Goal: Task Accomplishment & Management: Complete application form

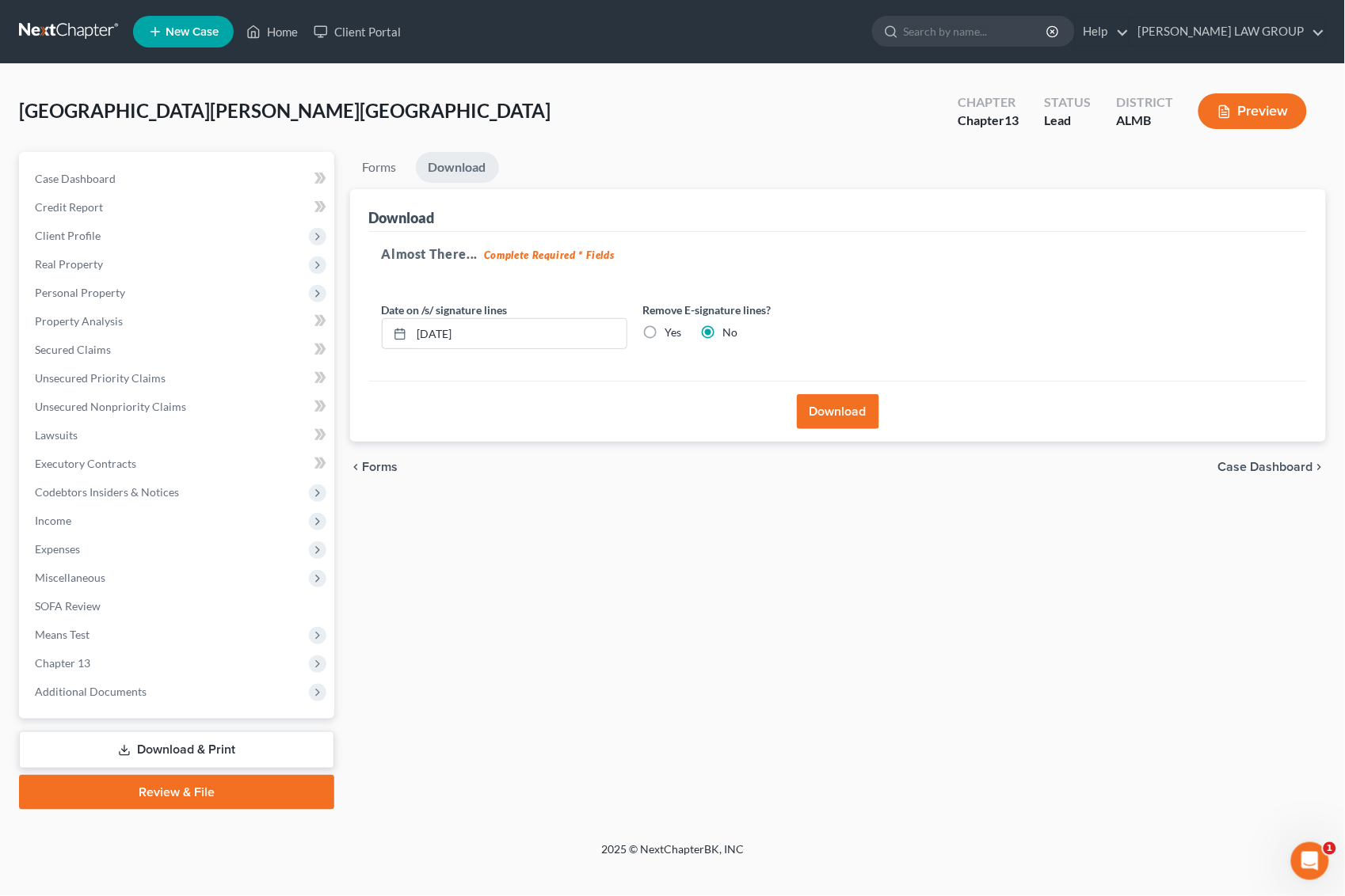
click at [797, 129] on div "[GEOGRAPHIC_DATA][PERSON_NAME] Upgraded Chapter Chapter 13 Status Lead District…" at bounding box center [672, 117] width 1307 height 69
click at [286, 29] on link "Home" at bounding box center [271, 31] width 67 height 28
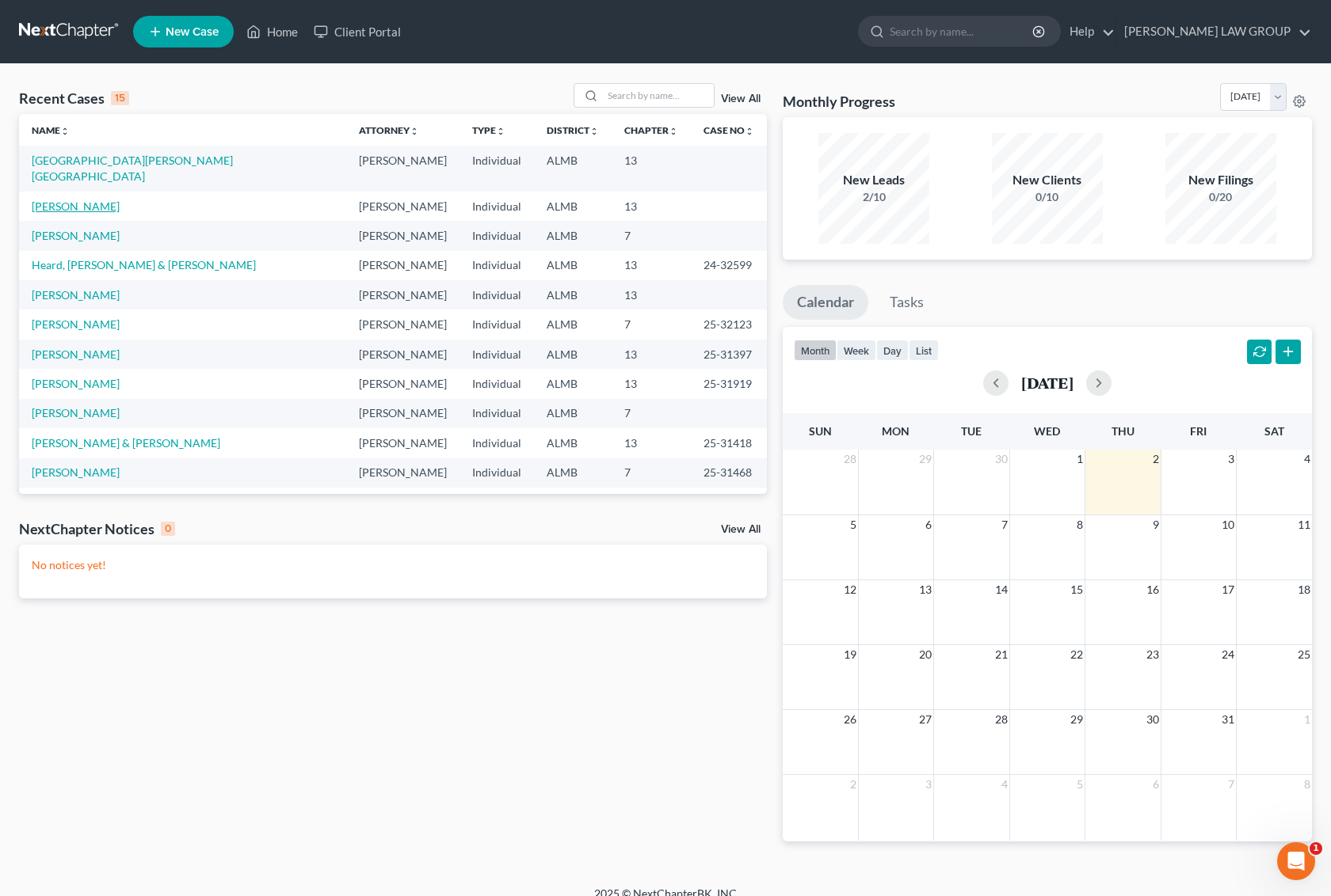
click at [84, 199] on link "[PERSON_NAME]" at bounding box center [76, 206] width 88 height 13
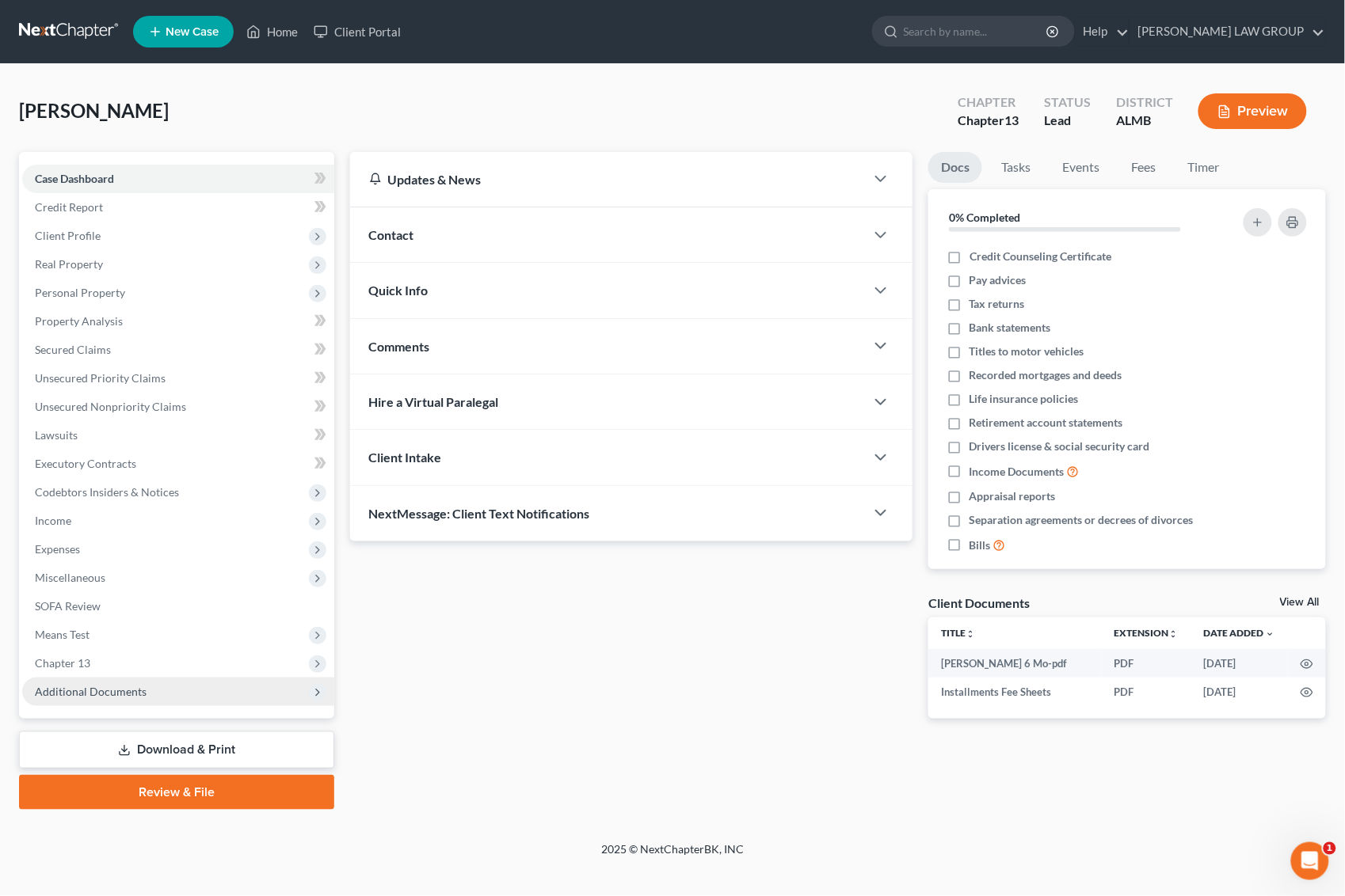
click at [115, 693] on span "Additional Documents" at bounding box center [91, 691] width 111 height 13
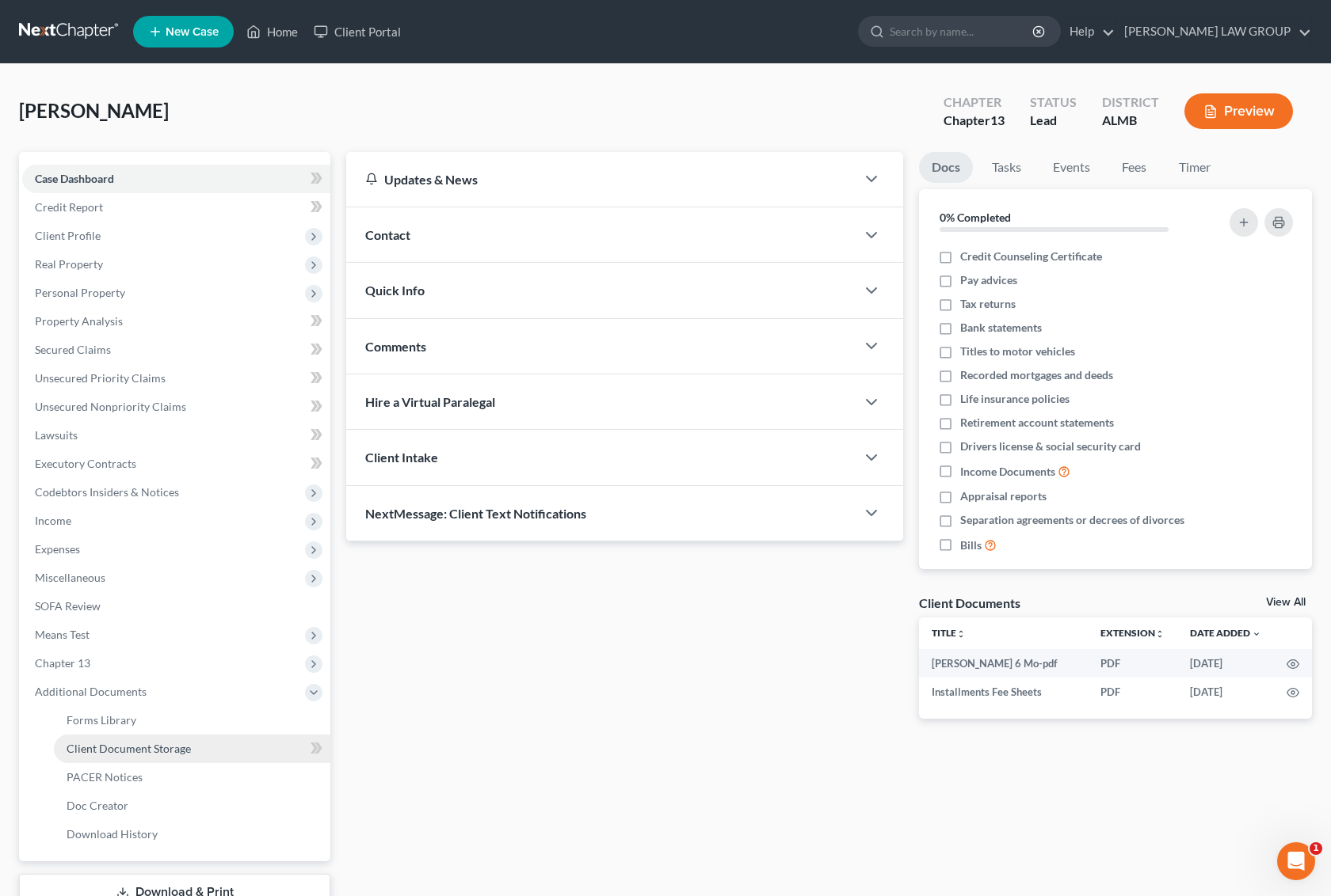
click at [215, 737] on link "Client Document Storage" at bounding box center [192, 749] width 277 height 28
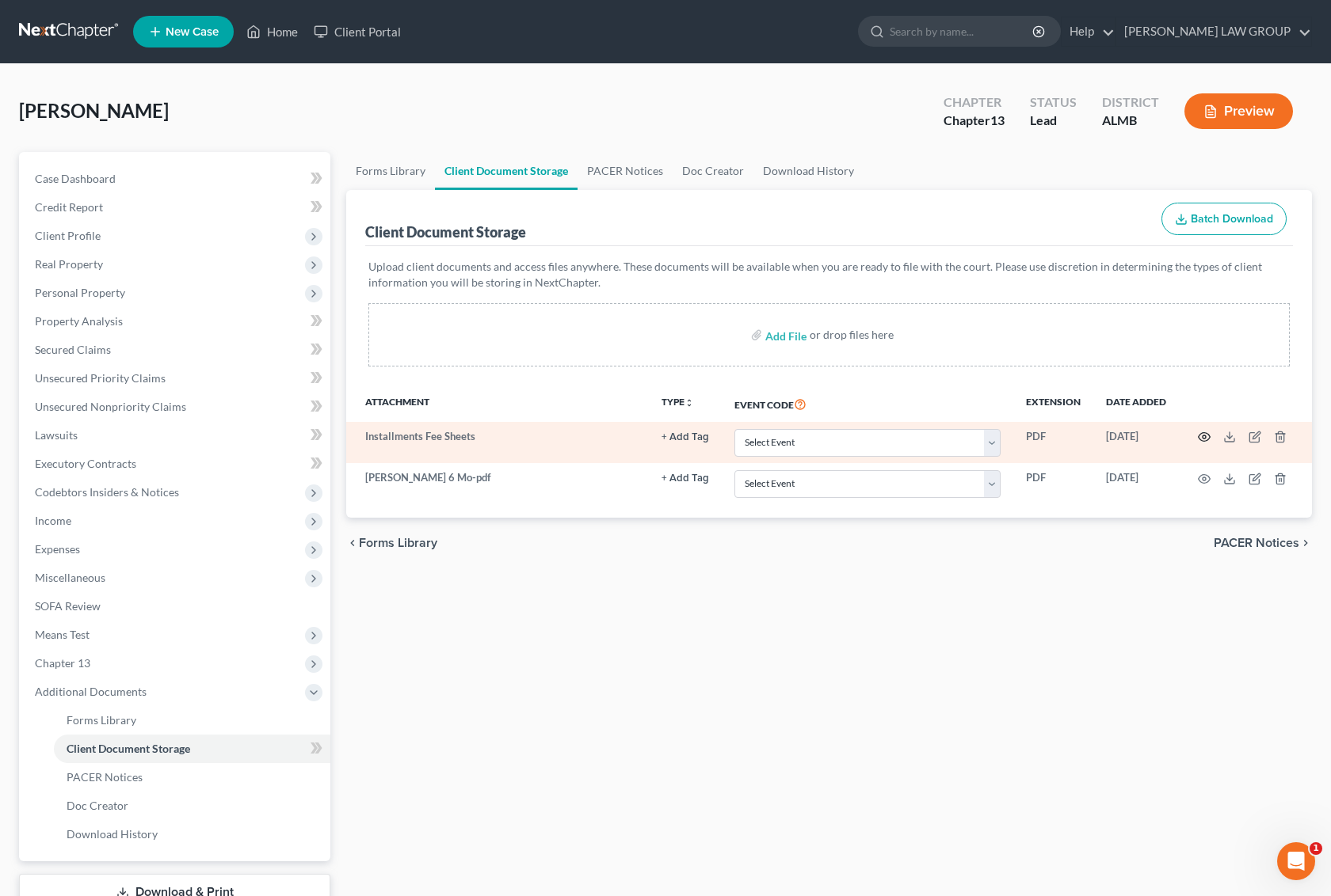
click at [1204, 431] on icon "button" at bounding box center [1203, 436] width 12 height 12
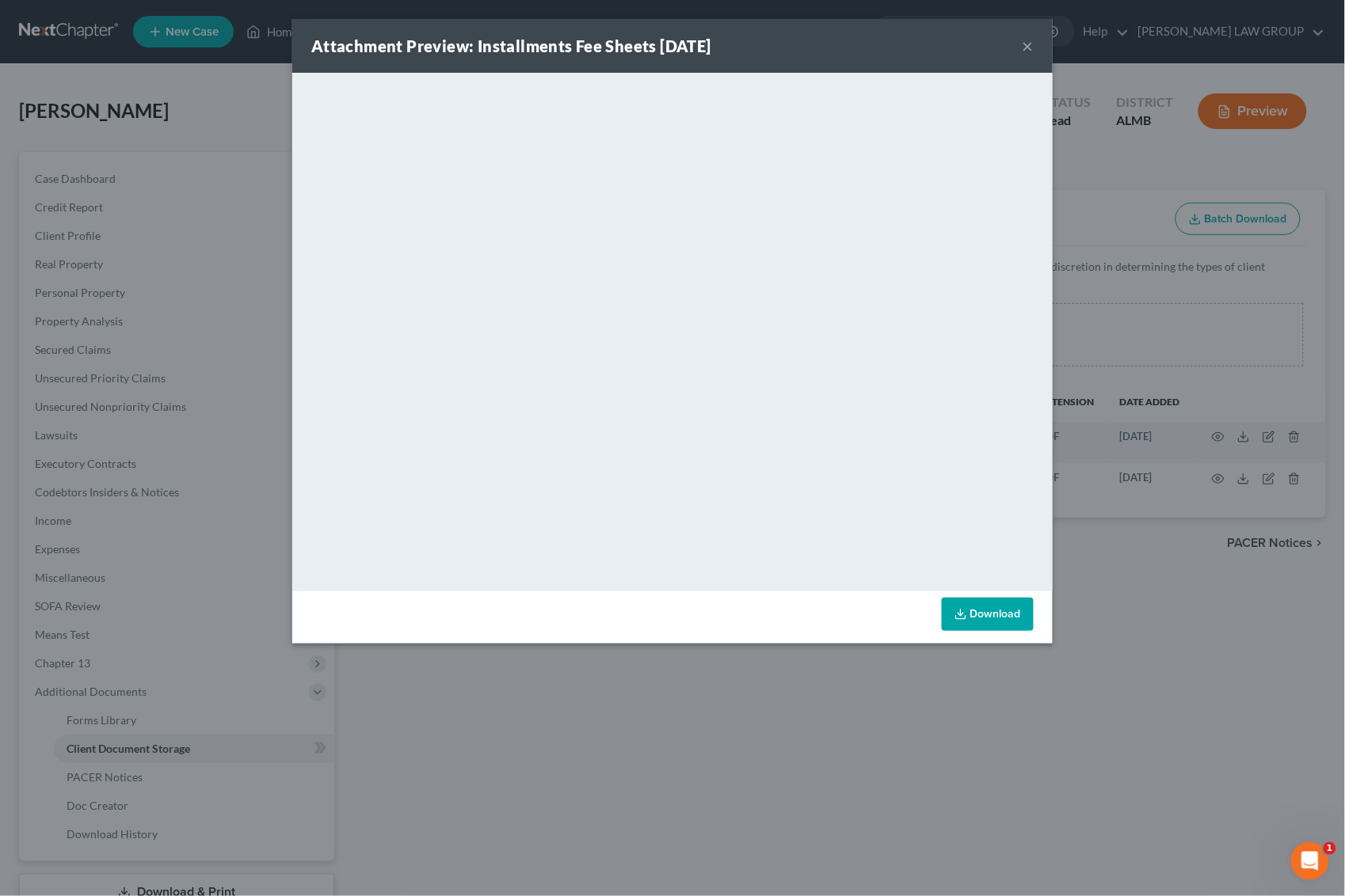
click at [1030, 41] on button "×" at bounding box center [1029, 46] width 11 height 19
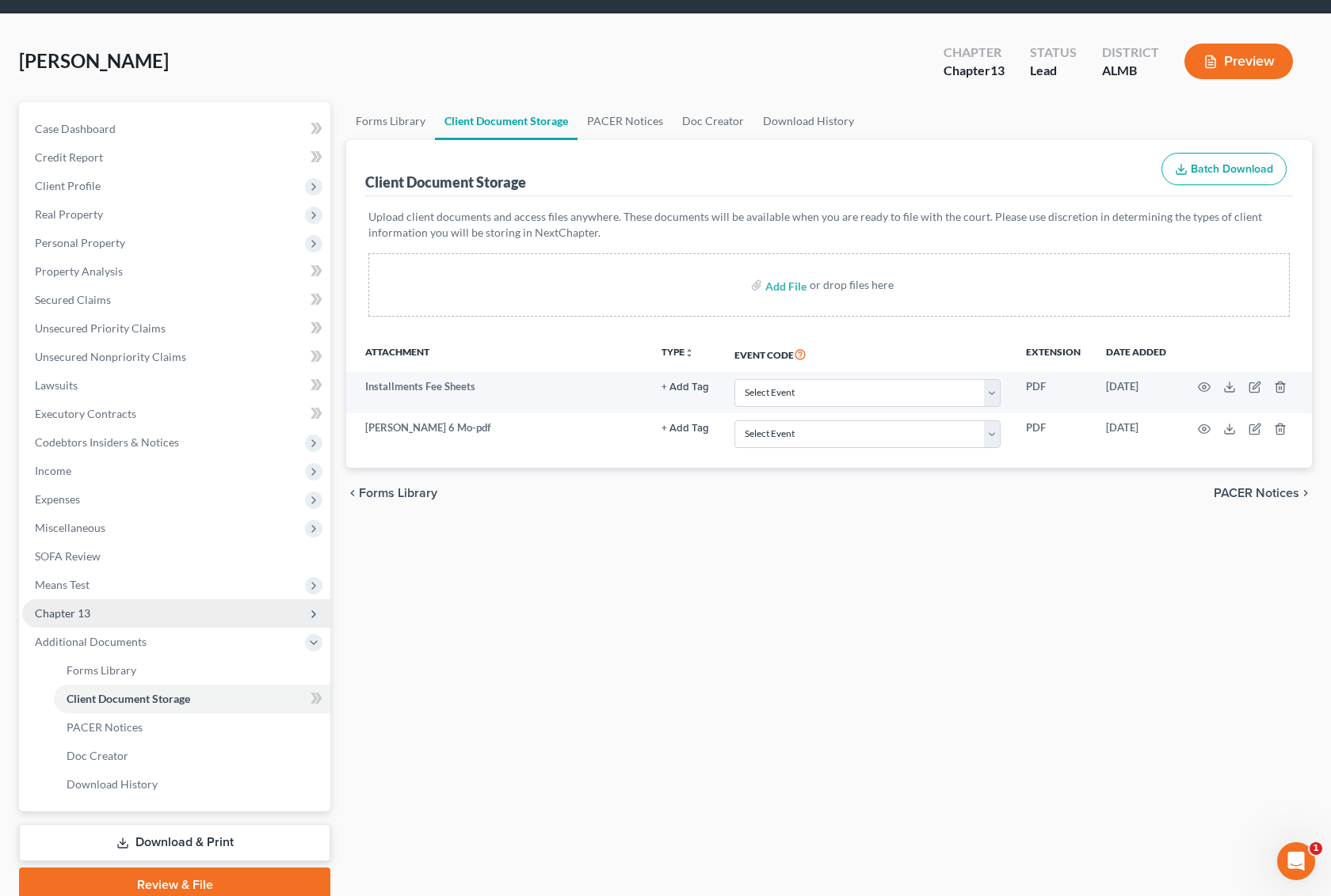
scroll to position [115, 0]
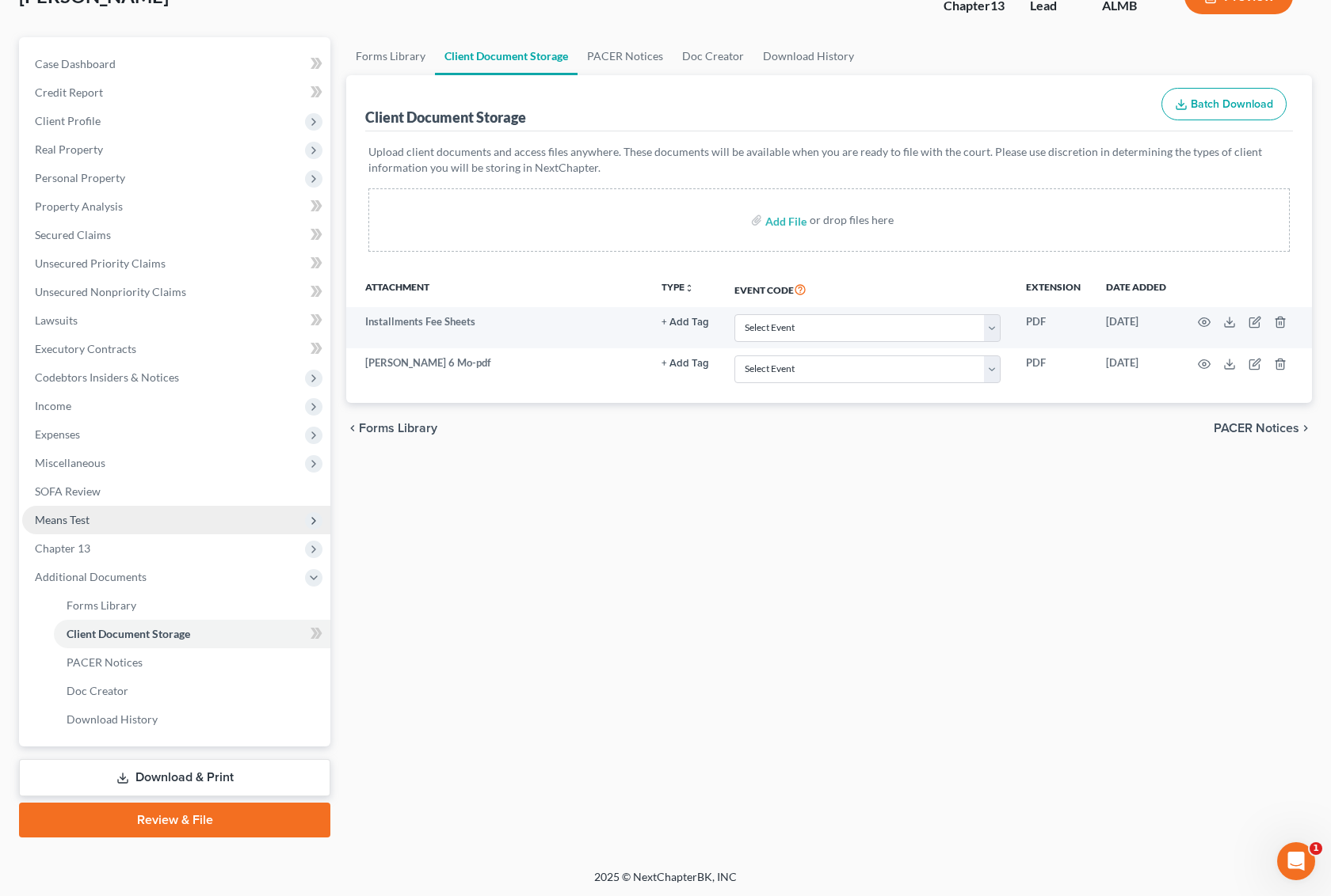
click at [96, 520] on span "Means Test" at bounding box center [176, 520] width 308 height 28
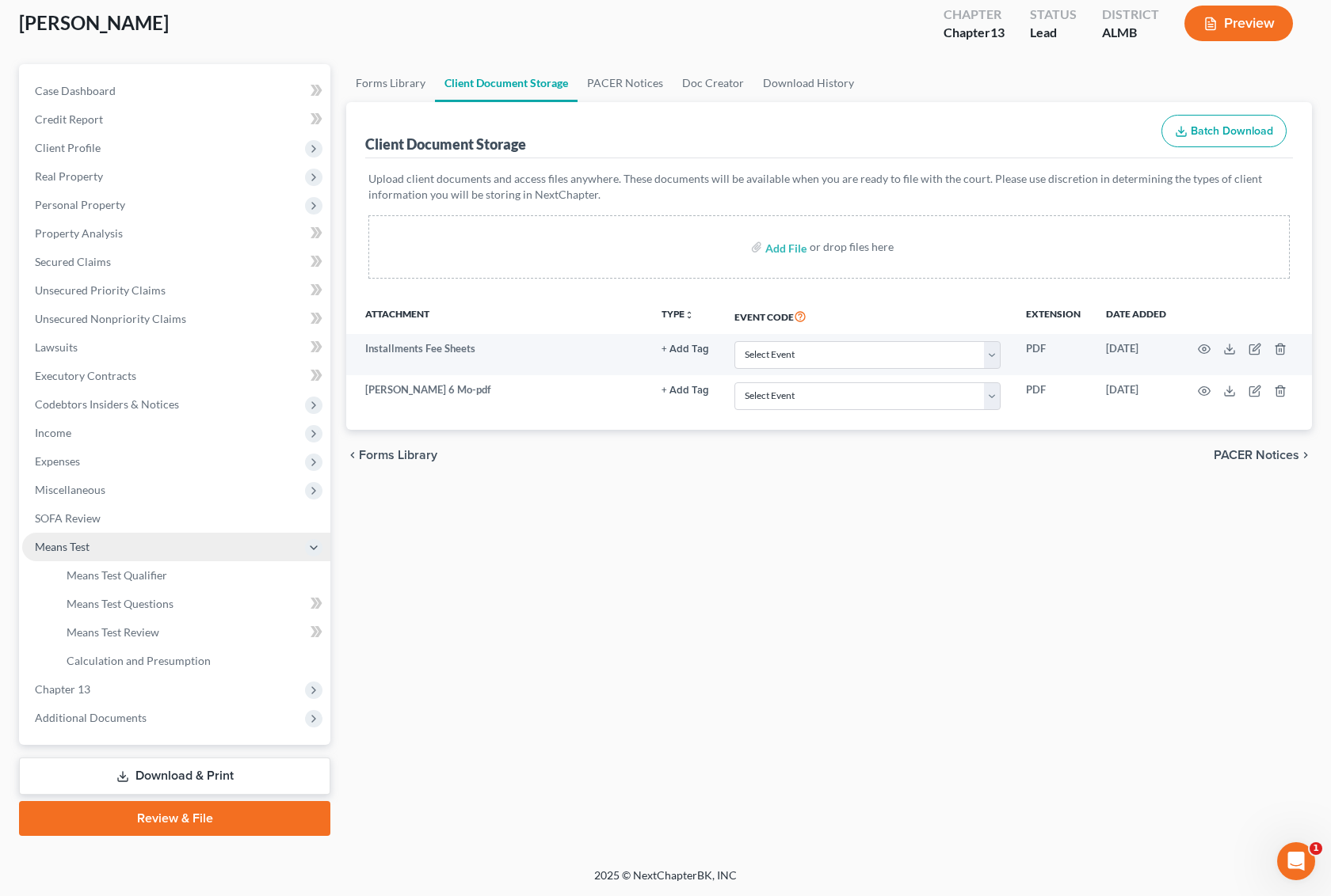
scroll to position [86, 0]
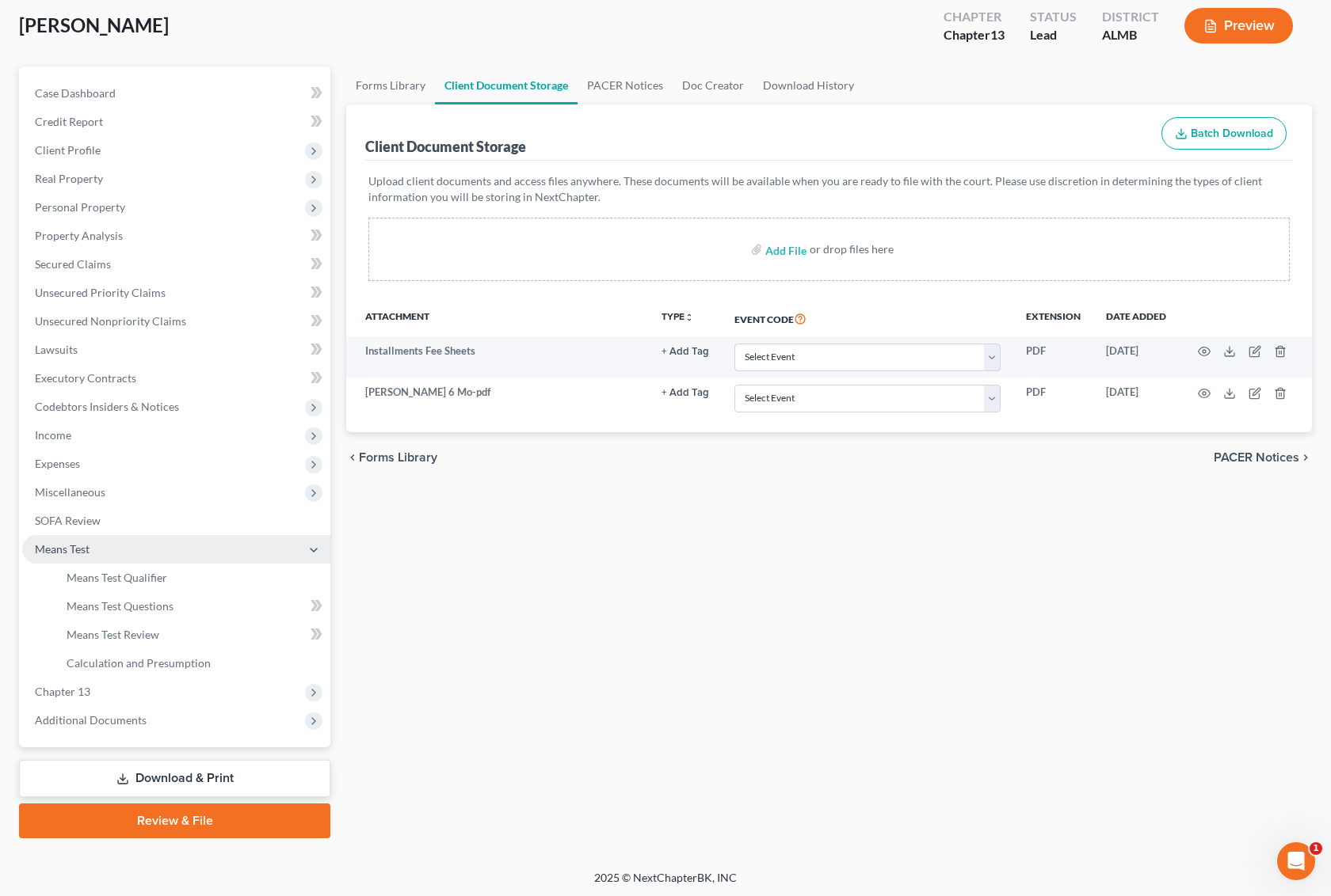
click at [81, 549] on span "Means Test" at bounding box center [62, 549] width 55 height 13
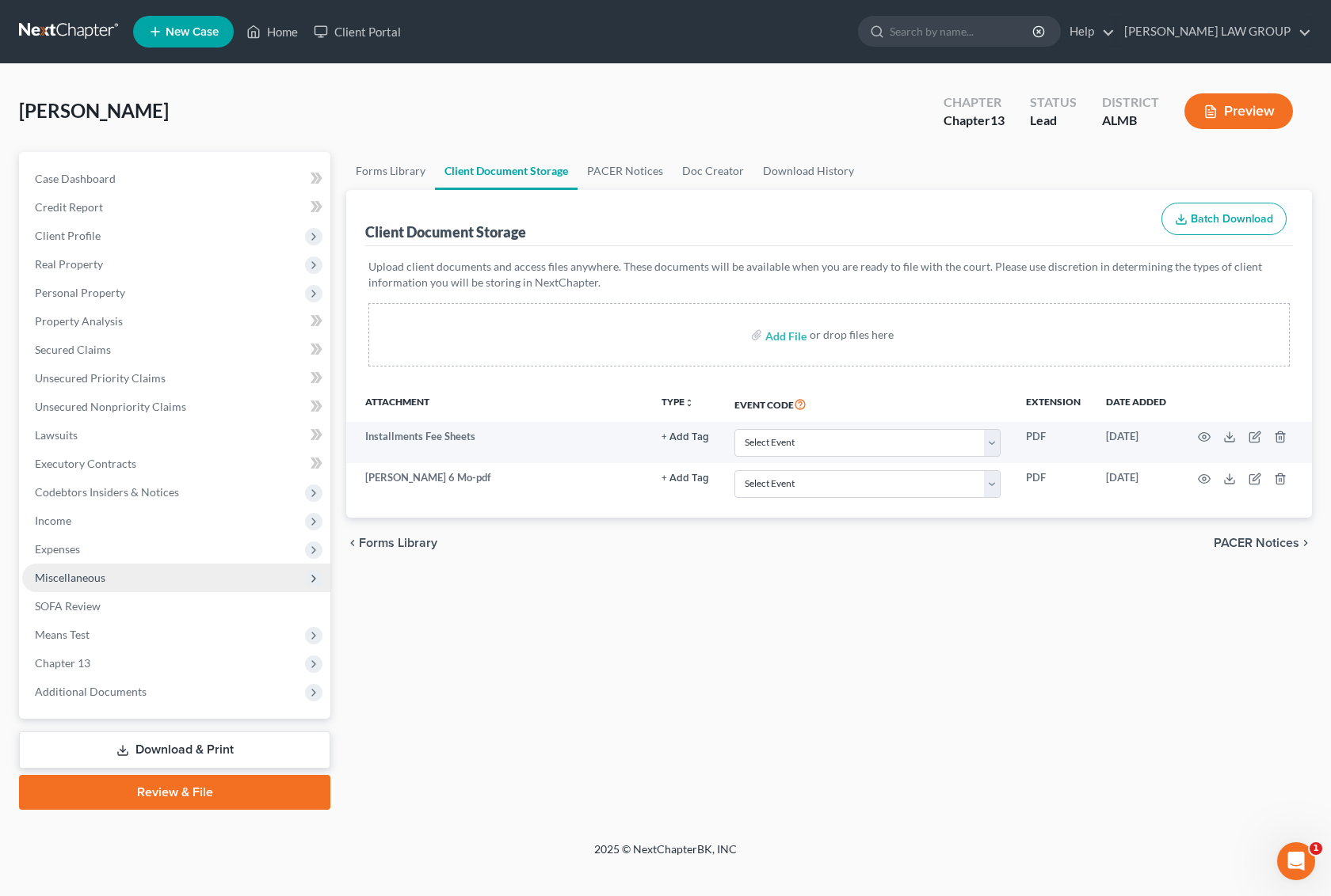
scroll to position [0, 0]
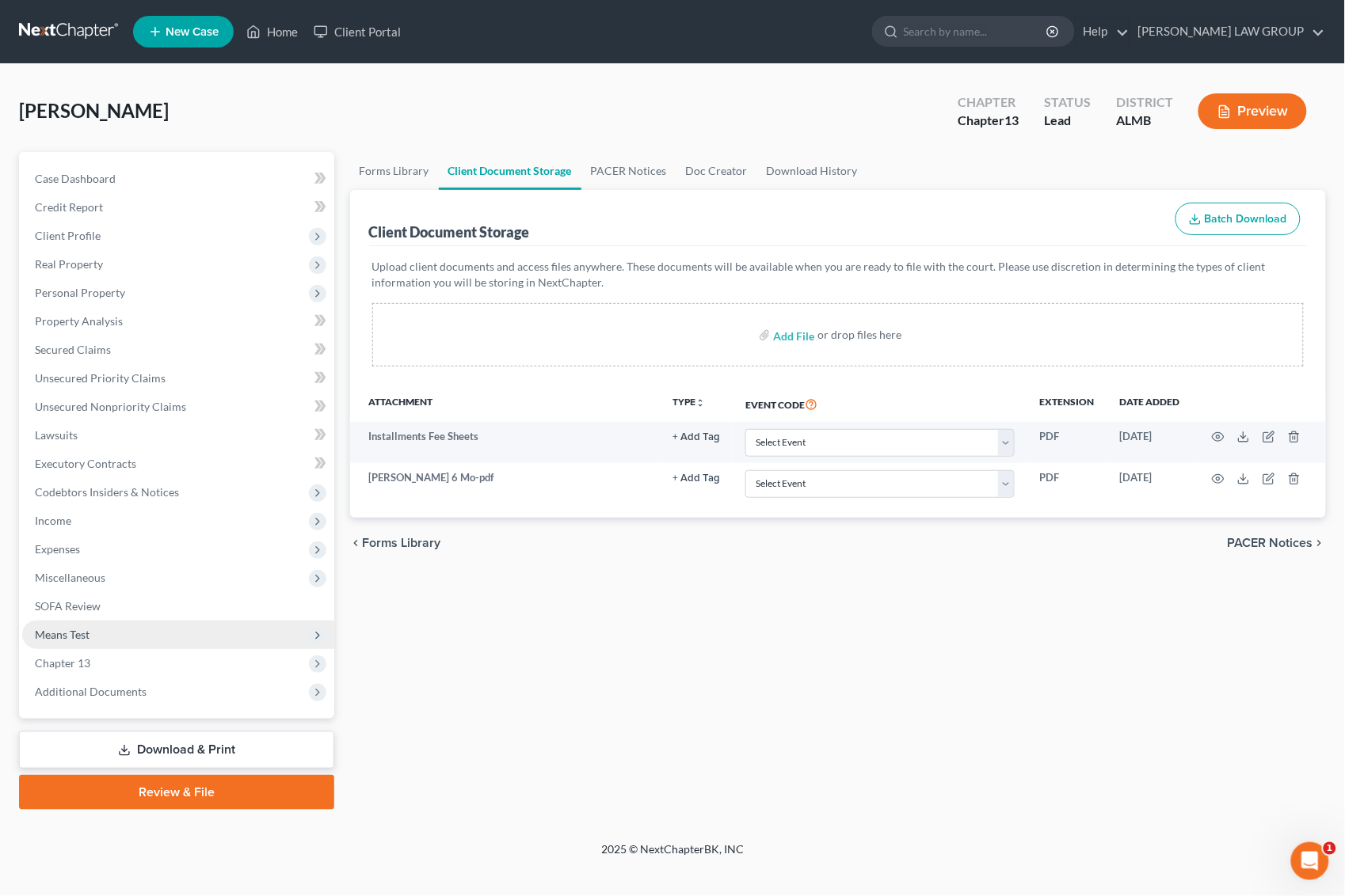
click at [84, 641] on span "Means Test" at bounding box center [178, 635] width 312 height 28
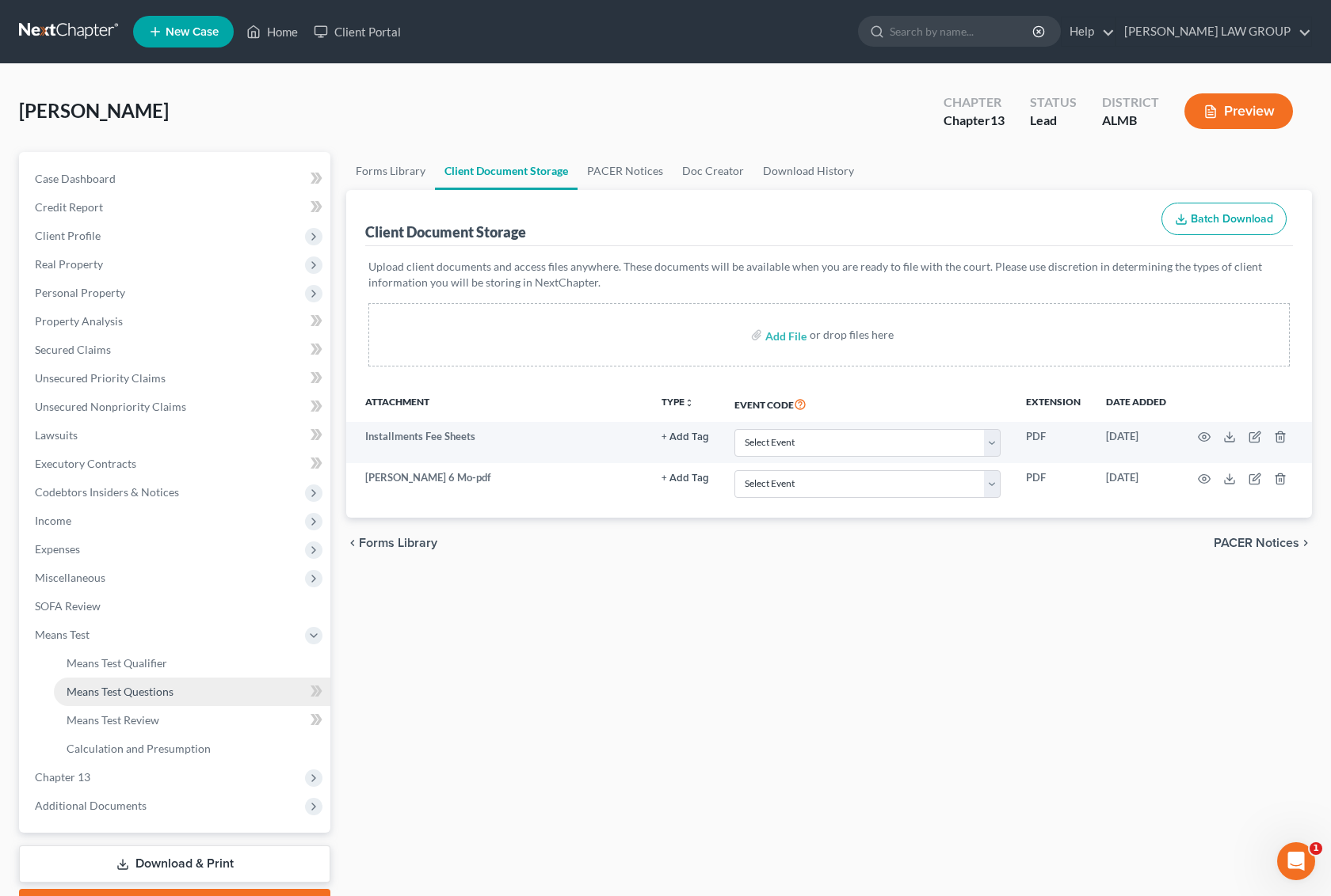
click at [109, 690] on span "Means Test Questions" at bounding box center [119, 691] width 107 height 13
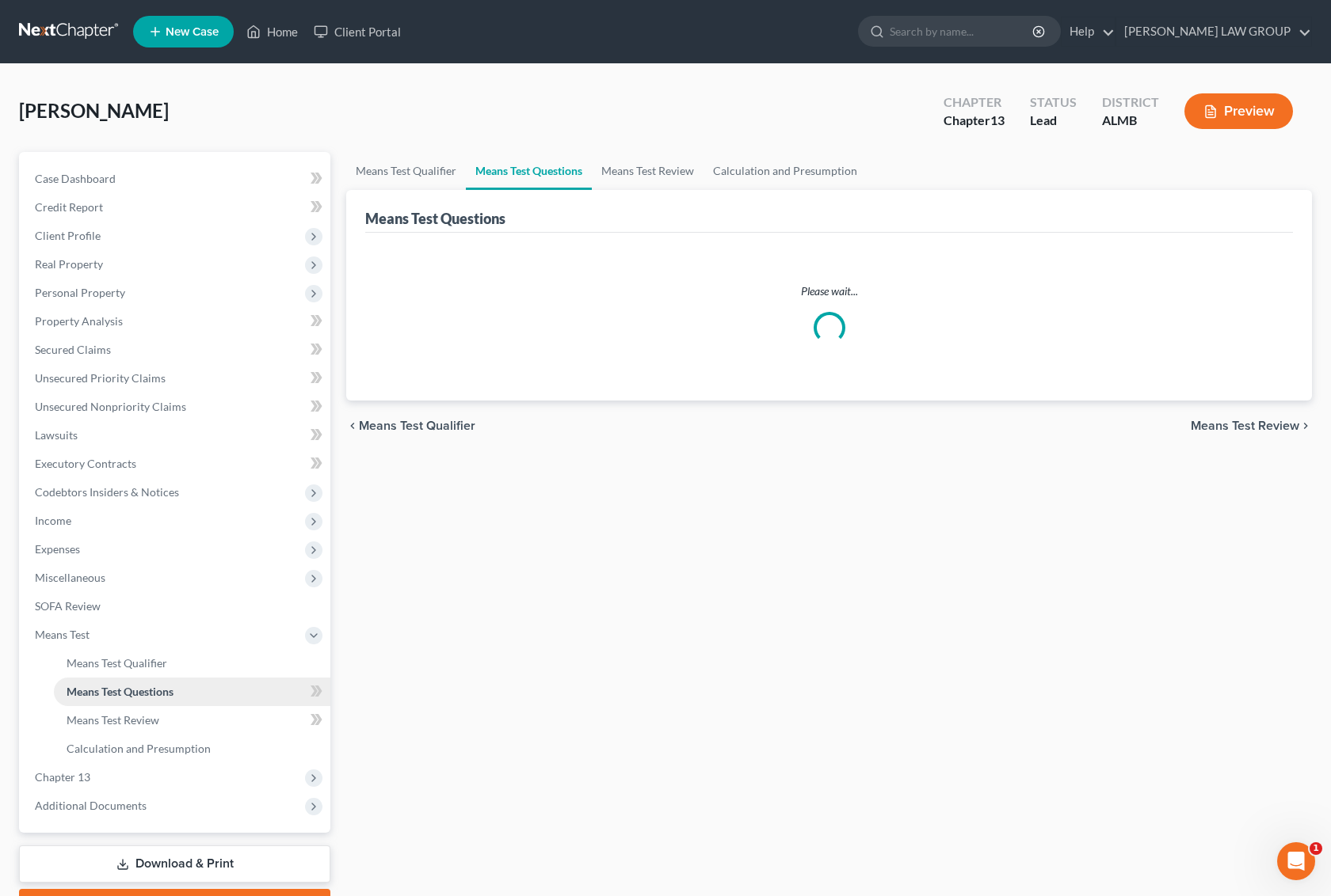
select select "0"
select select "60"
select select "0"
select select "60"
select select "1"
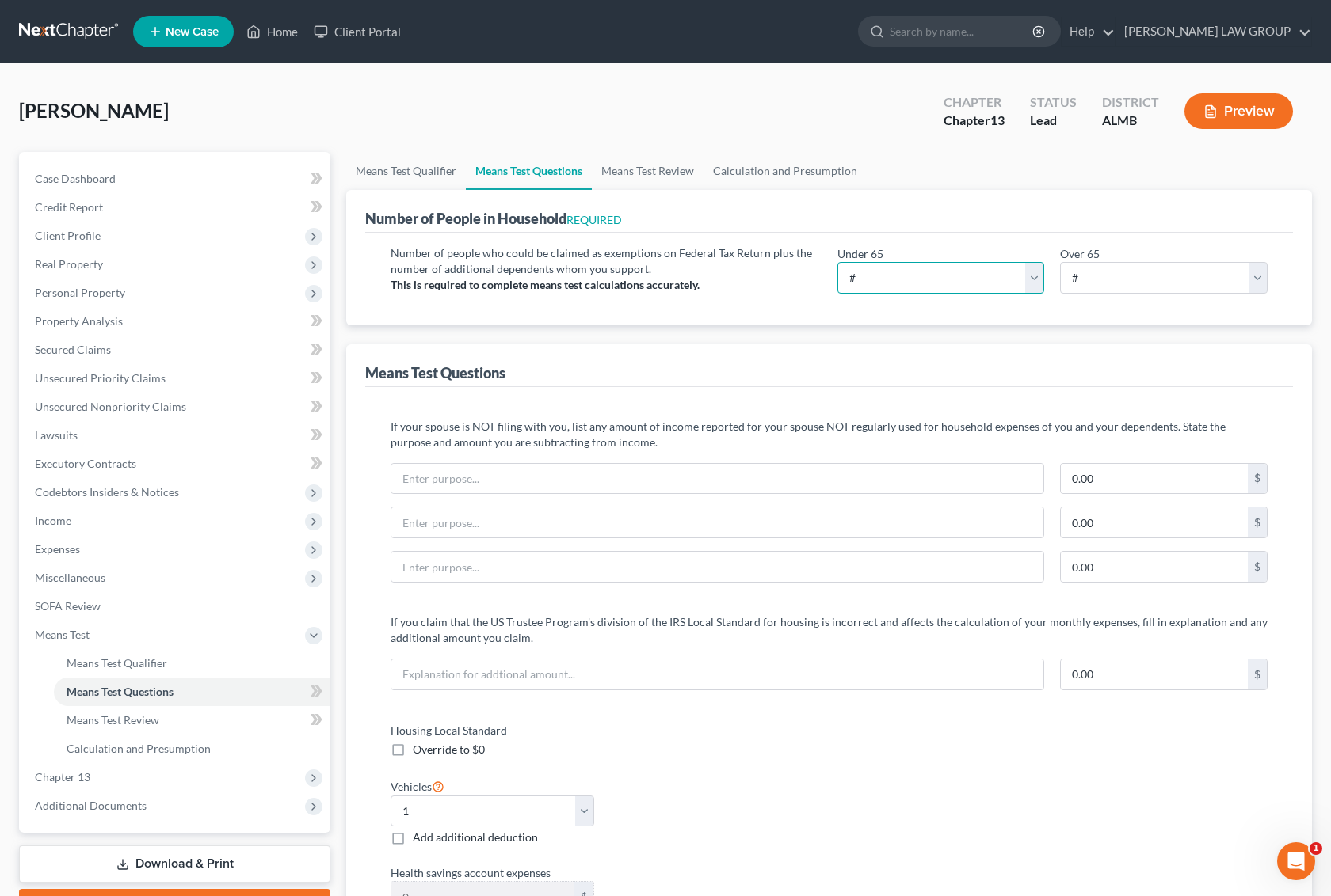
click at [961, 276] on select "# 0 1 2 3 4 5 6 7 8 9 10" at bounding box center [942, 279] width 208 height 32
select select "1"
click at [838, 262] on select "# 0 1 2 3 4 5 6 7 8 9 10" at bounding box center [942, 279] width 208 height 32
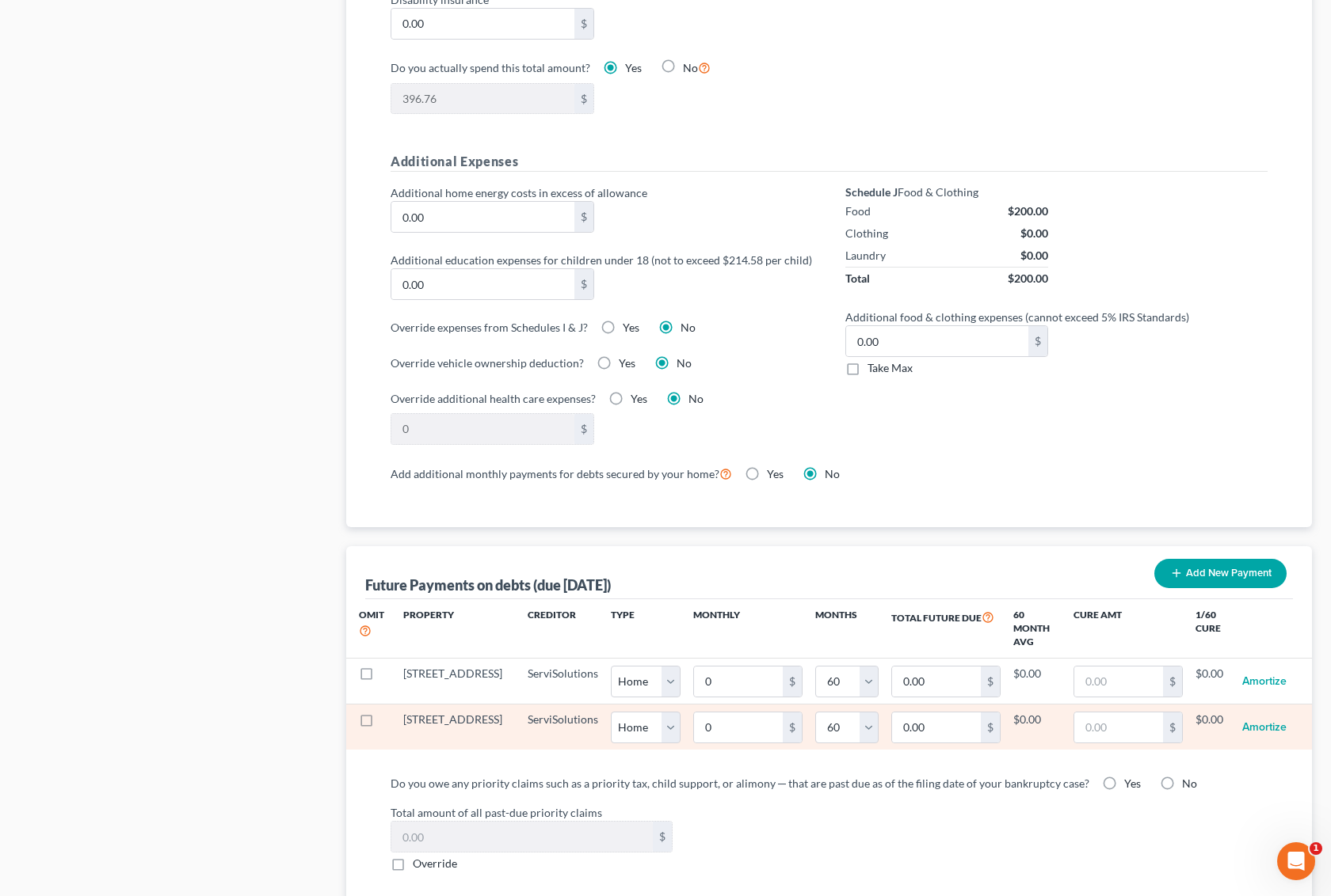
scroll to position [1404, 0]
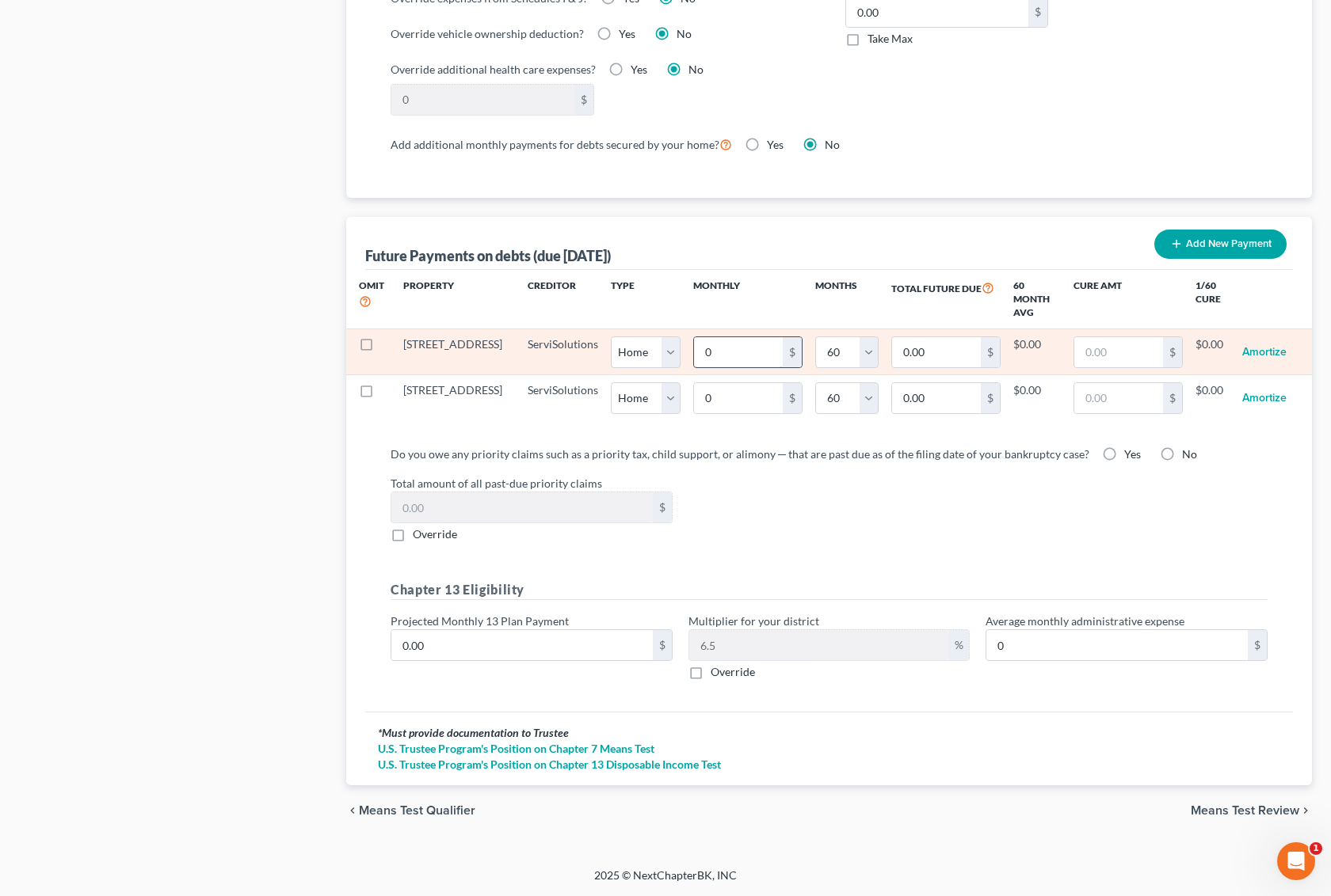
click at [737, 337] on input "0" at bounding box center [739, 352] width 89 height 30
type input "1"
type input "60.00"
type input "18"
type input "1,080.00"
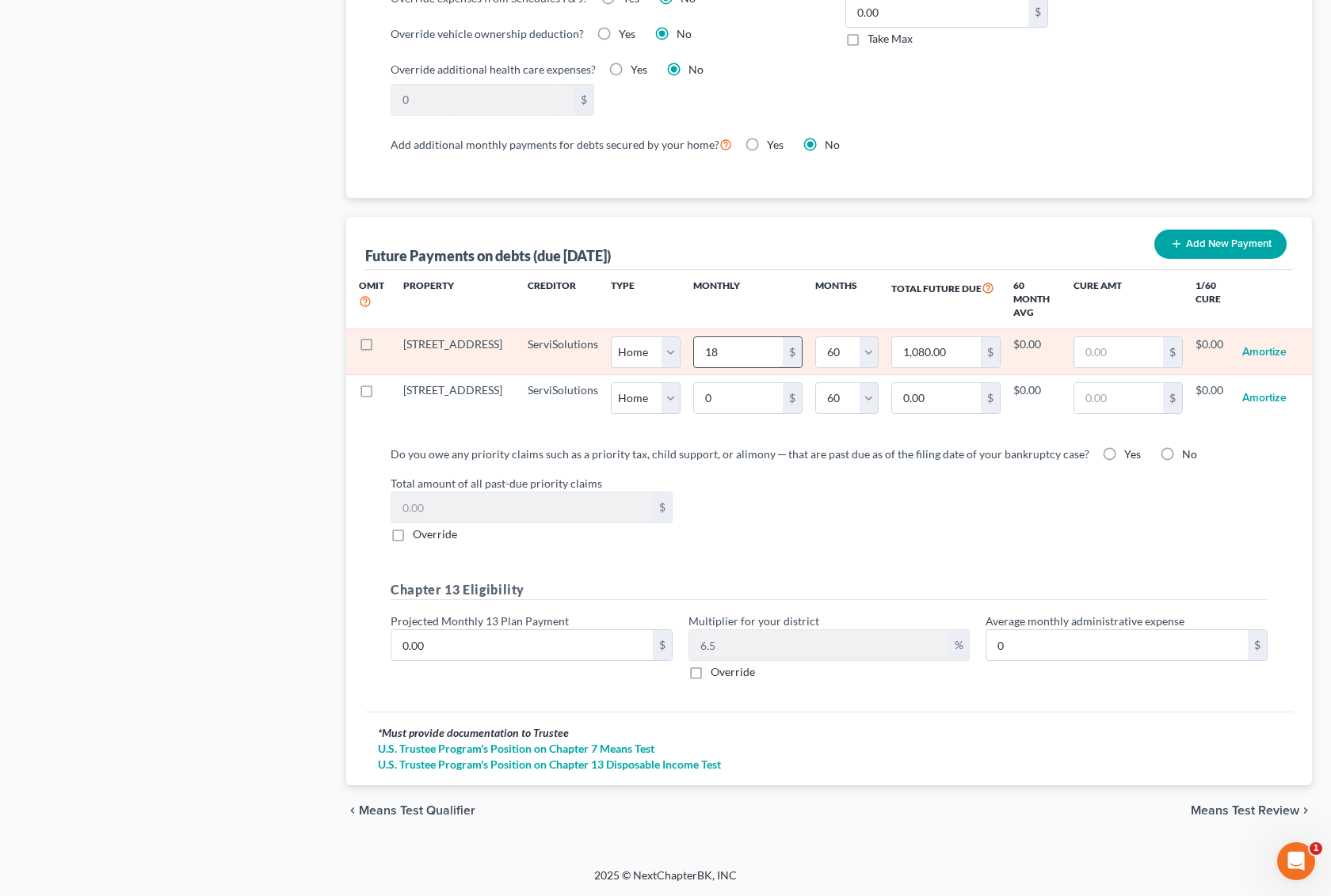
type input "182"
type input "10,920.00"
type input "1824"
type input "109,440.00"
type input "1,824"
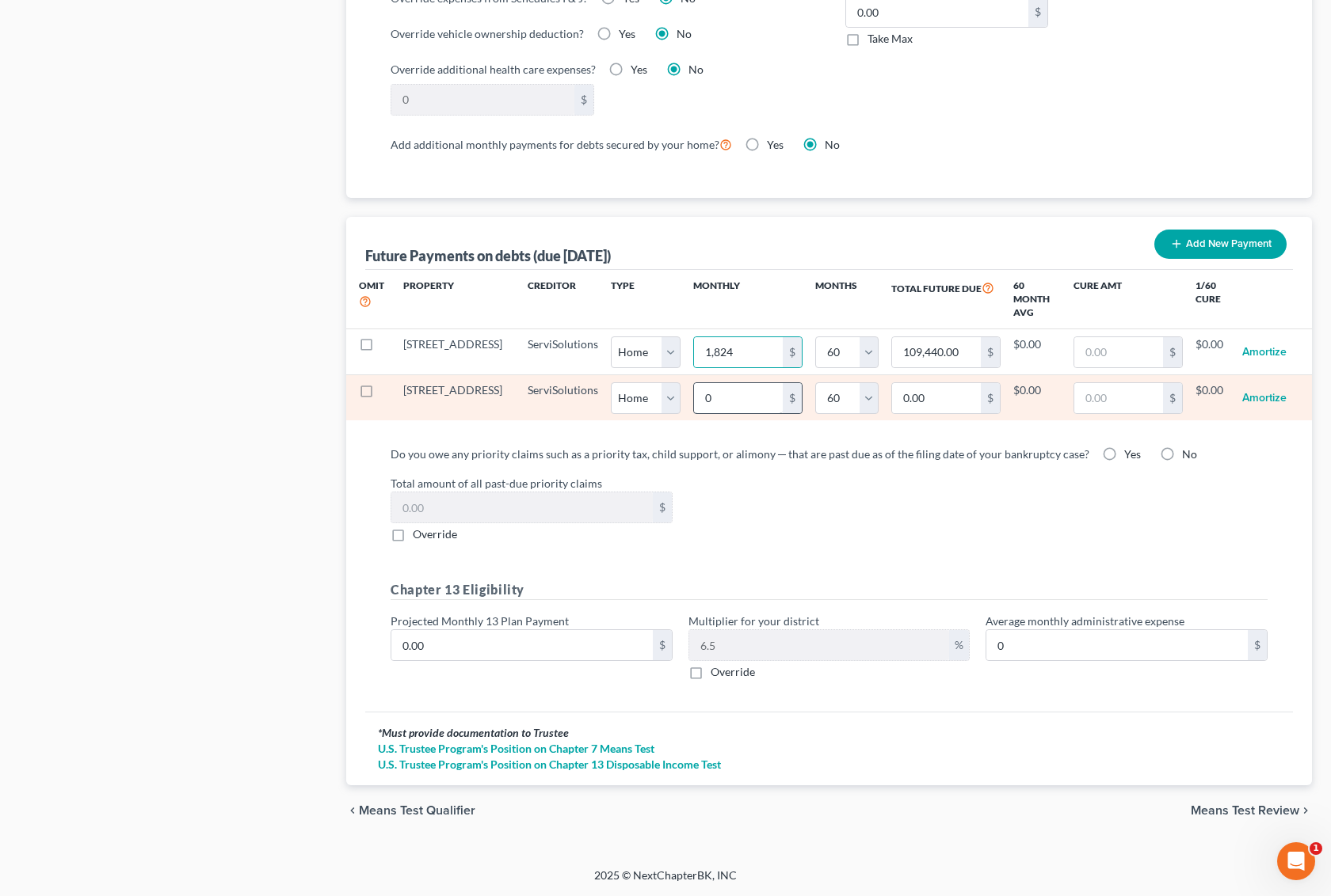
select select "0"
select select "60"
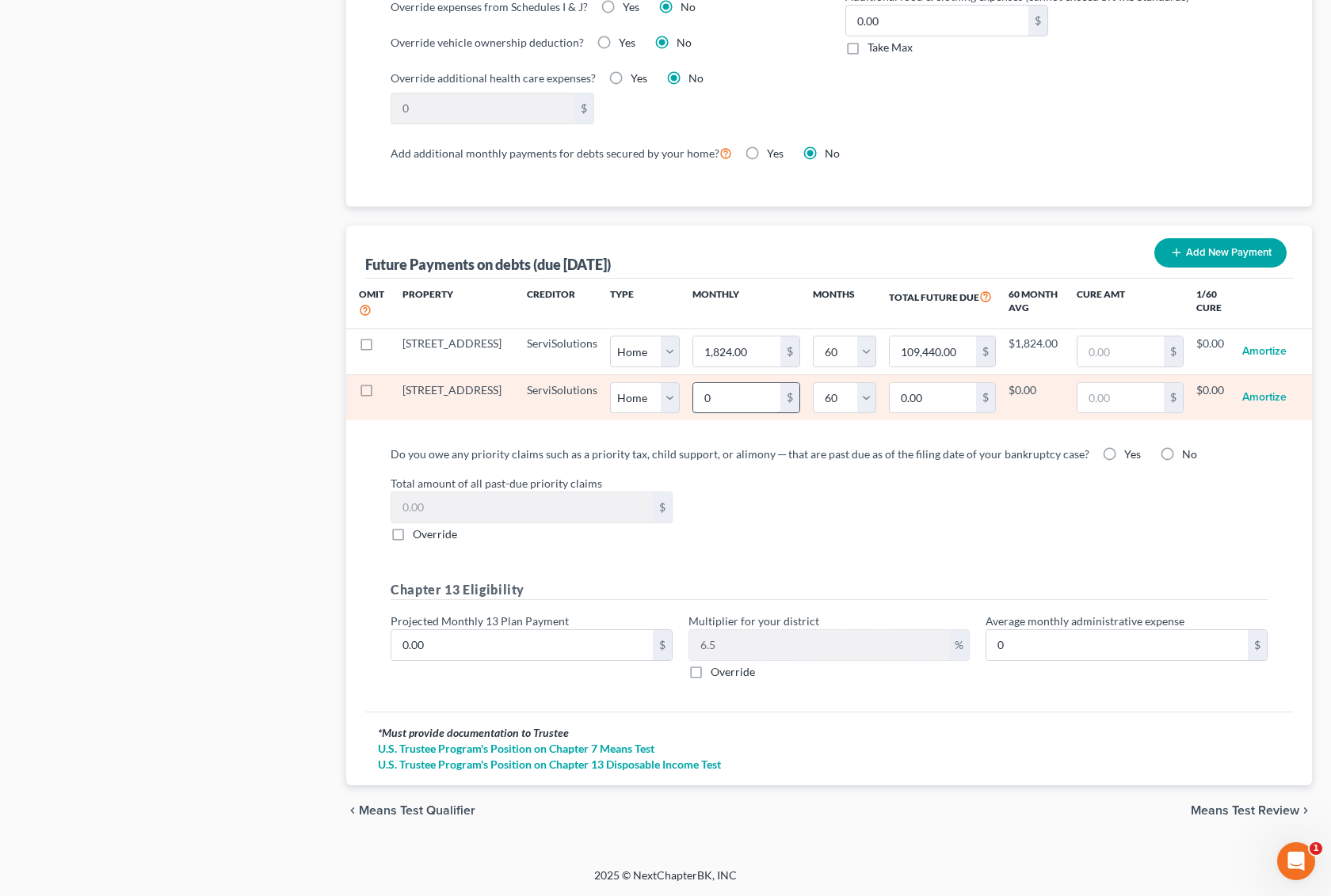
click at [709, 383] on input "0" at bounding box center [736, 398] width 86 height 30
select select "0"
select select "60"
type input "7"
type input "420.00"
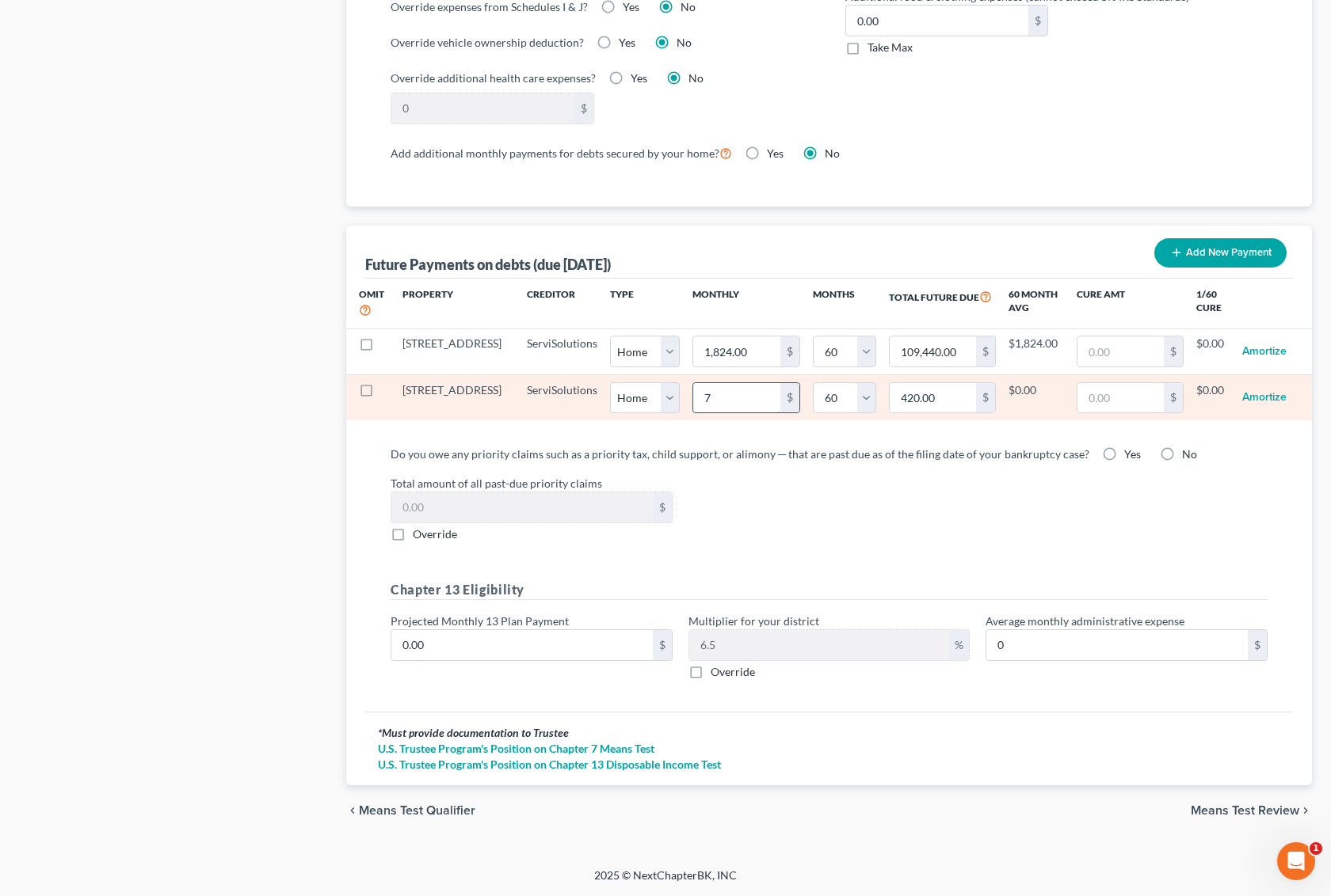
type input "77"
type input "4,620.00"
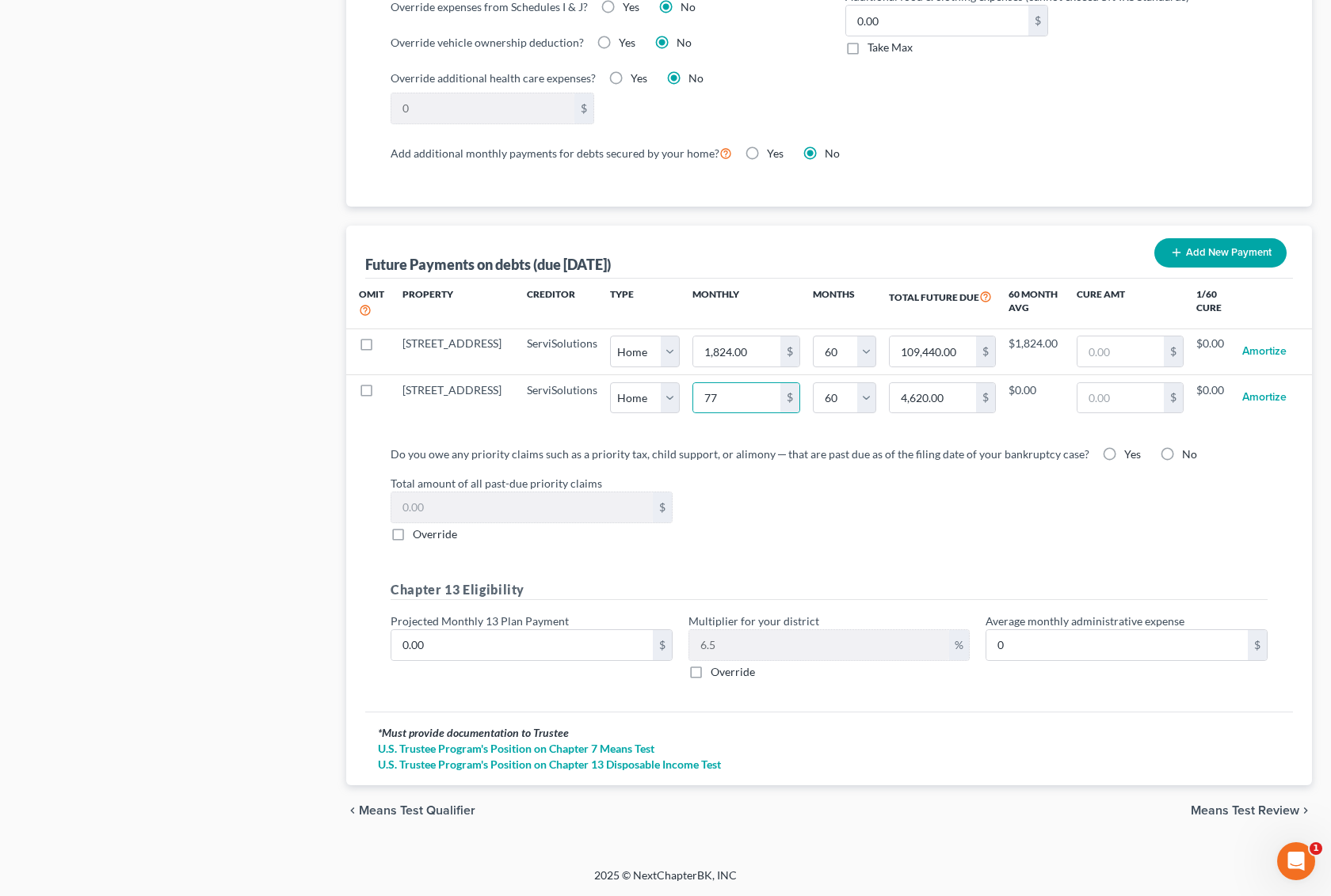
select select "0"
select select "60"
click at [984, 485] on label "Total amount of all past-due priority claims" at bounding box center [828, 483] width 893 height 17
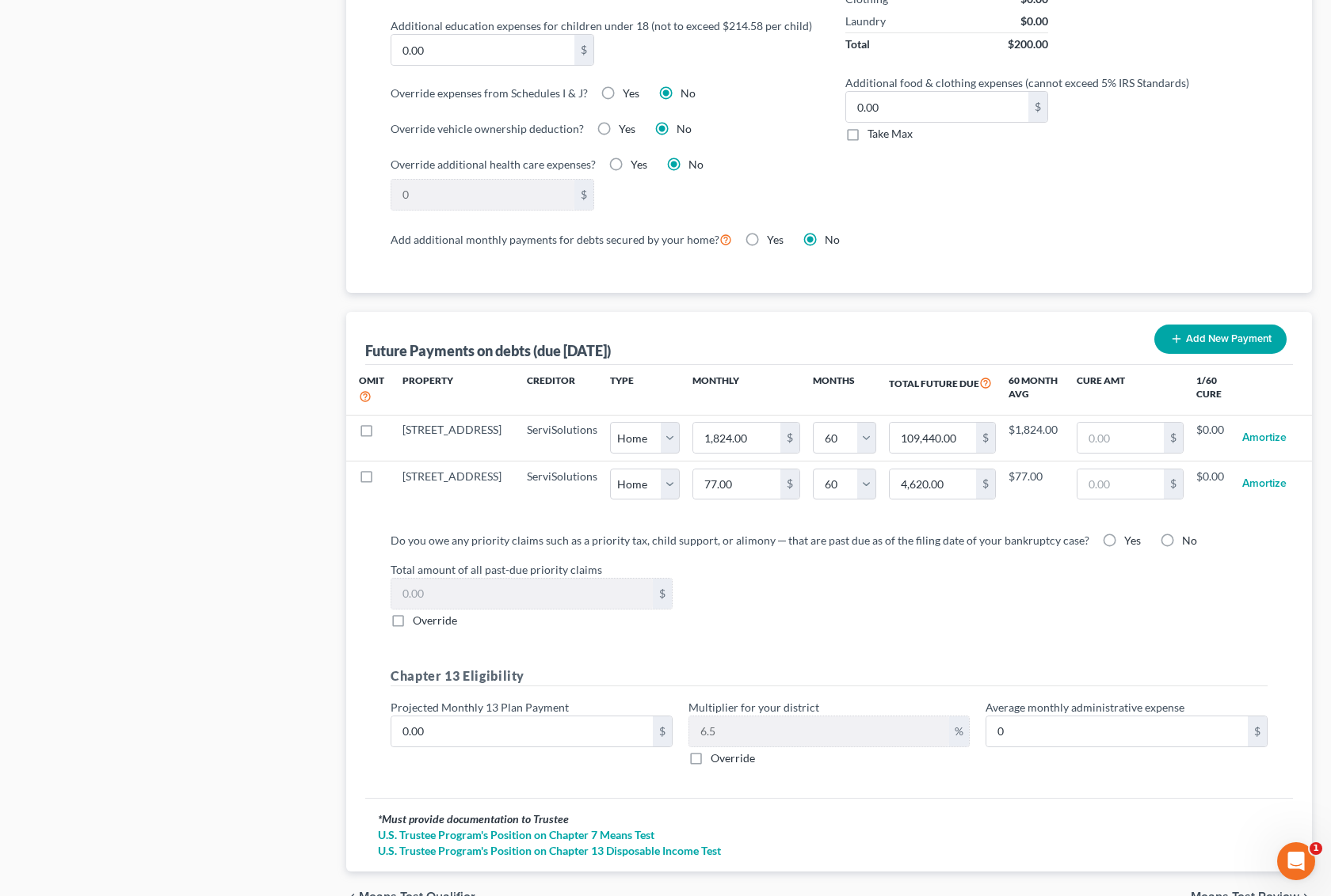
scroll to position [909, 0]
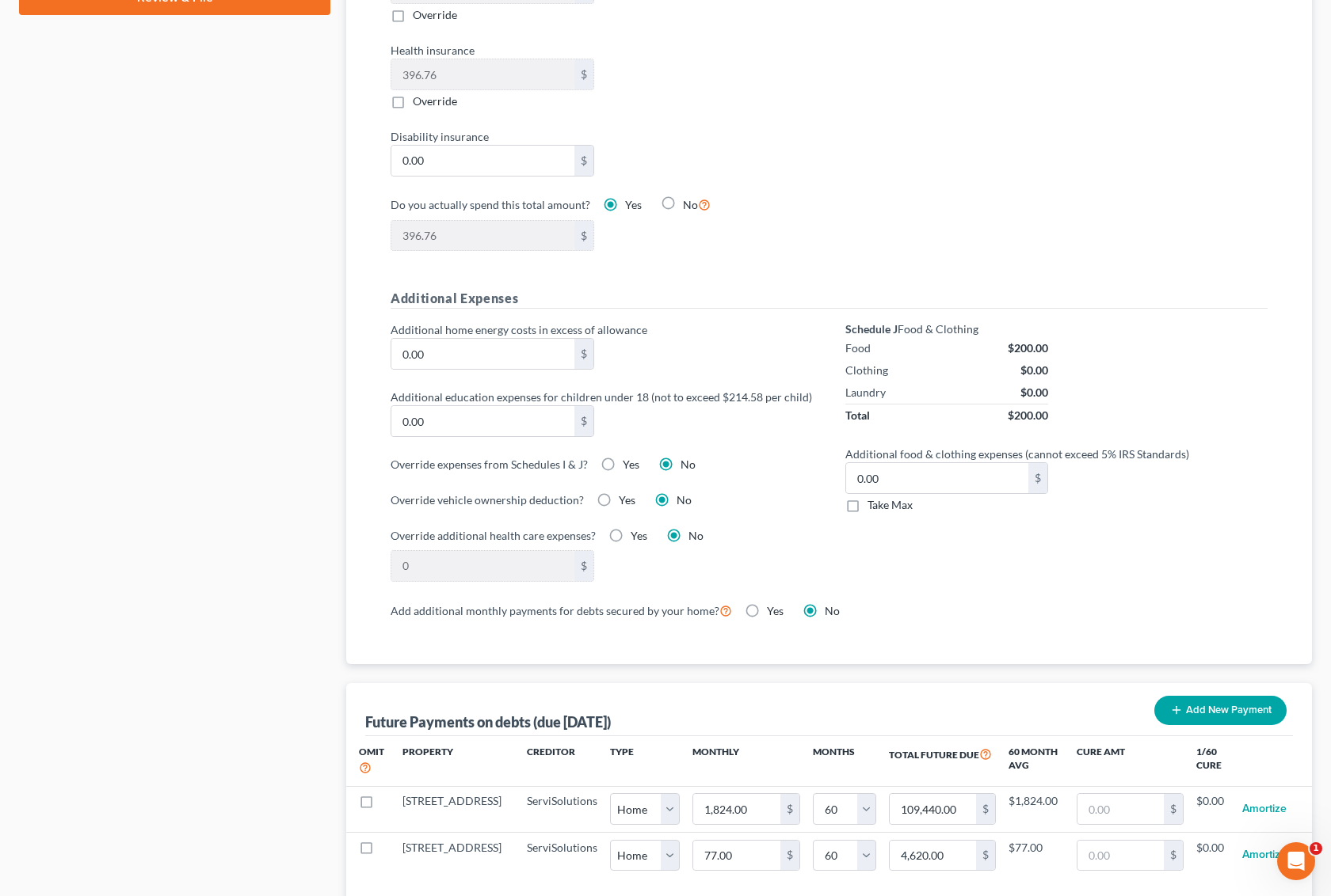
click at [619, 501] on label "Yes" at bounding box center [627, 500] width 17 height 16
click at [625, 501] on input "Yes" at bounding box center [630, 498] width 10 height 10
radio input "true"
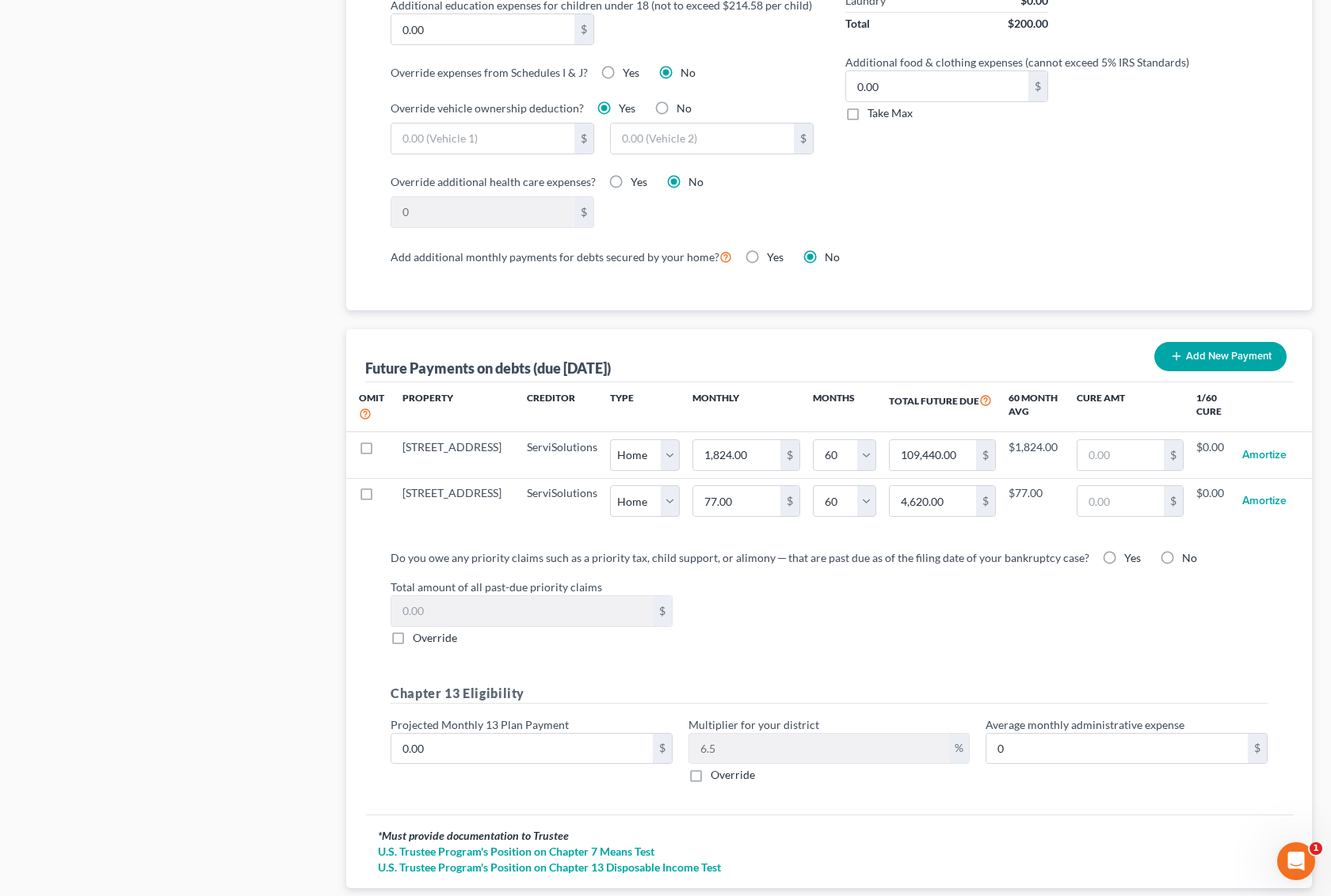
scroll to position [1344, 0]
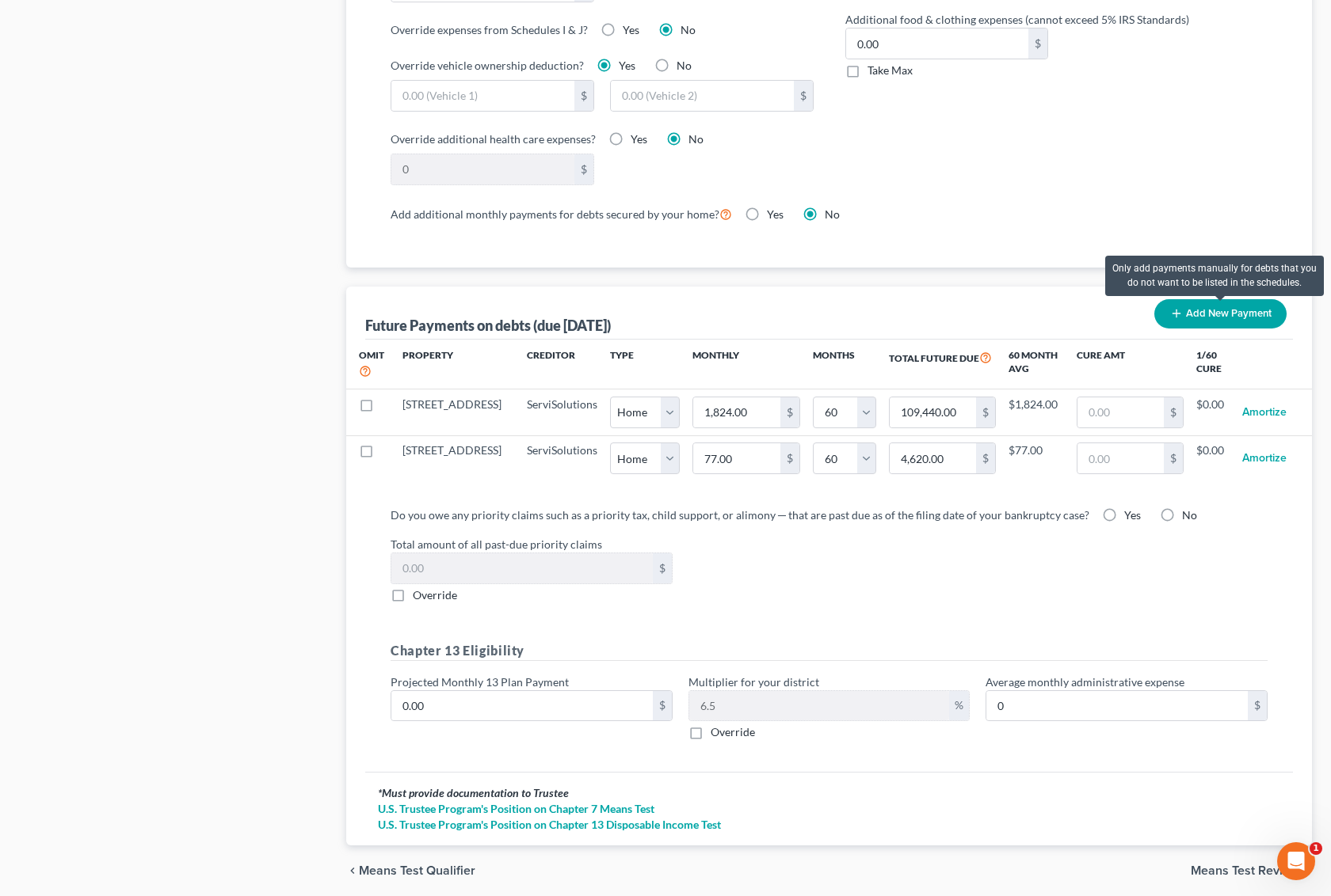
click at [1237, 319] on button "Add New Payment" at bounding box center [1220, 313] width 132 height 29
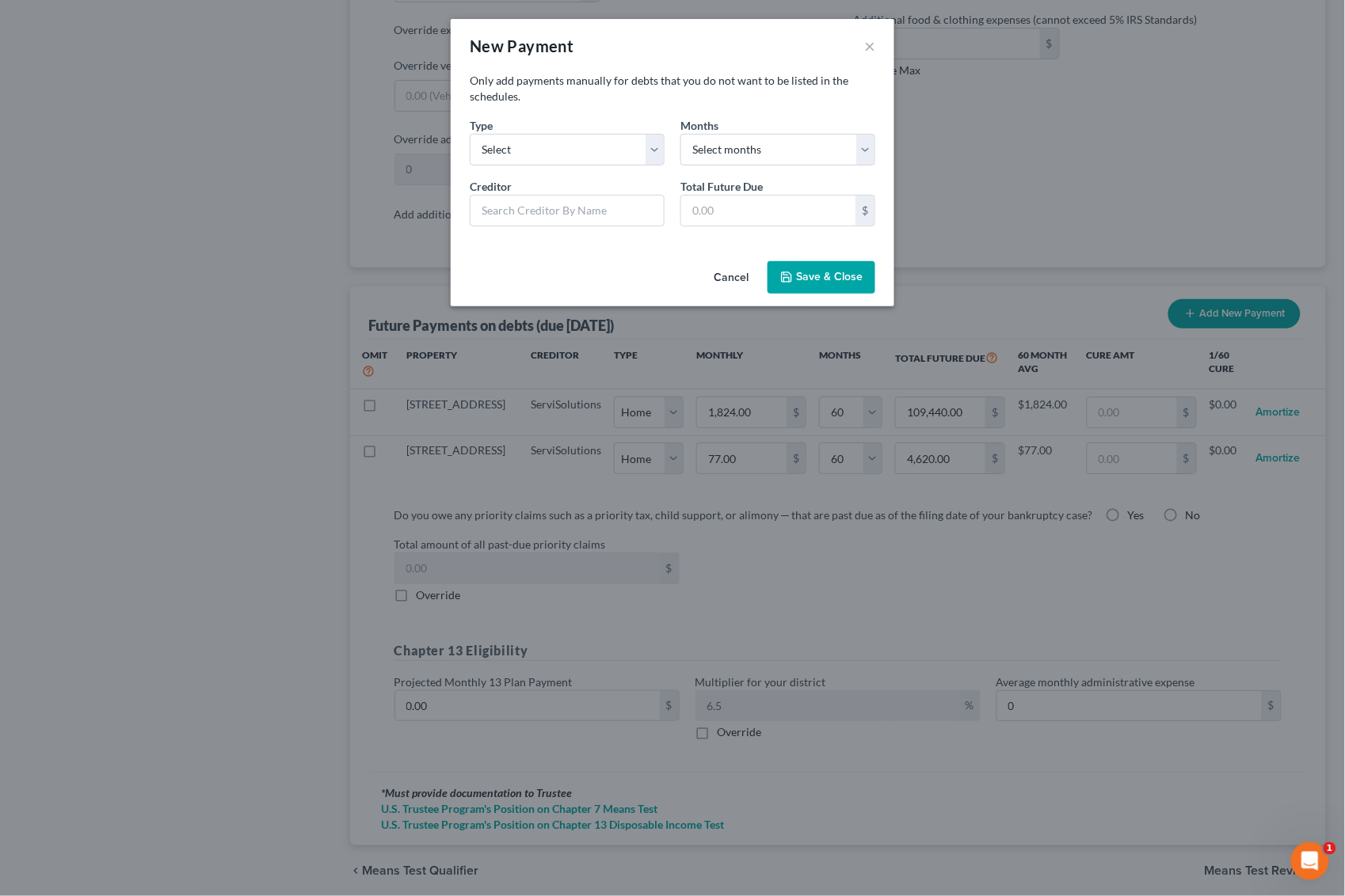
click at [843, 273] on button "Save & Close" at bounding box center [822, 278] width 108 height 33
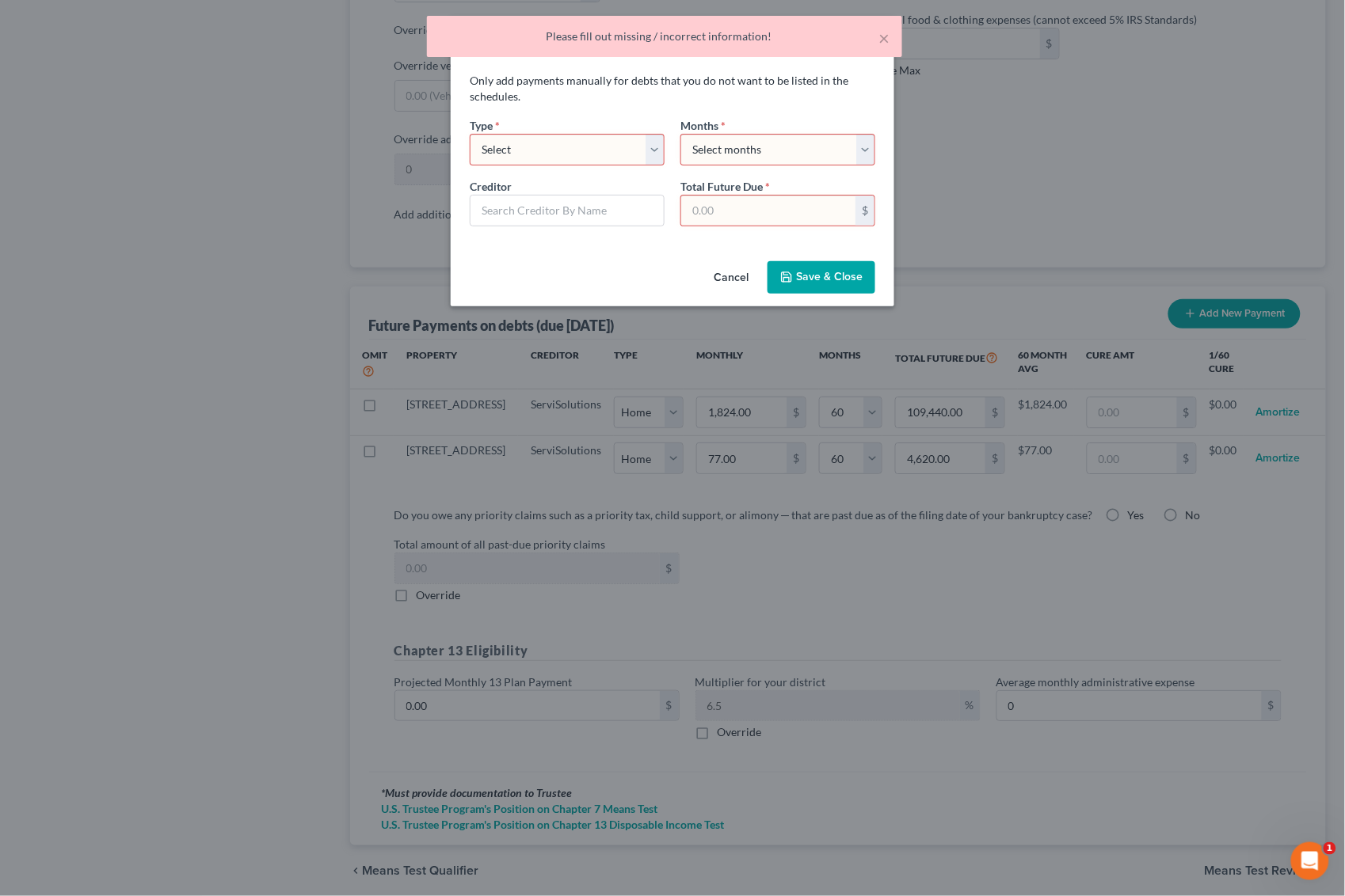
click at [729, 279] on button "Cancel" at bounding box center [731, 279] width 60 height 32
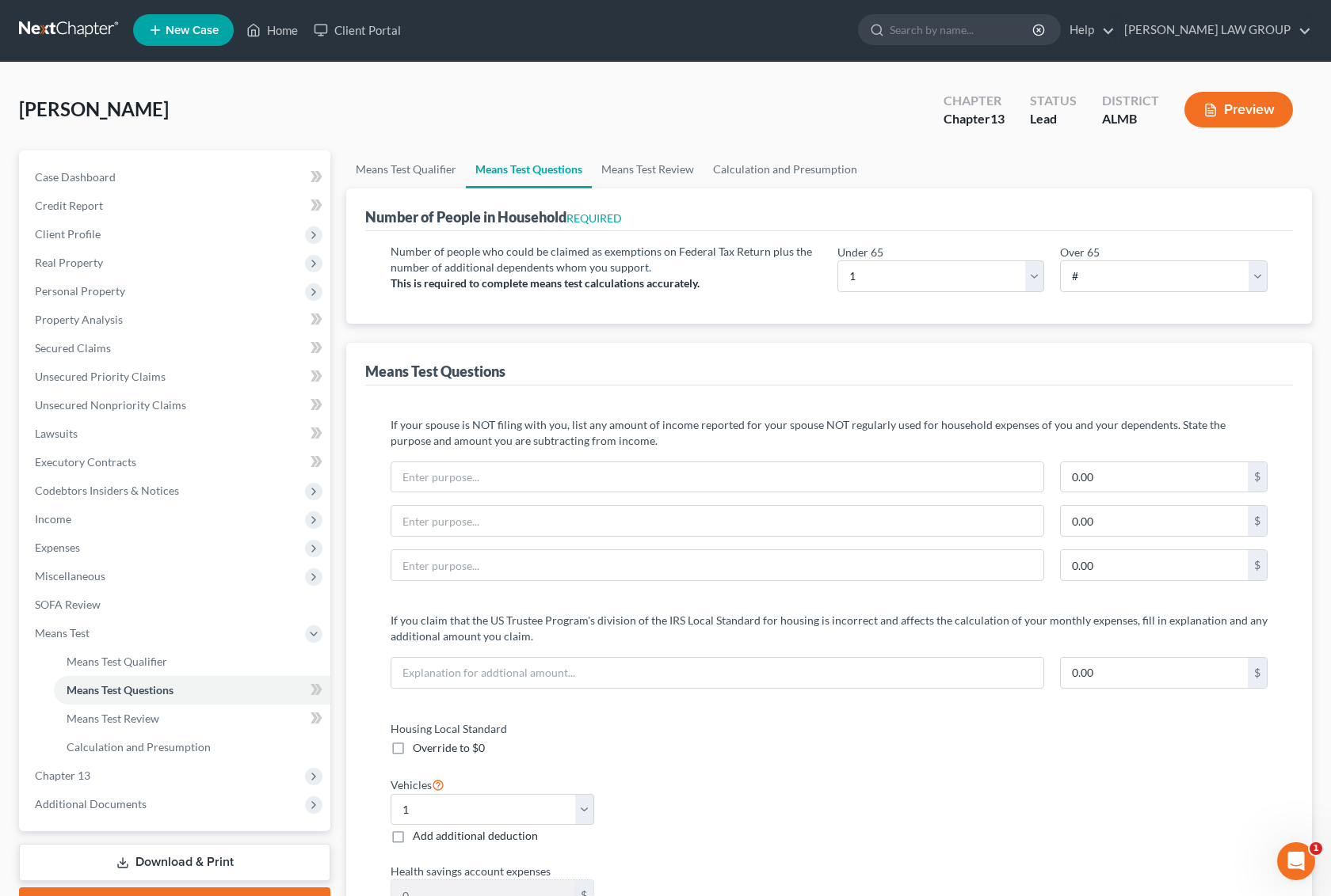
scroll to position [0, 0]
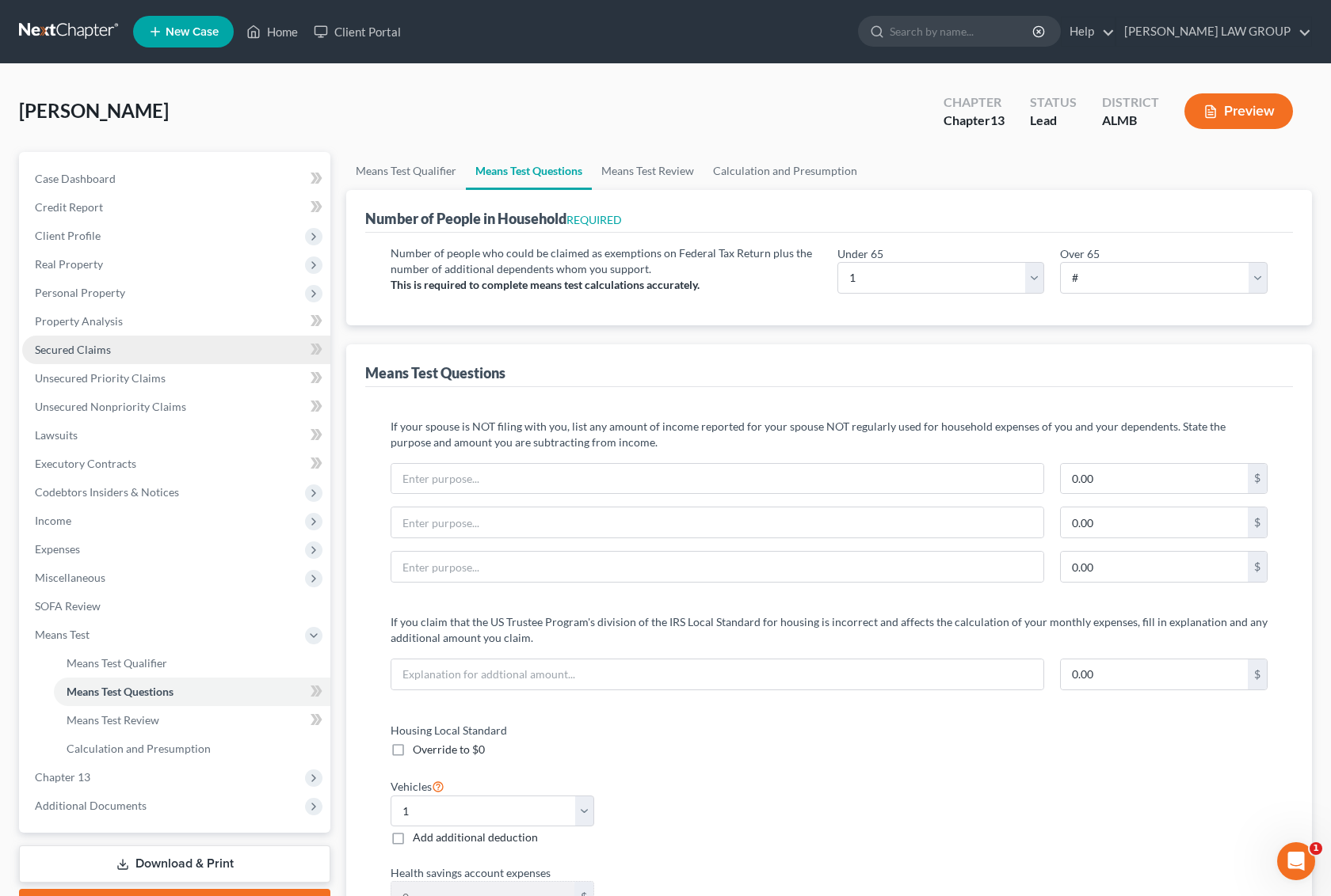
click at [104, 347] on span "Secured Claims" at bounding box center [73, 349] width 77 height 13
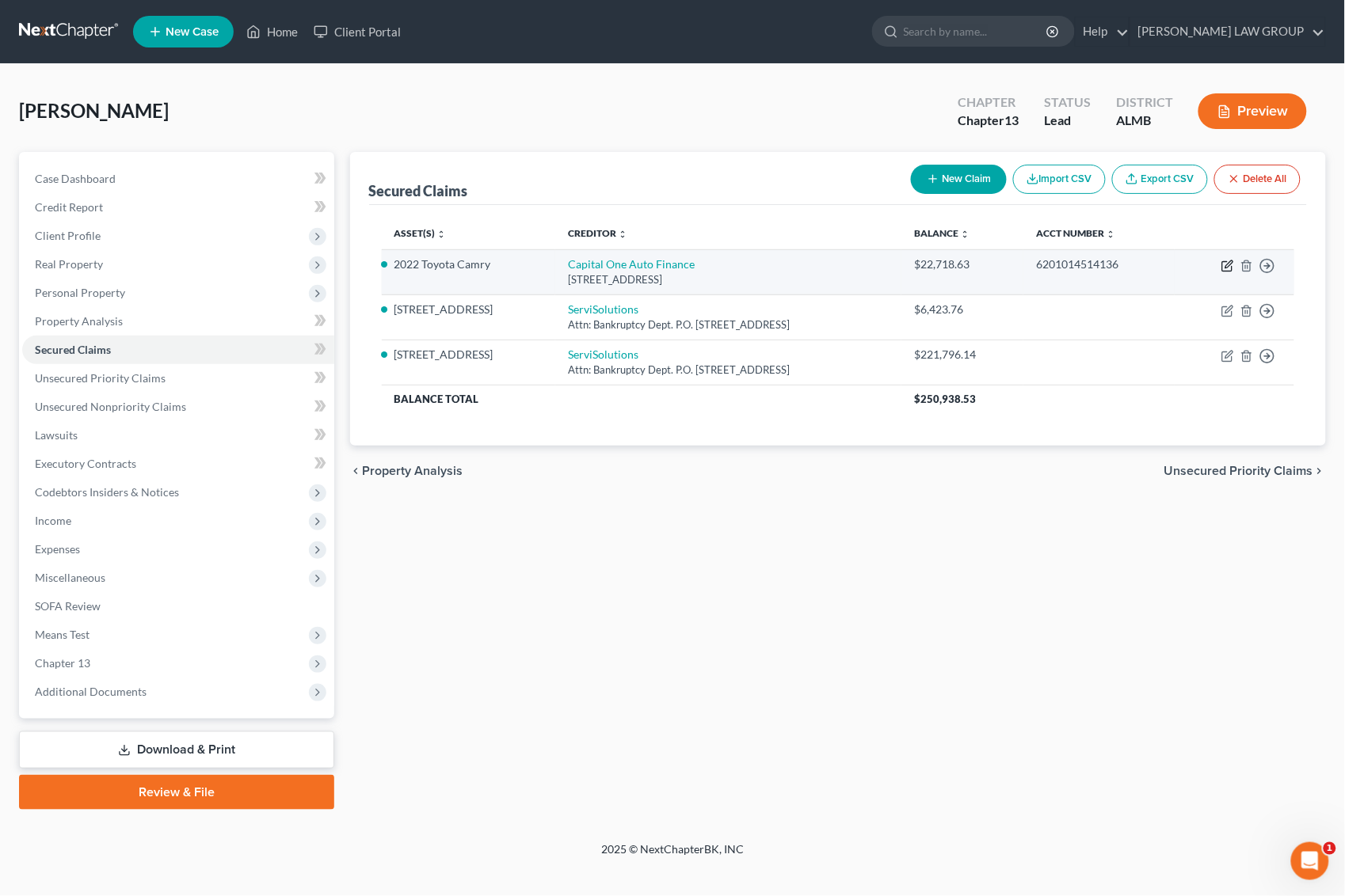
click at [1229, 265] on icon "button" at bounding box center [1227, 265] width 12 height 12
select select "4"
select select "0"
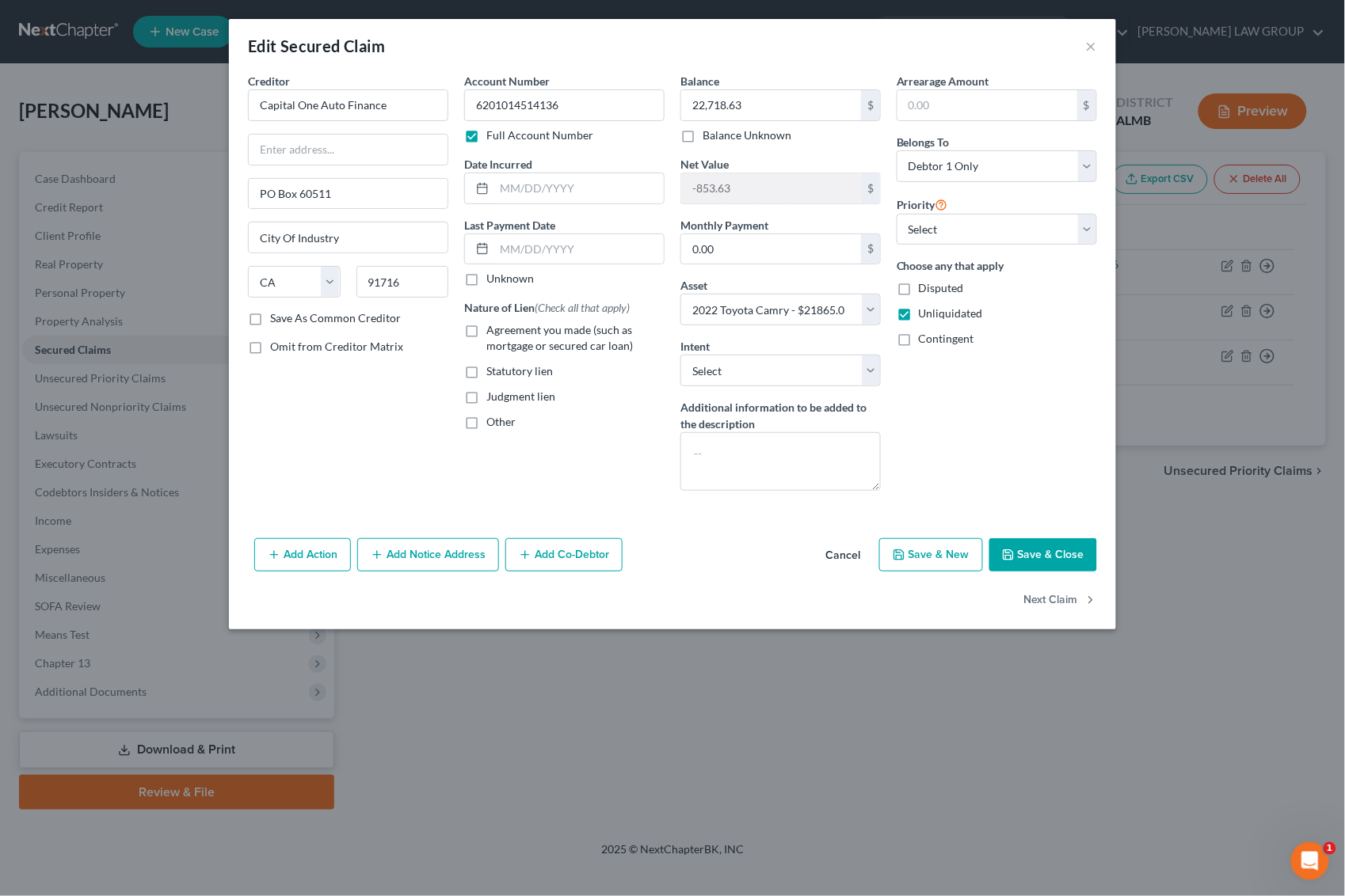
click at [1046, 558] on button "Save & Close" at bounding box center [1044, 554] width 108 height 33
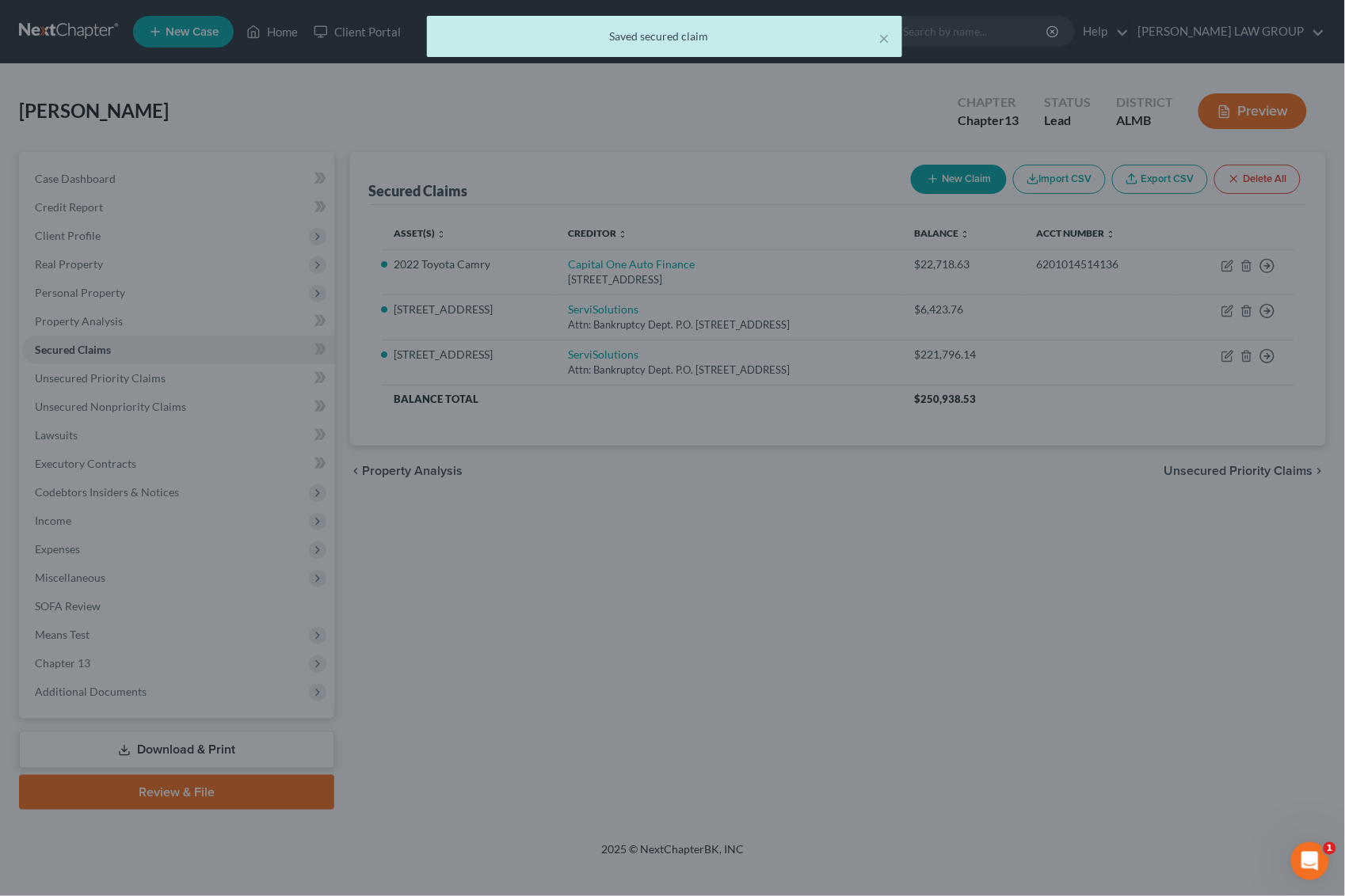
select select "4"
type input "0"
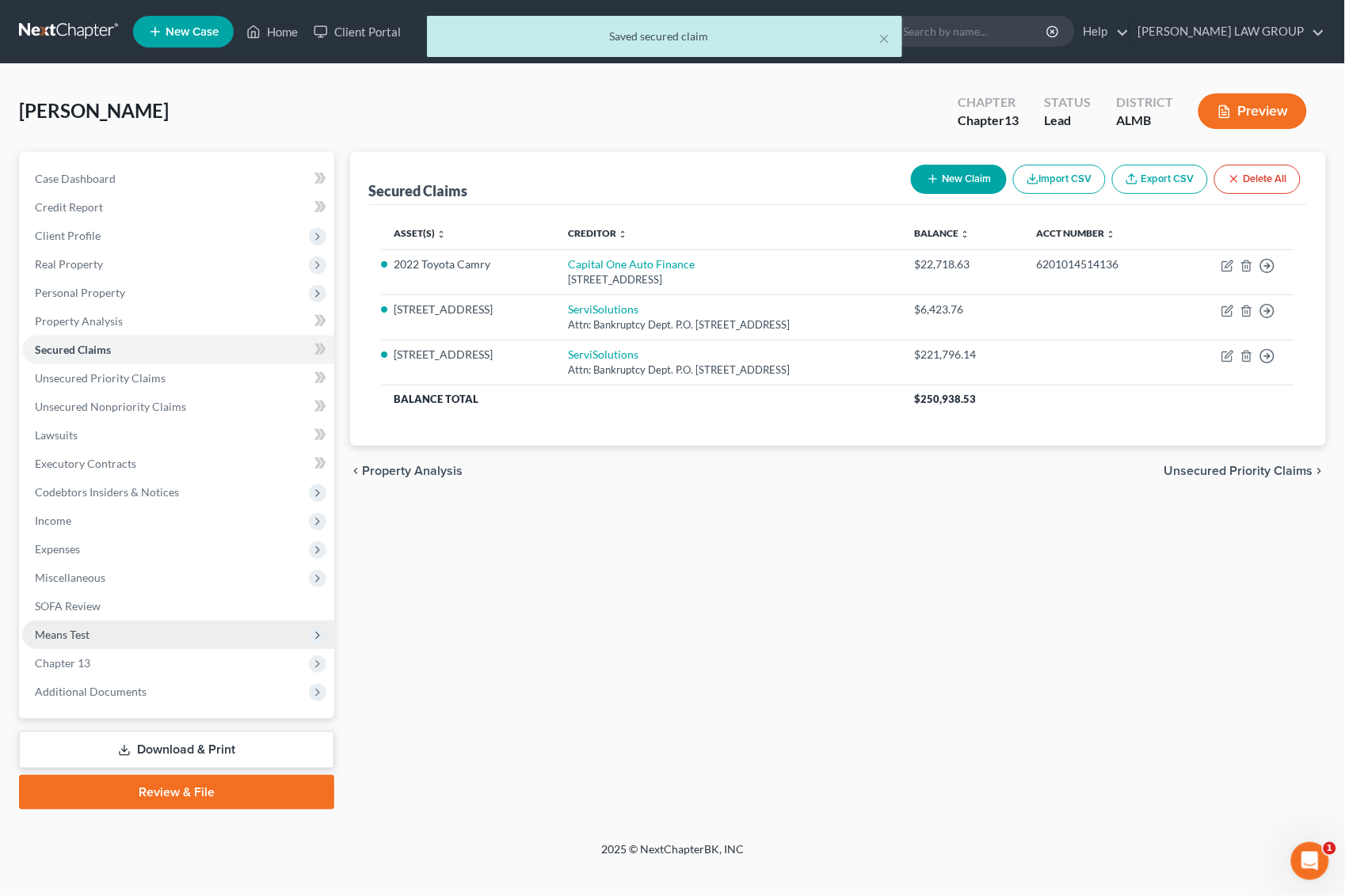
click at [103, 631] on span "Means Test" at bounding box center [178, 635] width 312 height 28
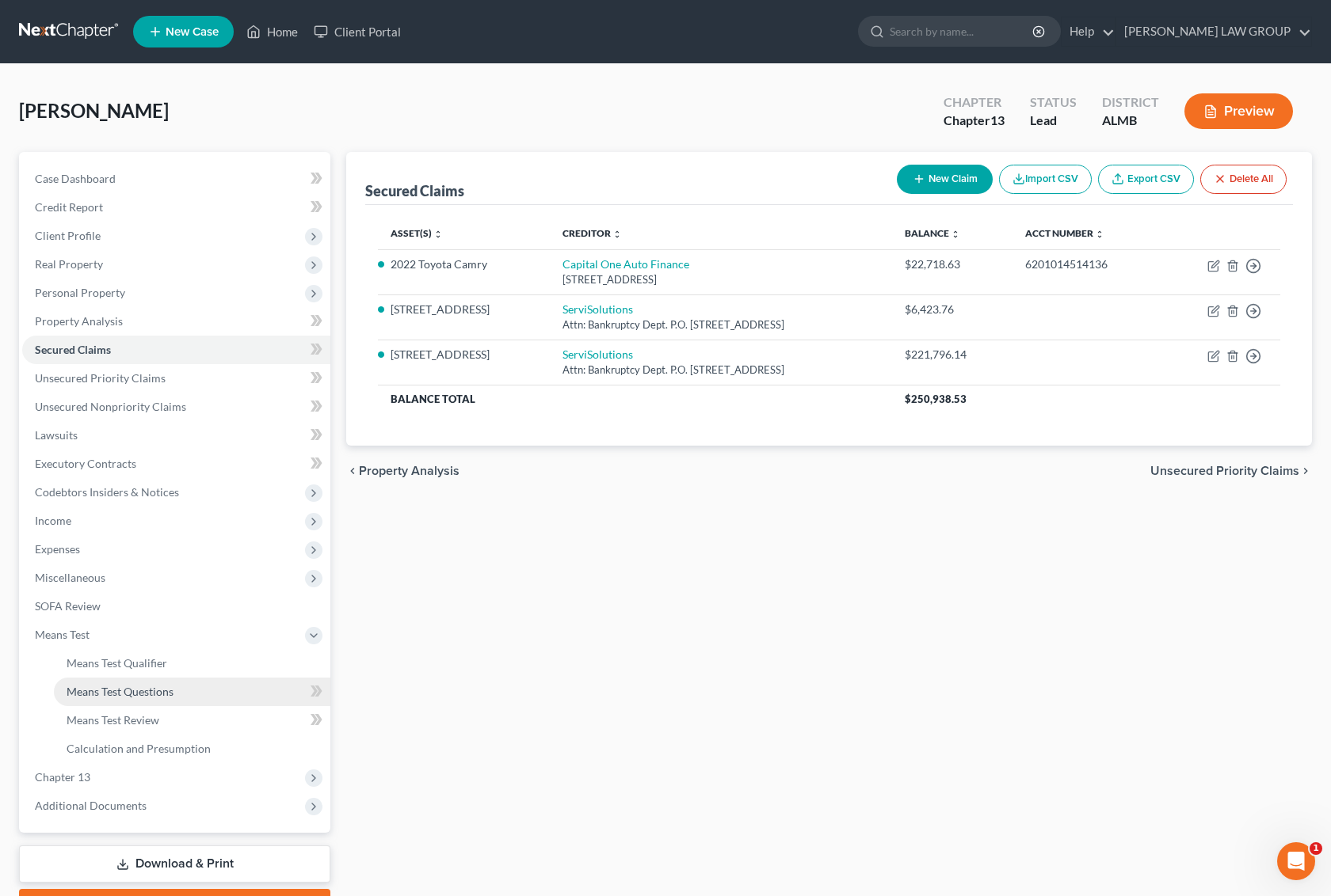
click at [146, 687] on span "Means Test Questions" at bounding box center [119, 691] width 107 height 13
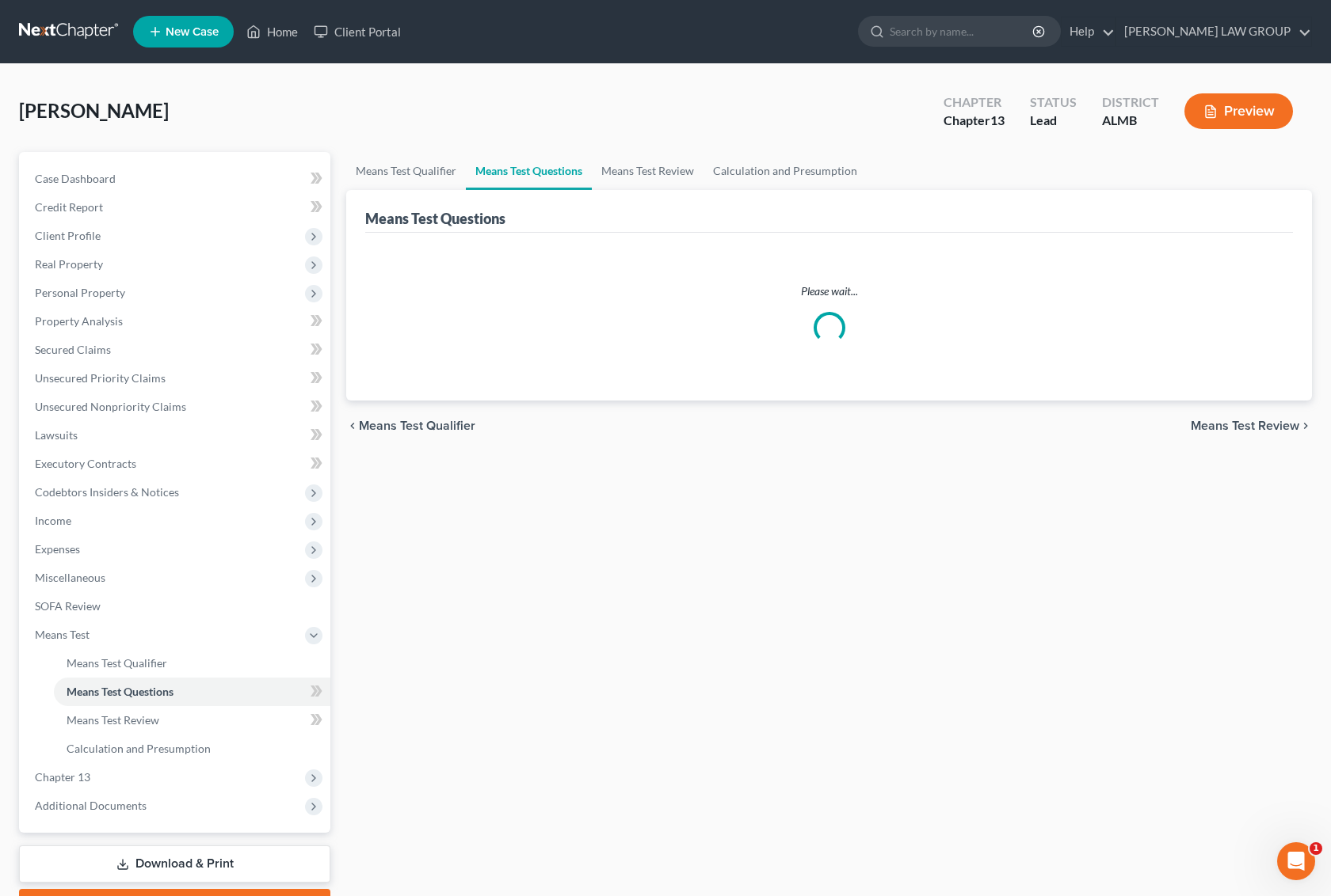
select select "1"
select select "0"
select select "60"
select select "0"
select select "60"
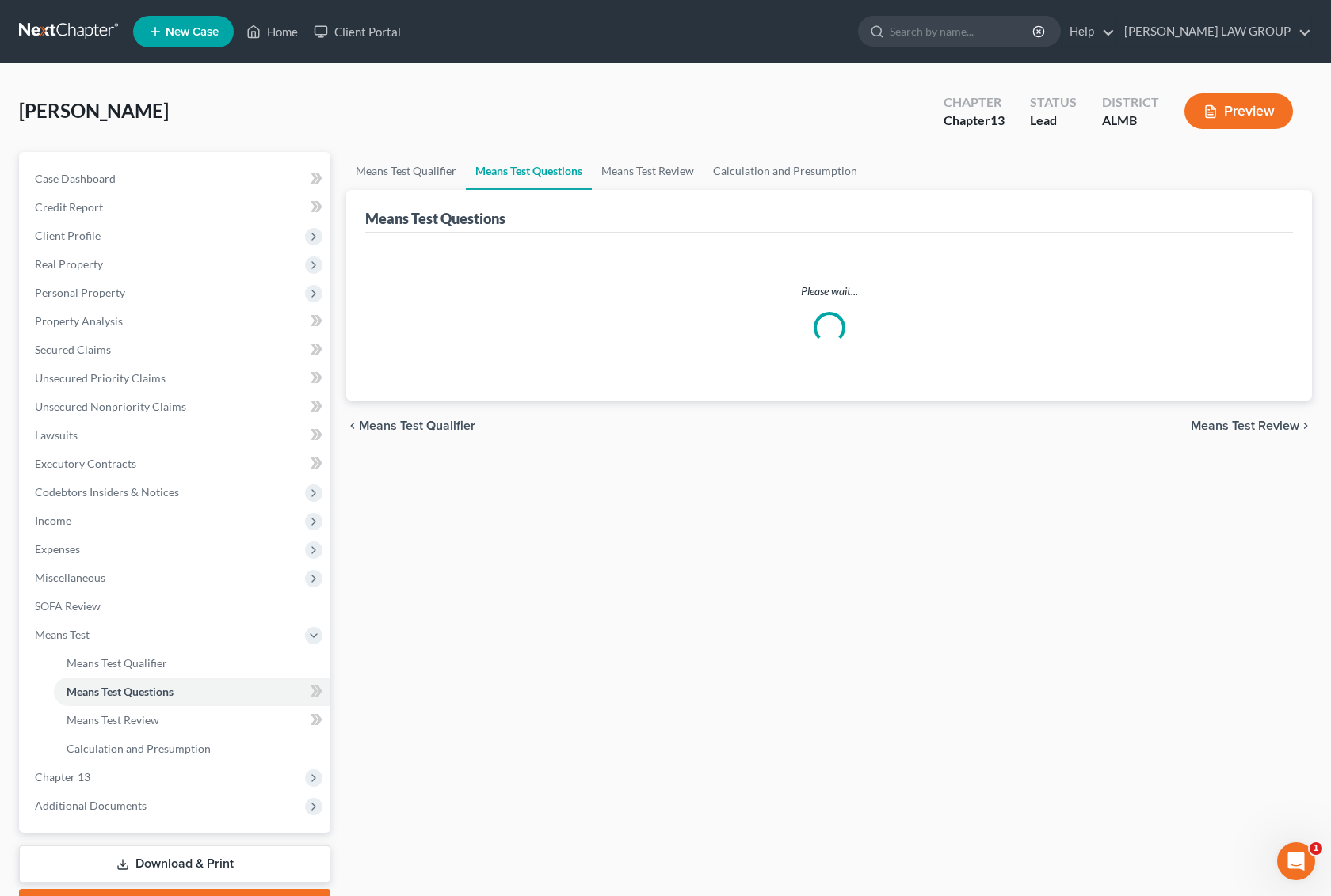
select select "1"
select select "60"
select select "1"
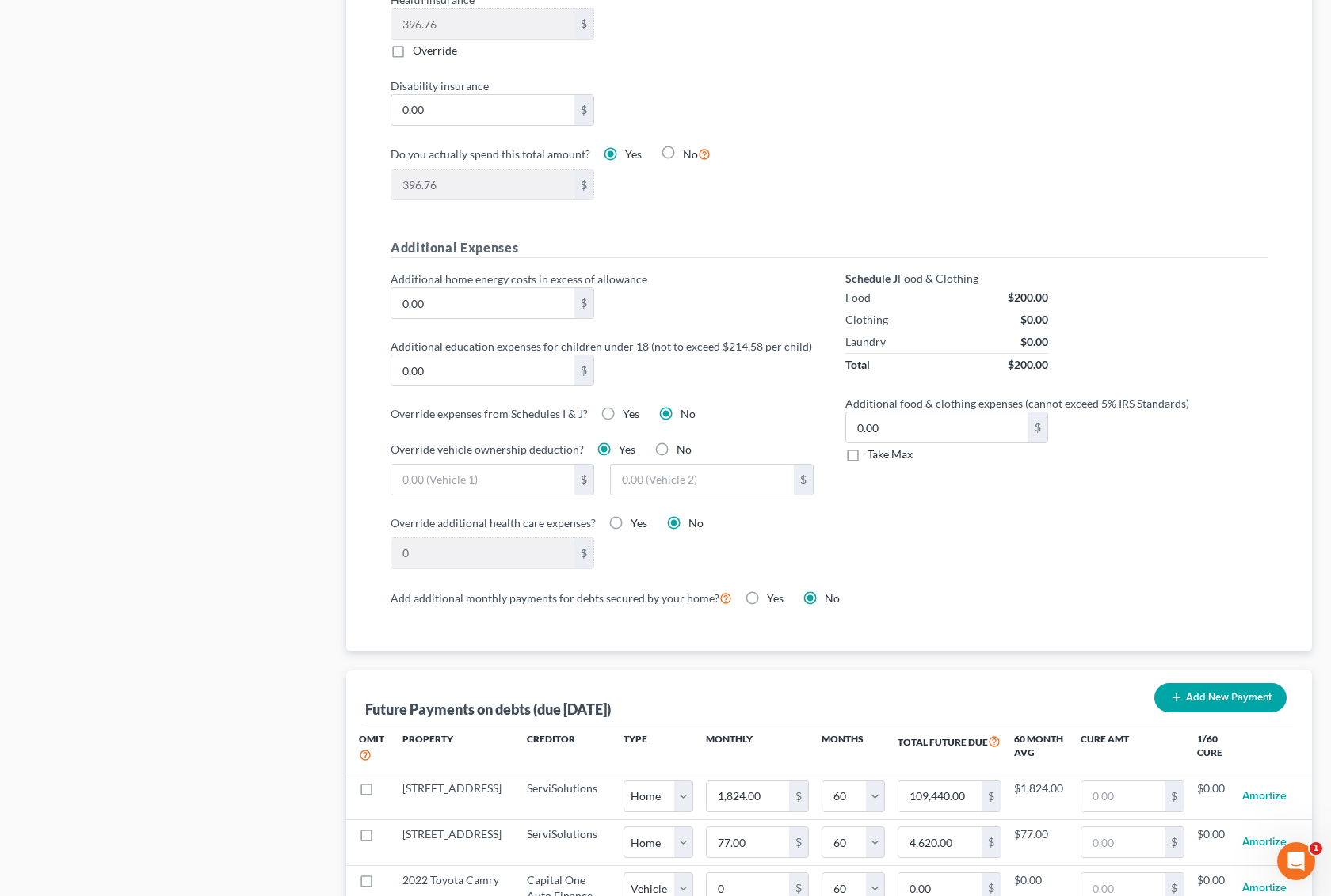
scroll to position [1287, 0]
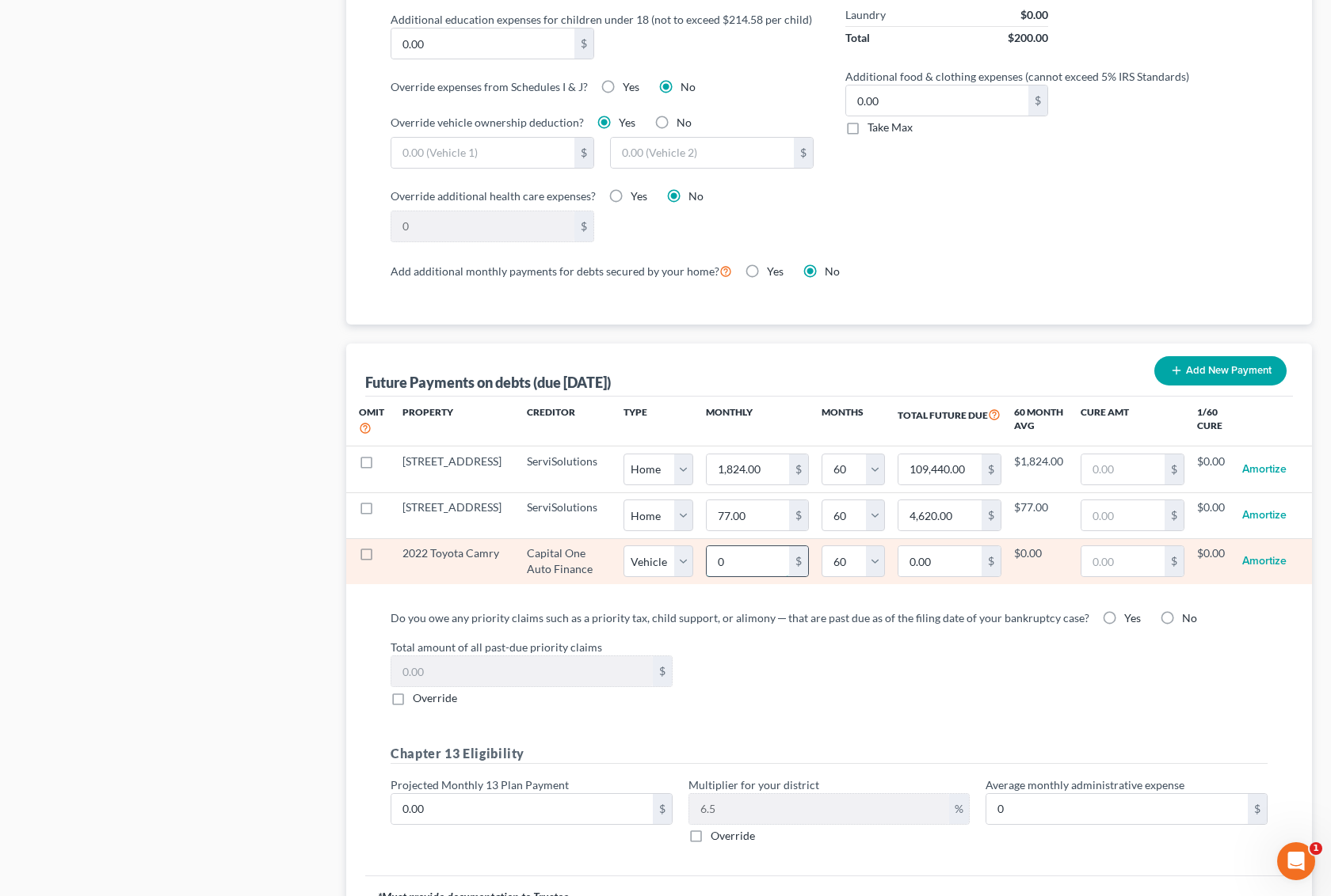
click at [757, 577] on input "0" at bounding box center [748, 562] width 83 height 30
click at [921, 577] on input "0.00" at bounding box center [940, 562] width 83 height 30
type input "22,720"
select select "1"
select select "60"
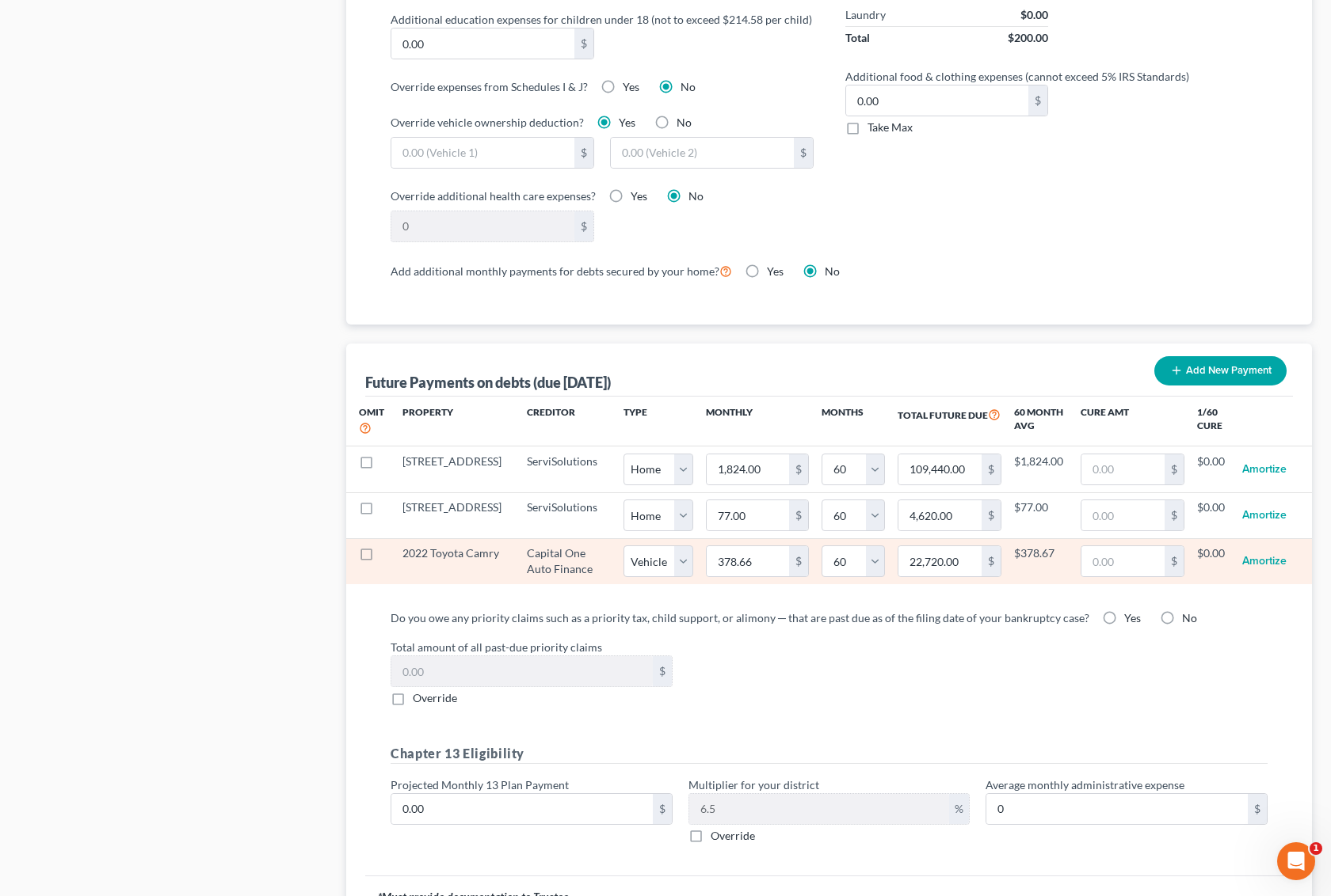
select select "1"
select select "60"
select select "1"
select select "60"
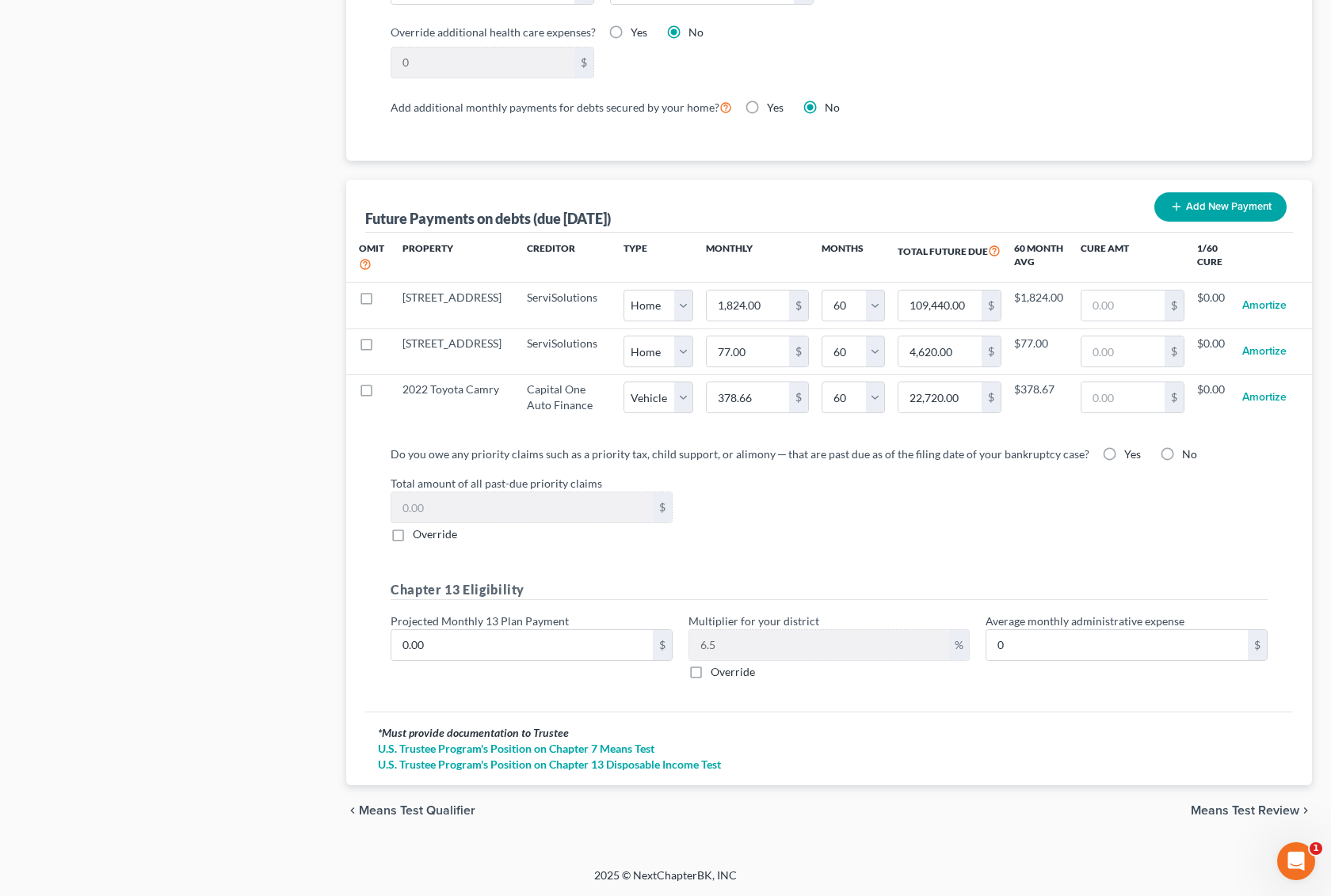
scroll to position [1490, 0]
click at [557, 641] on input "0.00" at bounding box center [521, 646] width 262 height 30
type input "1"
type input "0.06"
type input "10"
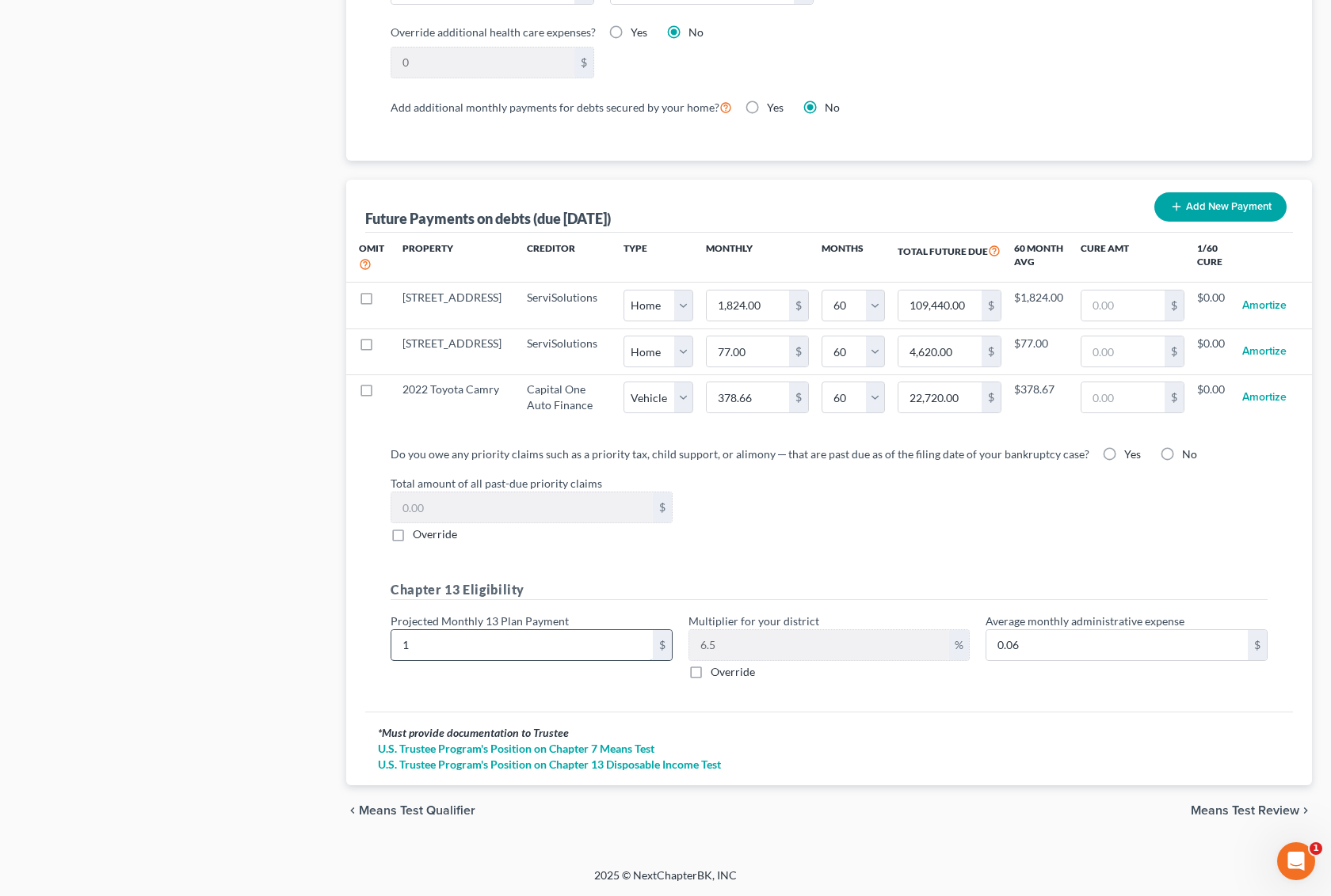
type input "0.65"
type input "100"
type input "6.50"
type input "1000"
type input "65.00"
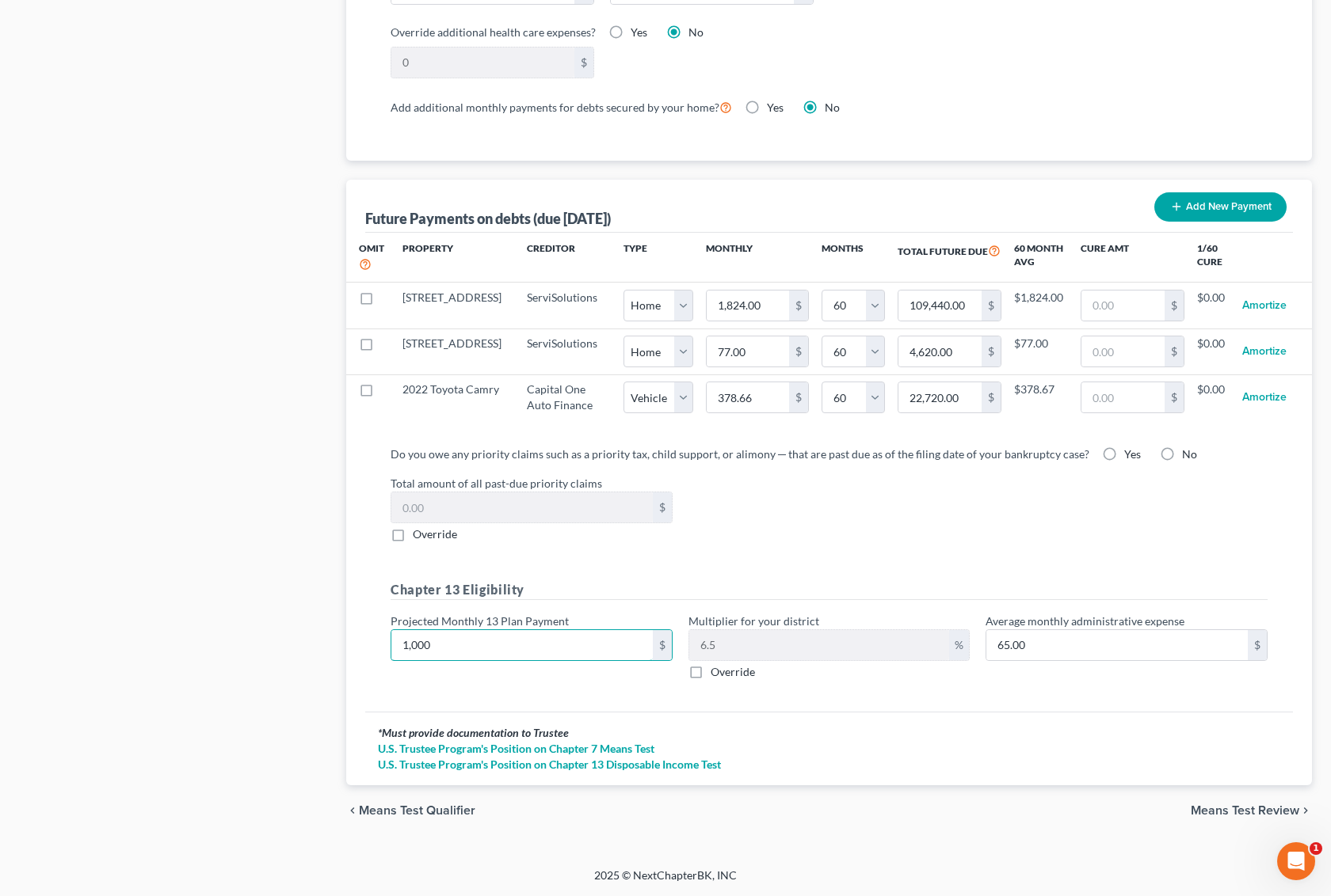
type input "1,000"
click at [1266, 809] on span "Means Test Review" at bounding box center [1245, 810] width 109 height 12
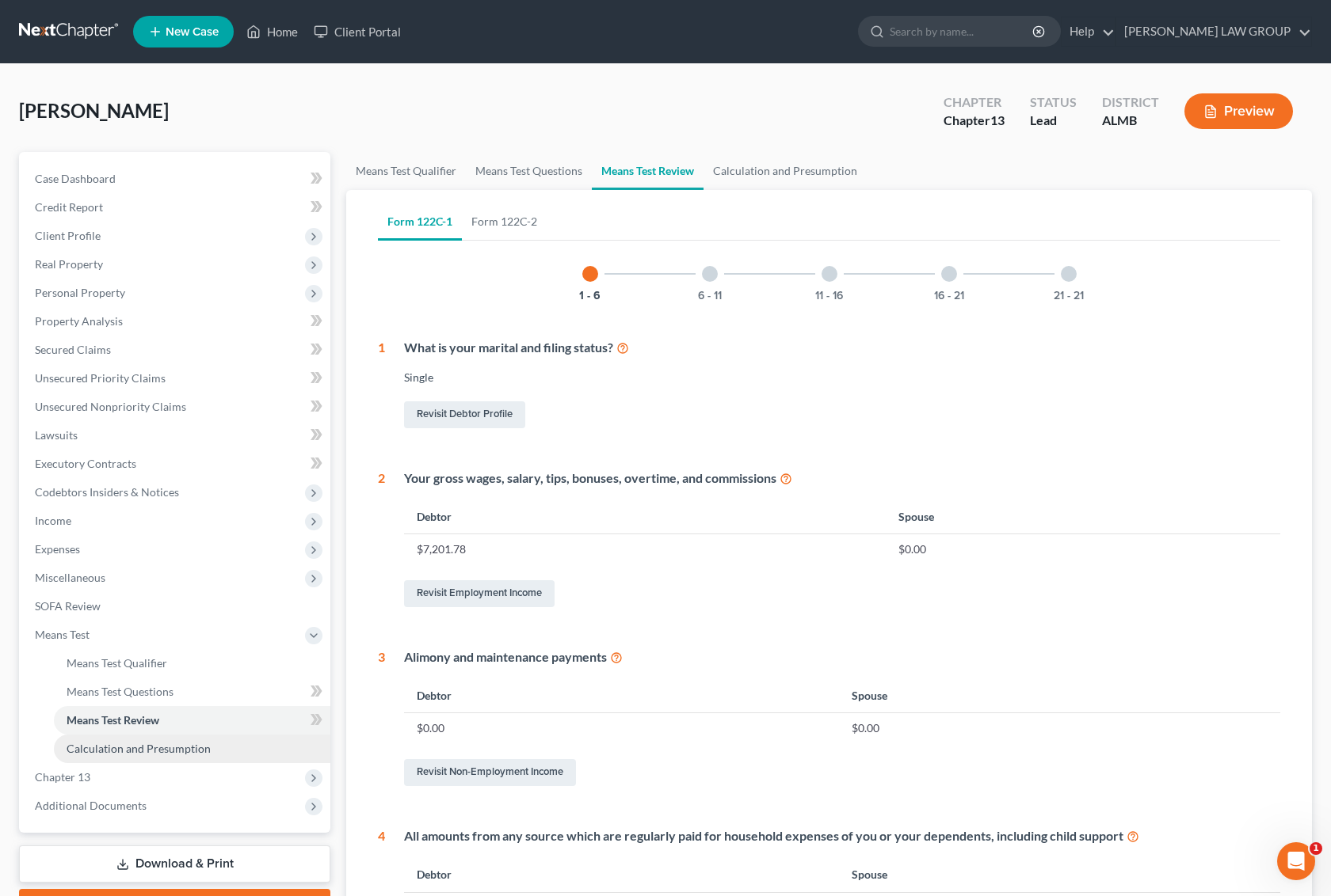
click at [111, 746] on span "Calculation and Presumption" at bounding box center [138, 749] width 145 height 13
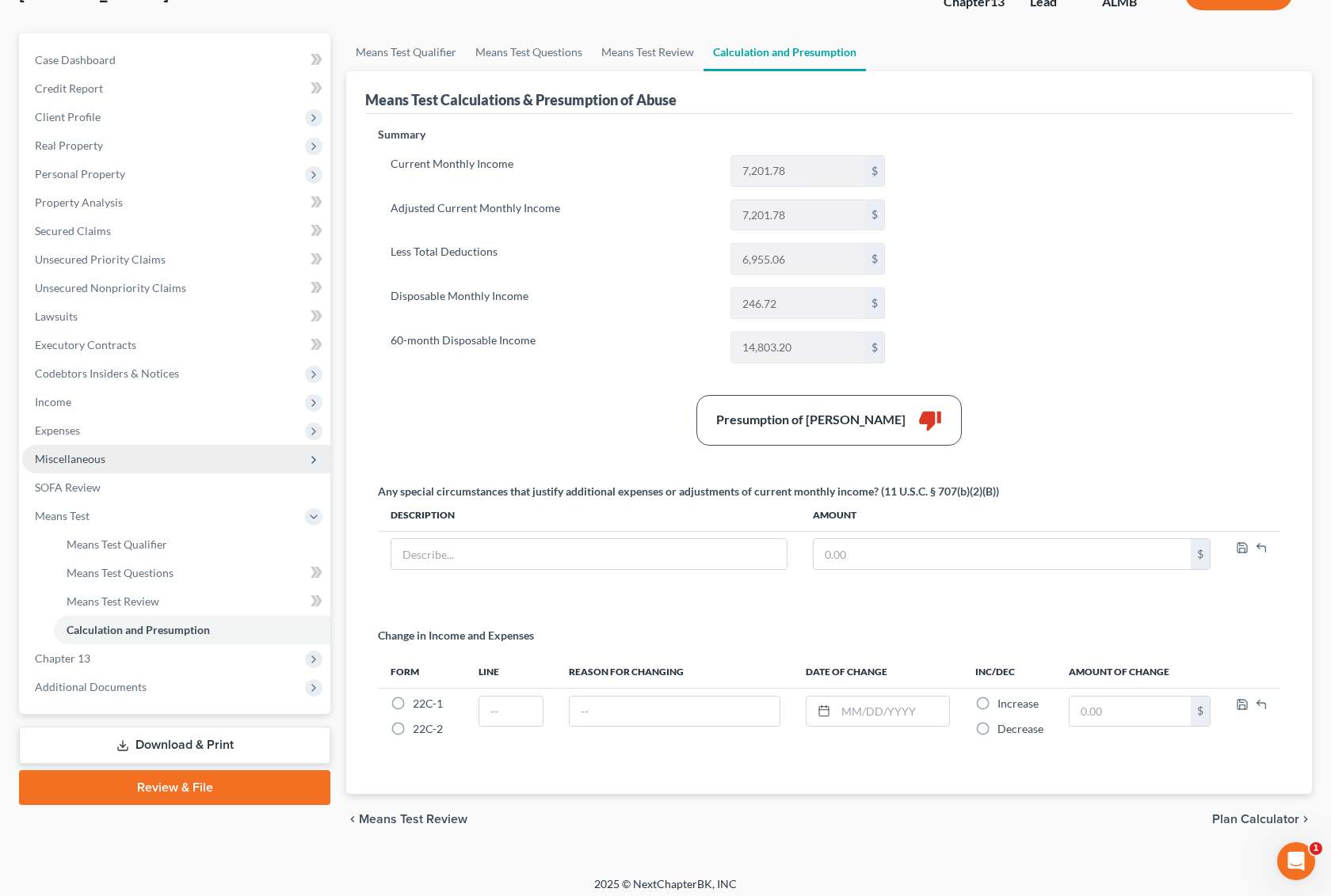
scroll to position [129, 0]
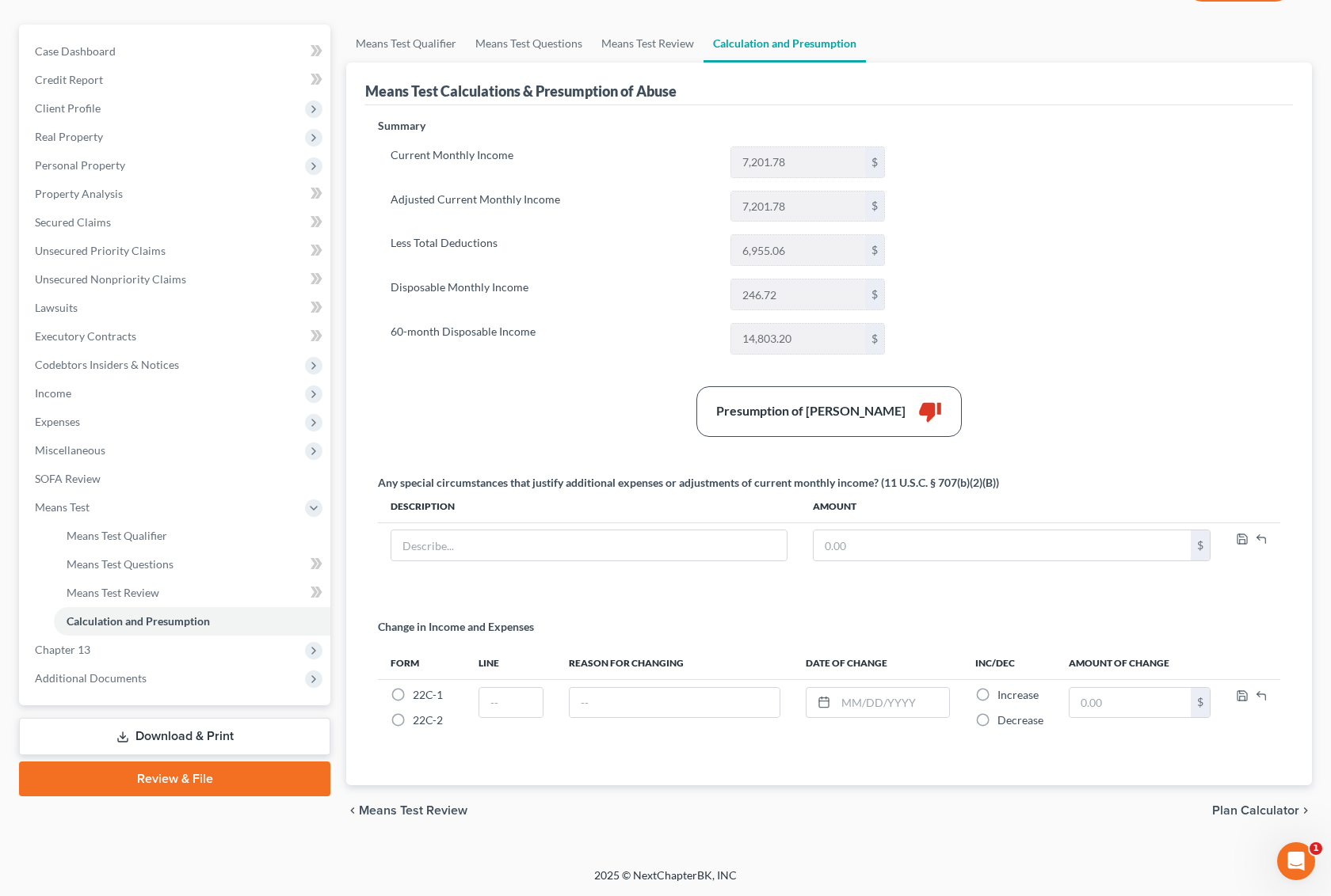
click at [220, 739] on link "Download & Print" at bounding box center [175, 736] width 312 height 37
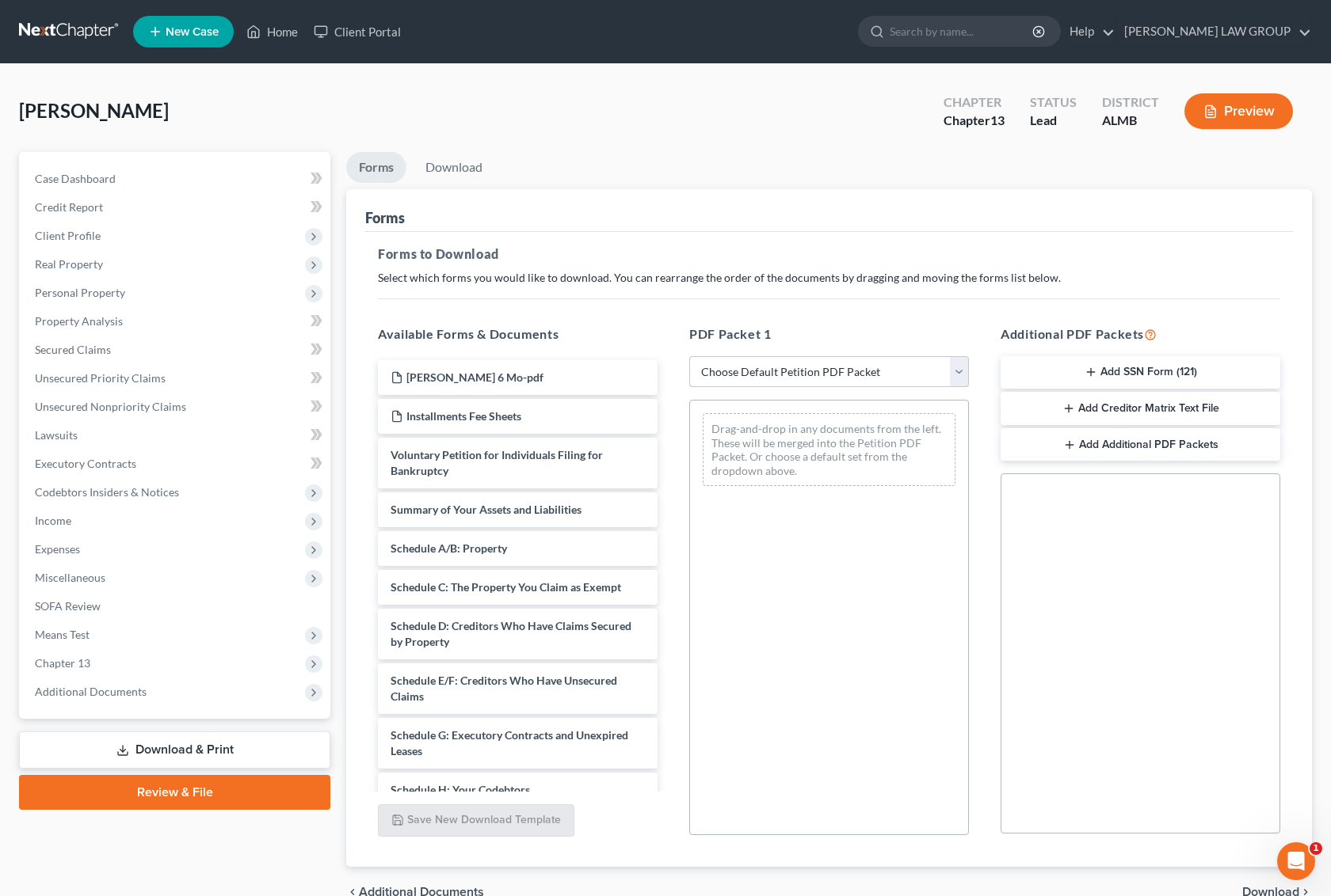
click at [762, 372] on select "Choose Default Petition PDF Packet Complete Bankruptcy Petition (all forms and …" at bounding box center [829, 372] width 280 height 32
select select "0"
click at [690, 356] on select "Choose Default Petition PDF Packet Complete Bankruptcy Petition (all forms and …" at bounding box center [829, 372] width 280 height 32
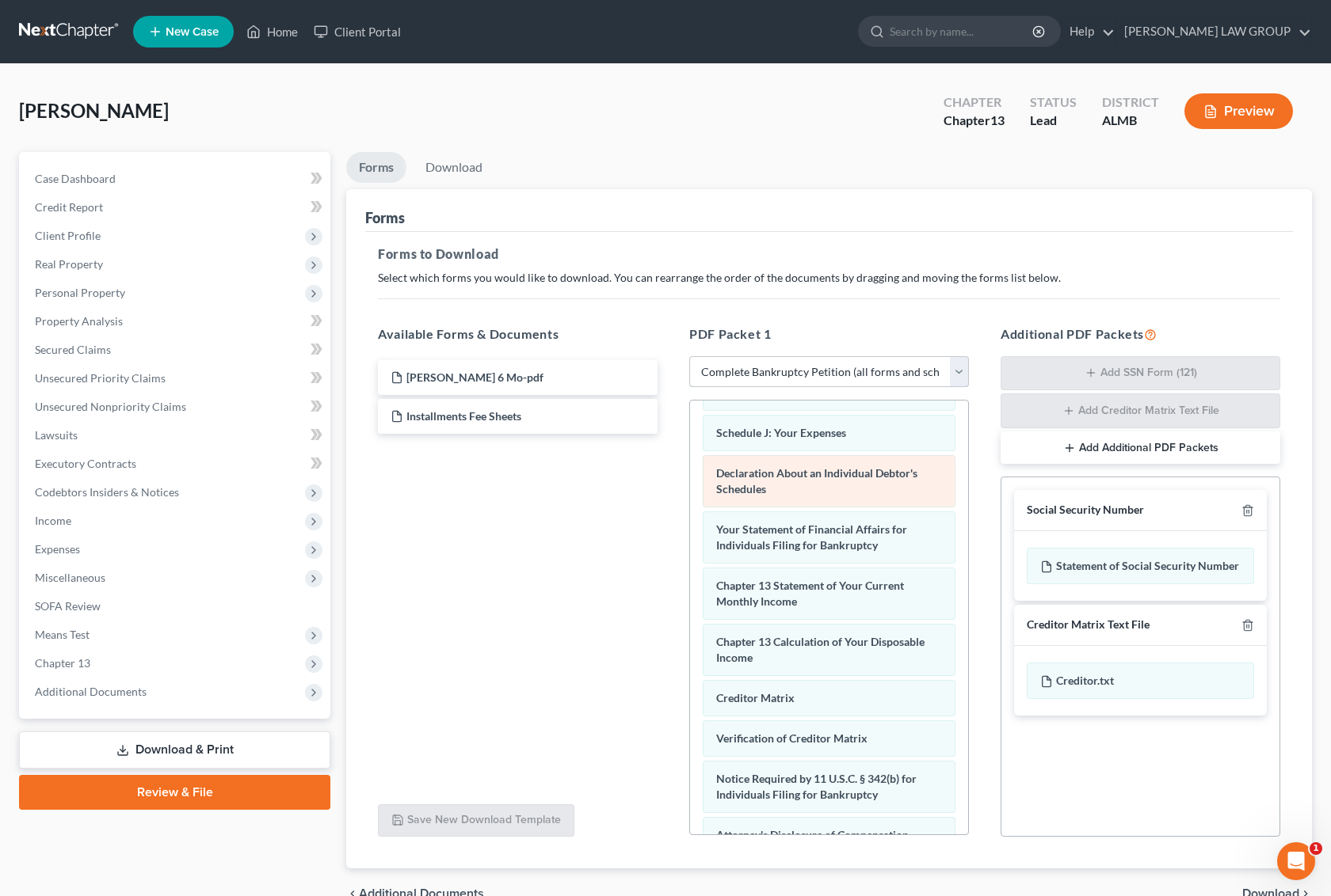
scroll to position [495, 0]
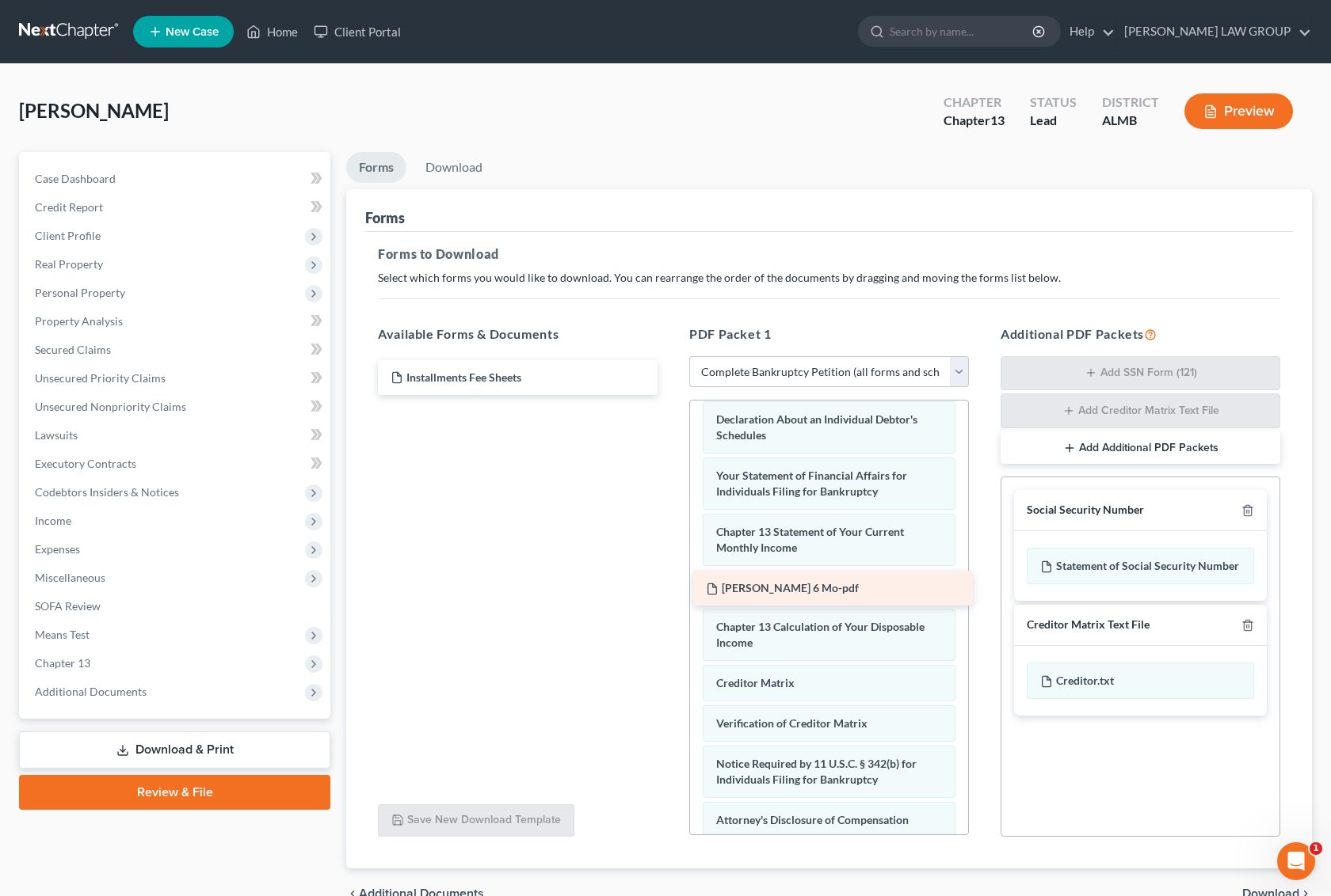
drag, startPoint x: 478, startPoint y: 373, endPoint x: 793, endPoint y: 584, distance: 379.1
click at [671, 396] on div "[PERSON_NAME] 6 Mo-pdf [PERSON_NAME] 6 Mo-pdf Installments Fee Sheets" at bounding box center [518, 378] width 305 height 35
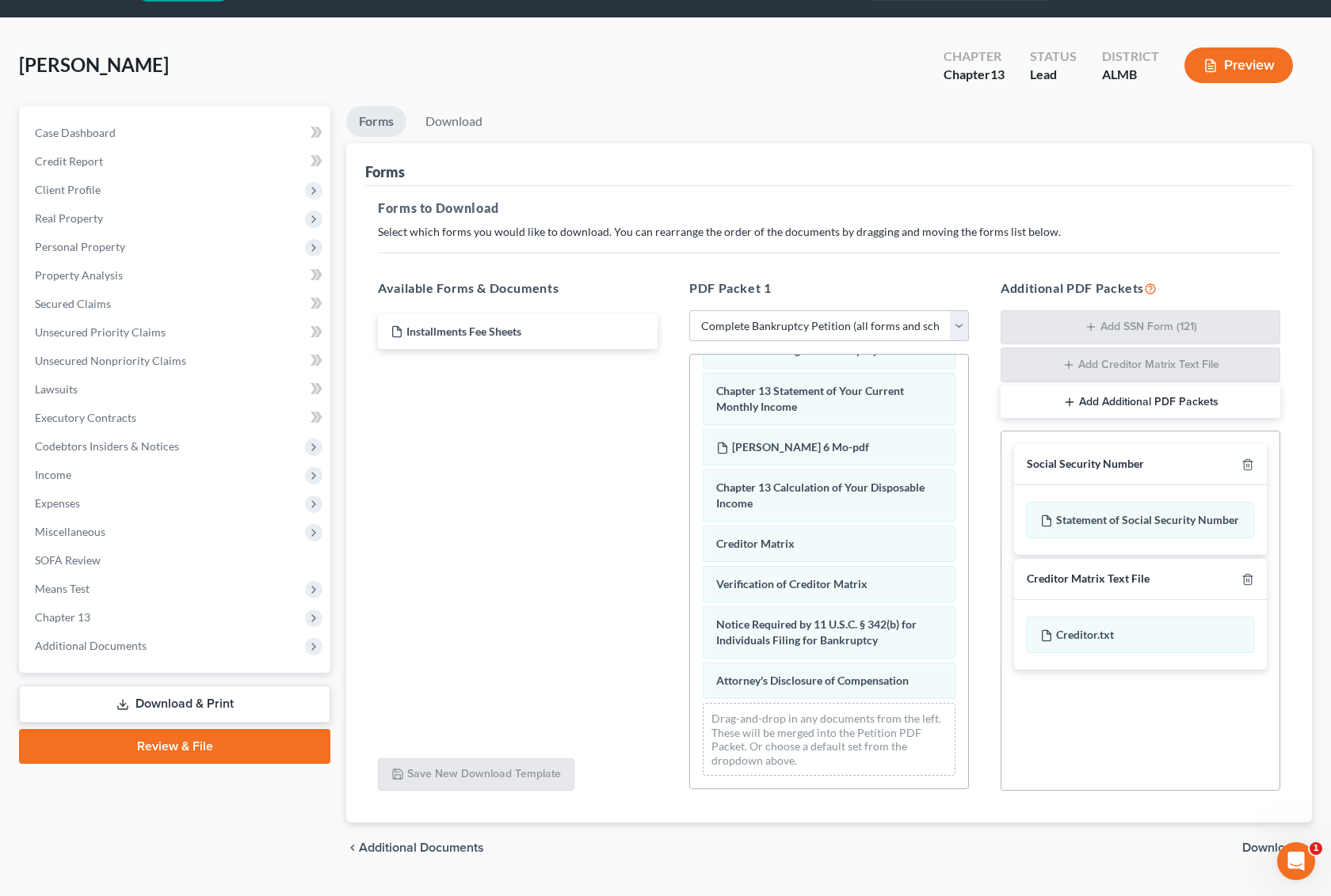
scroll to position [83, 0]
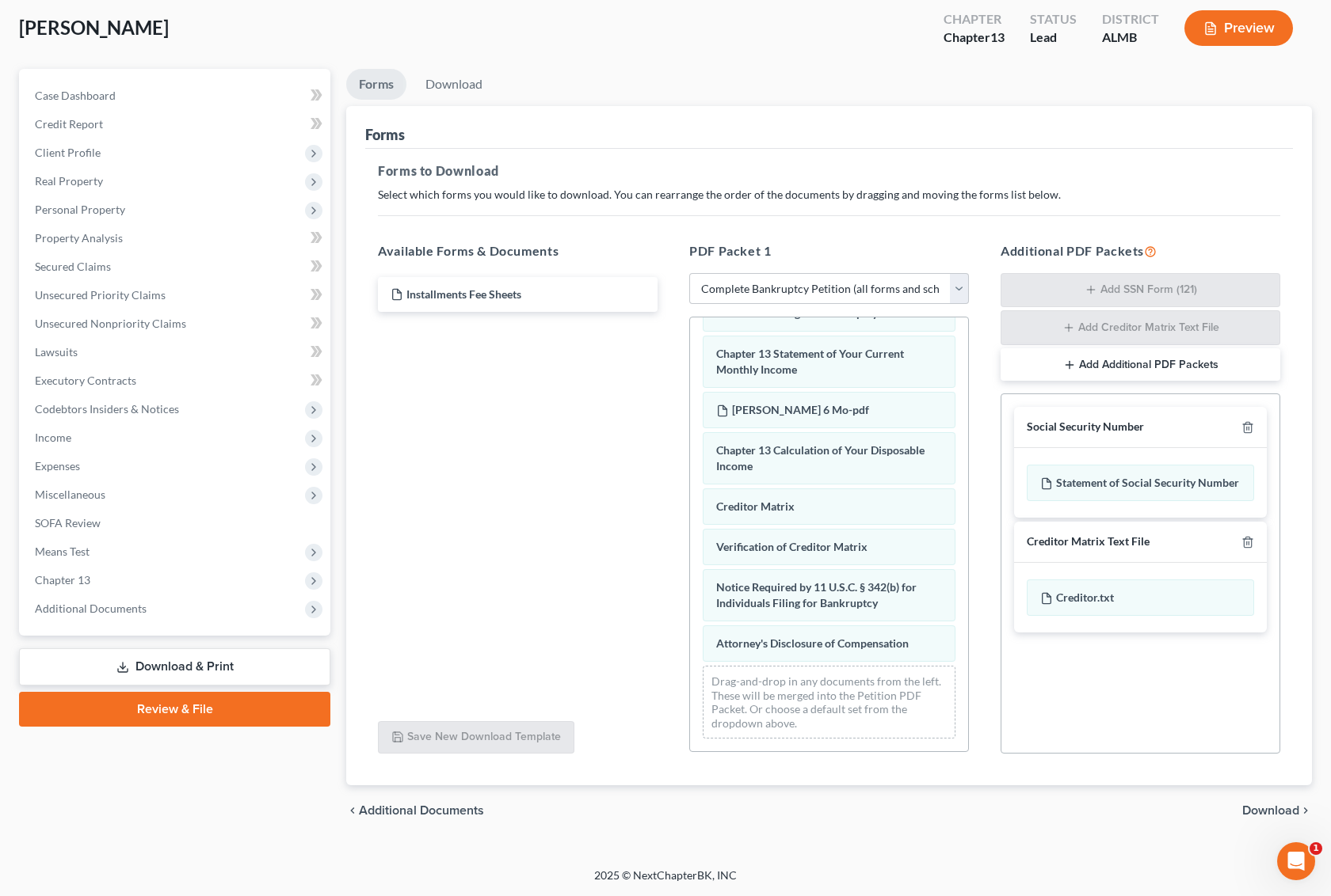
click at [1254, 808] on span "Download" at bounding box center [1271, 810] width 57 height 12
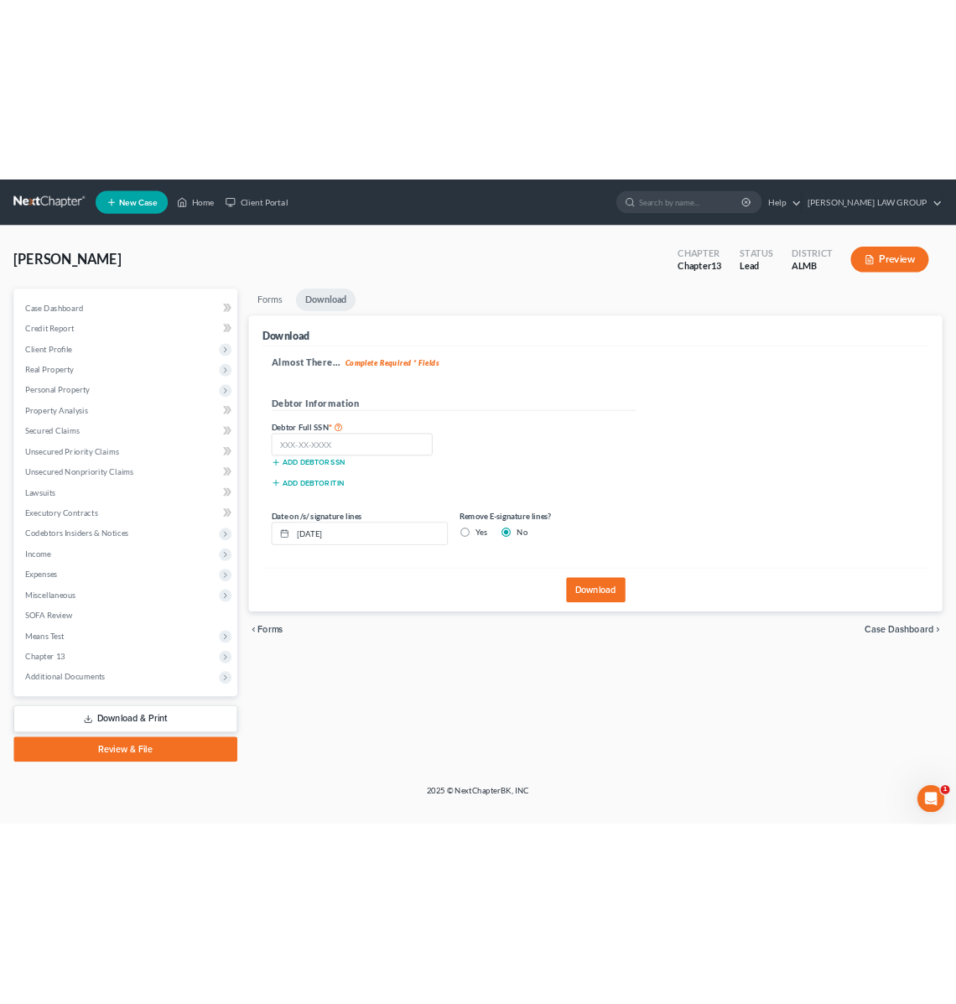
scroll to position [0, 0]
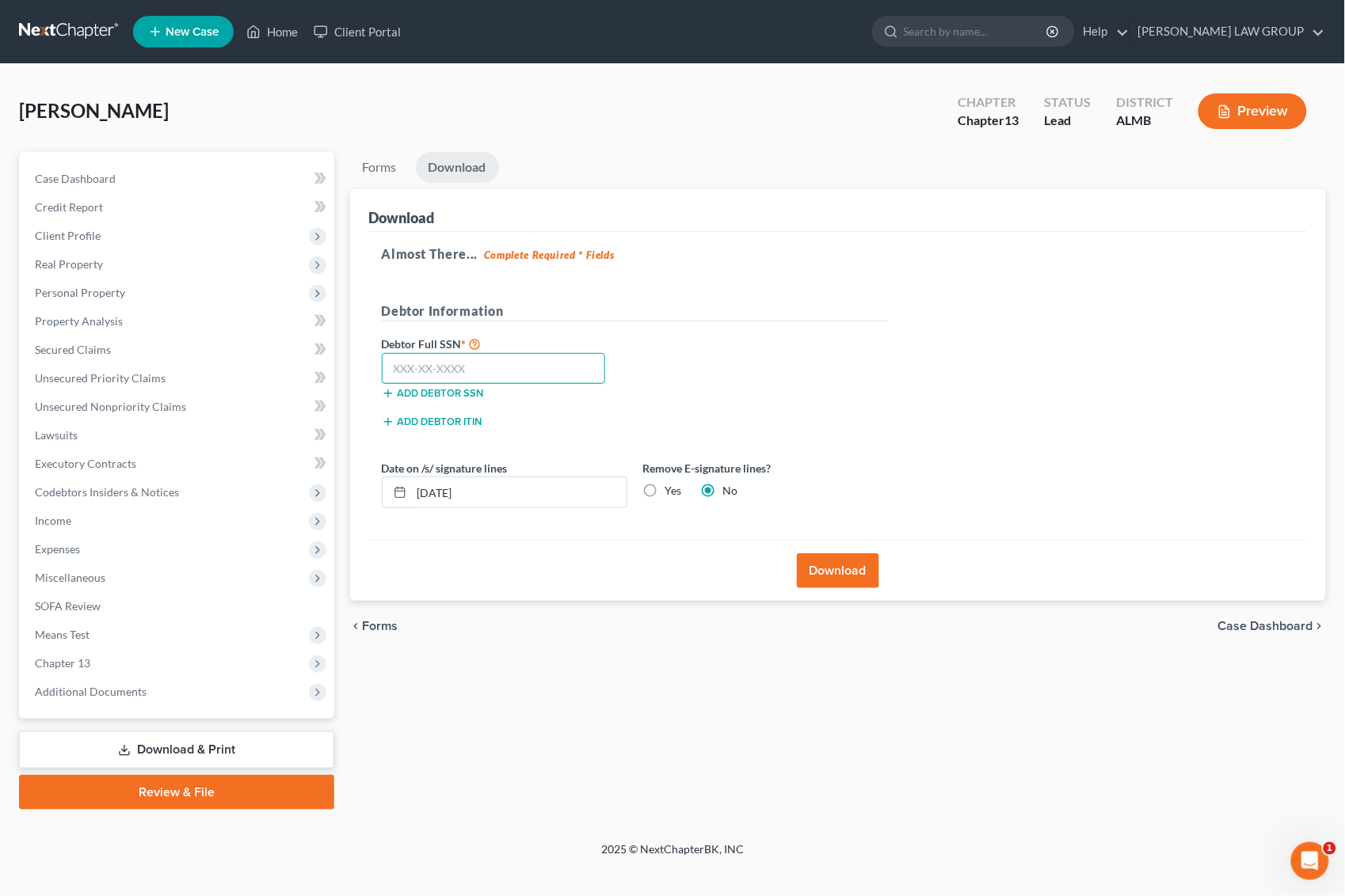
click at [520, 372] on input "text" at bounding box center [493, 369] width 224 height 32
type input "111-11-1111"
click at [842, 570] on button "Download" at bounding box center [838, 570] width 82 height 35
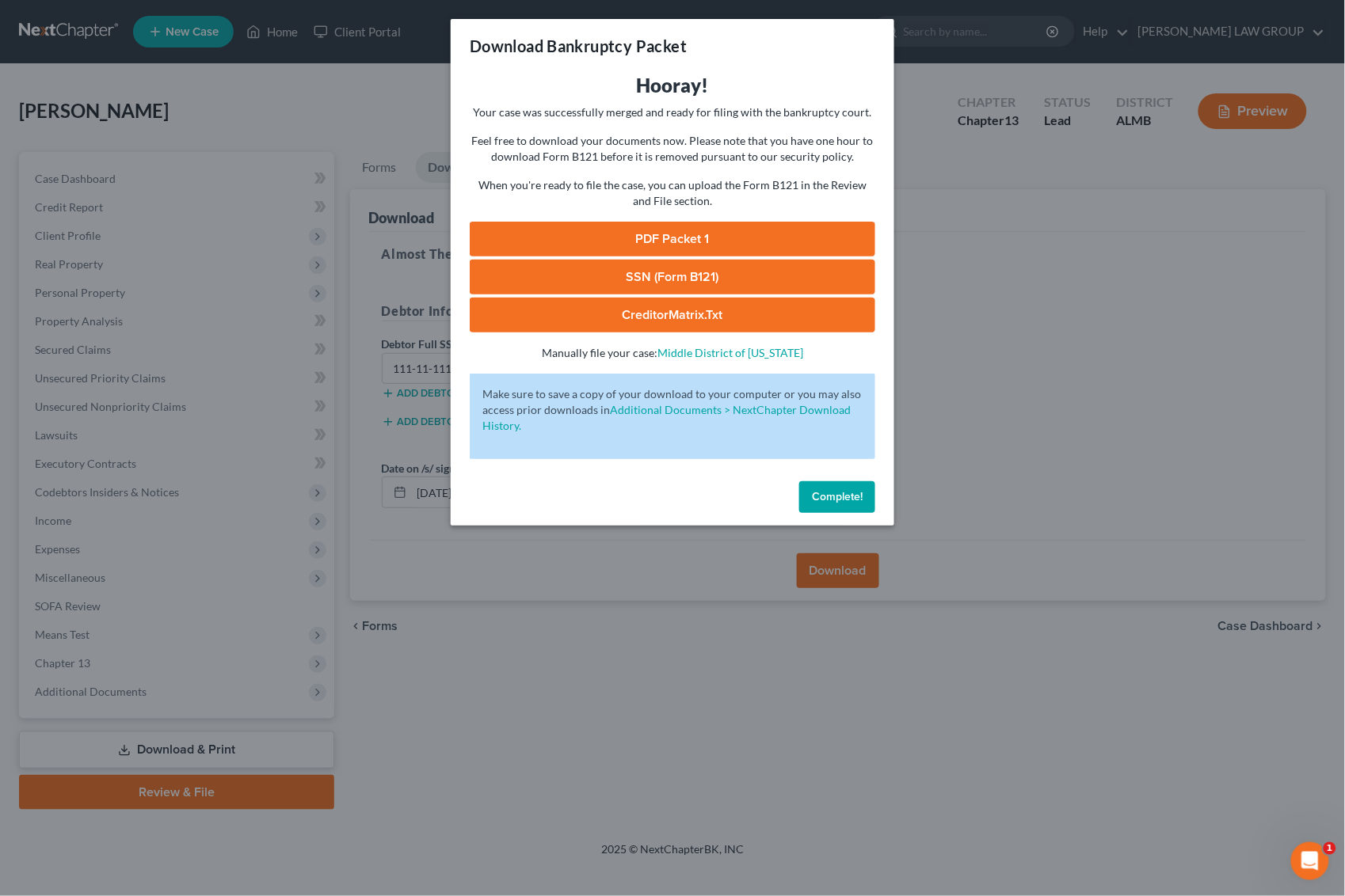
click at [715, 314] on link "CreditorMatrix.txt" at bounding box center [672, 314] width 405 height 35
click at [631, 238] on link "PDF Packet 1" at bounding box center [672, 239] width 405 height 35
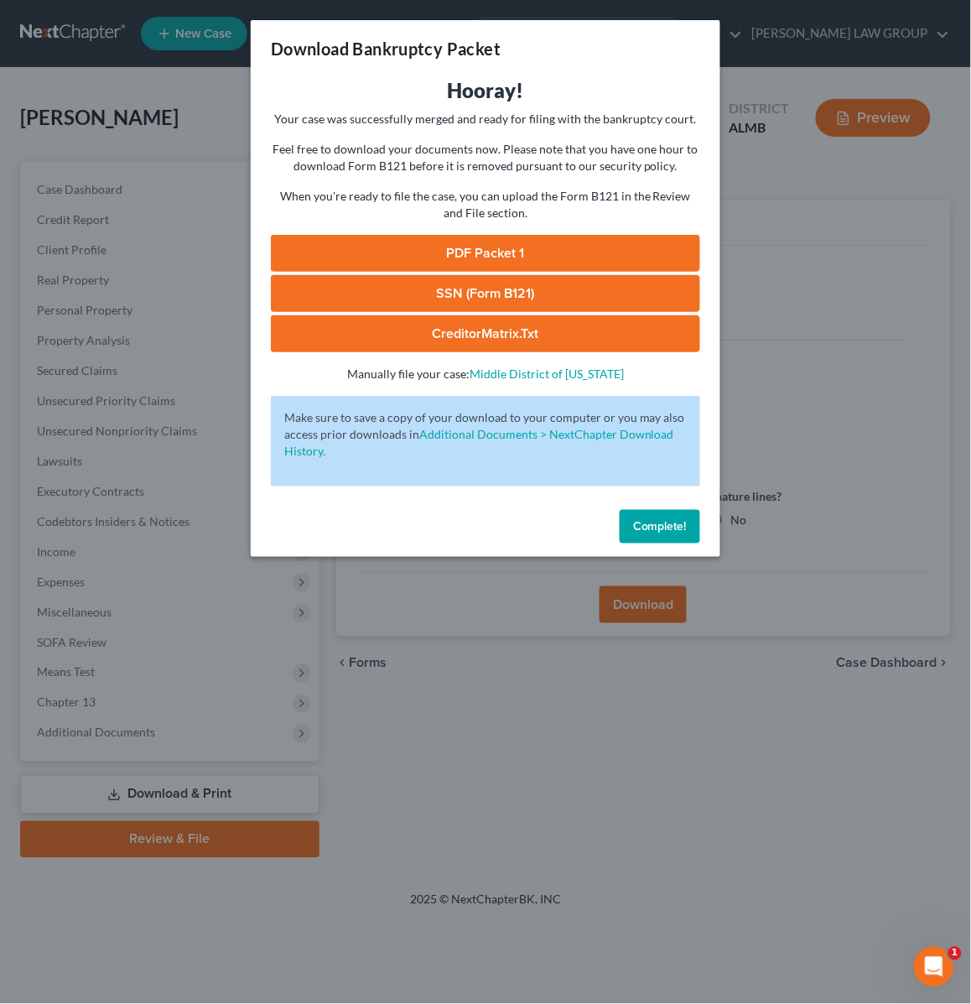
drag, startPoint x: 811, startPoint y: 337, endPoint x: 774, endPoint y: 312, distance: 44.7
click at [810, 335] on div "Download Bankruptcy Packet Hooray! Your case was successfully merged and ready …" at bounding box center [485, 502] width 971 height 1004
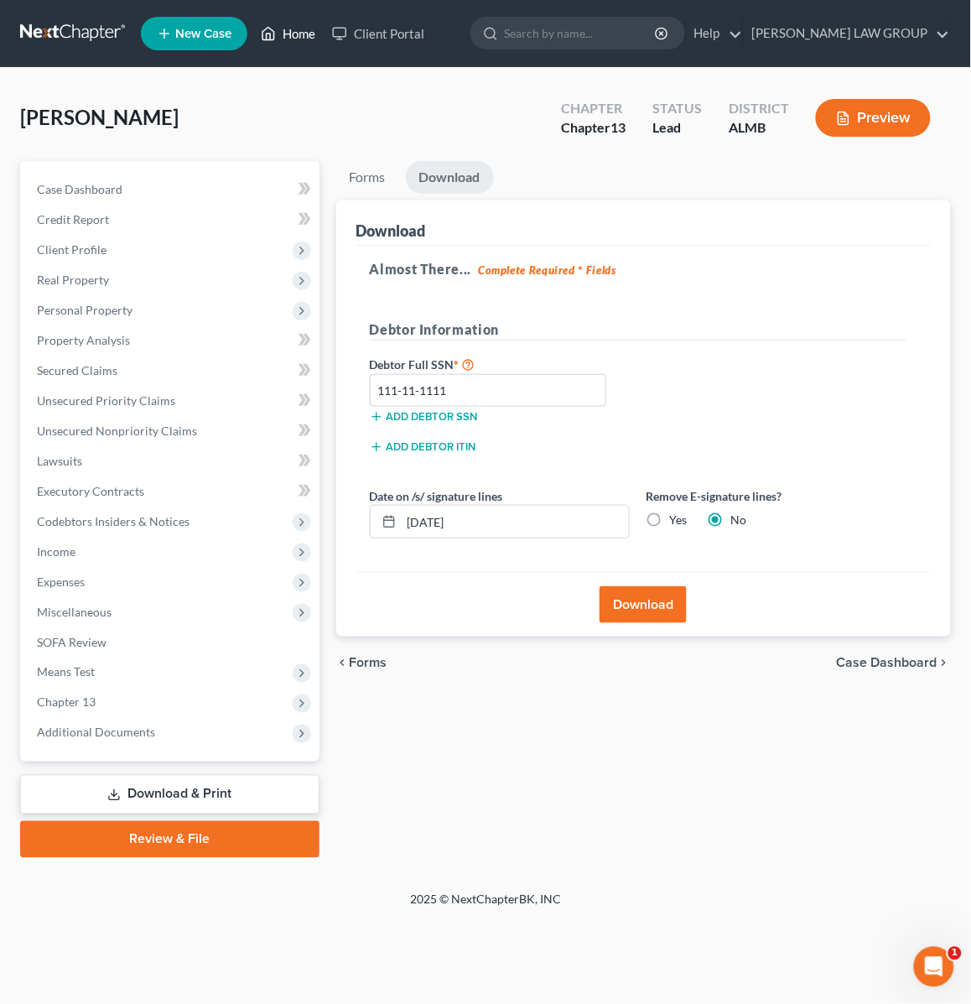
click at [294, 27] on link "Home" at bounding box center [287, 33] width 71 height 30
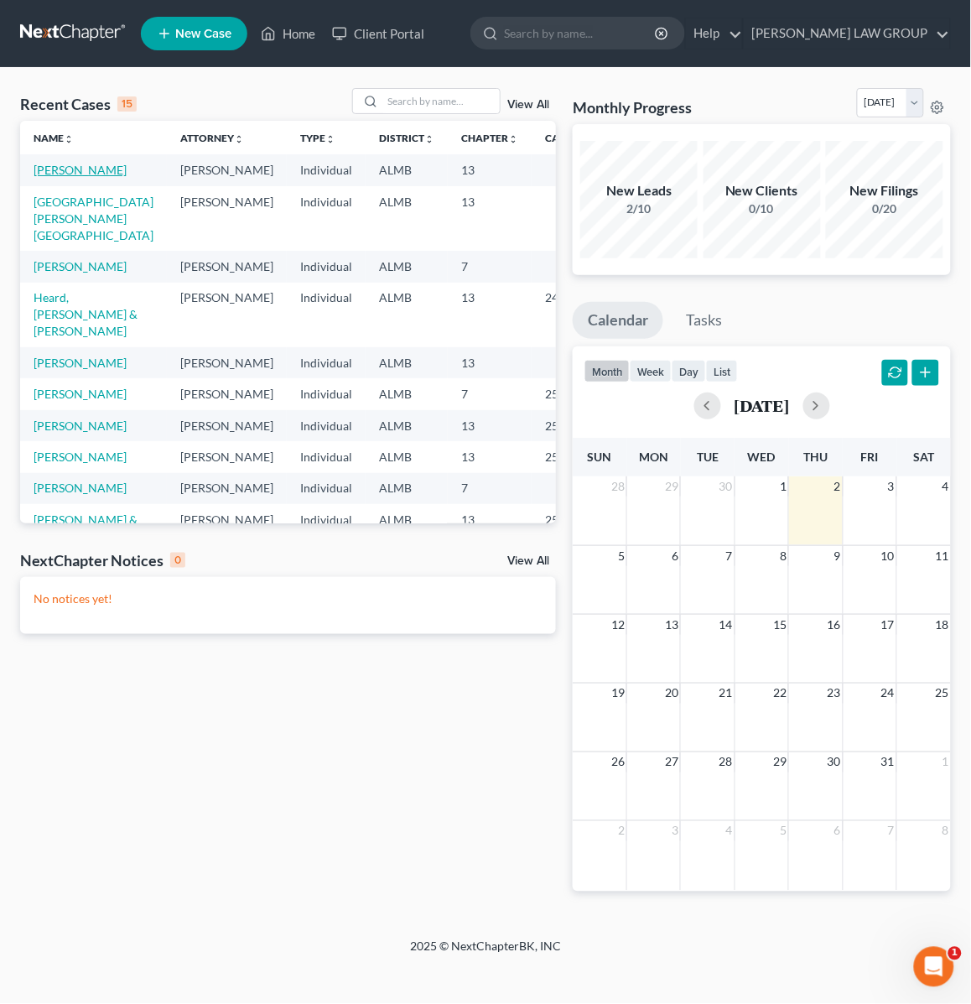
click at [47, 169] on link "[PERSON_NAME]" at bounding box center [80, 170] width 93 height 14
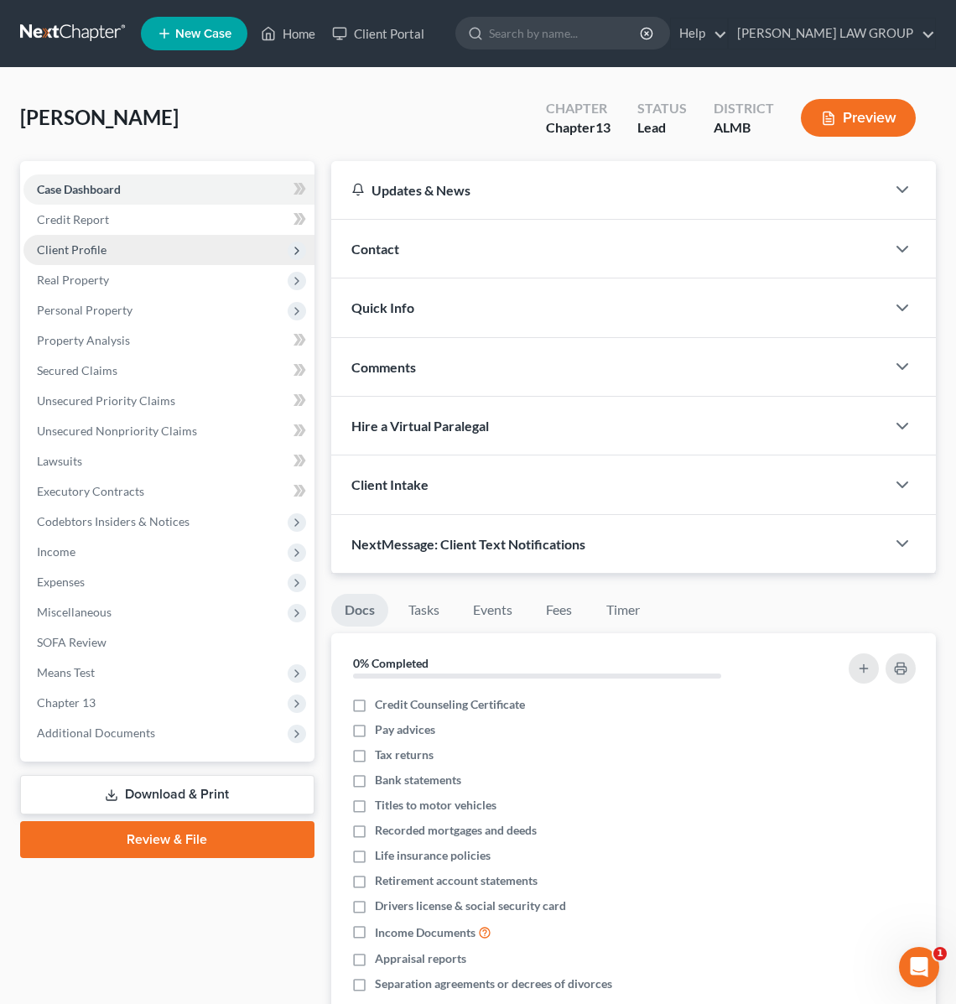
click at [90, 248] on span "Client Profile" at bounding box center [72, 249] width 70 height 14
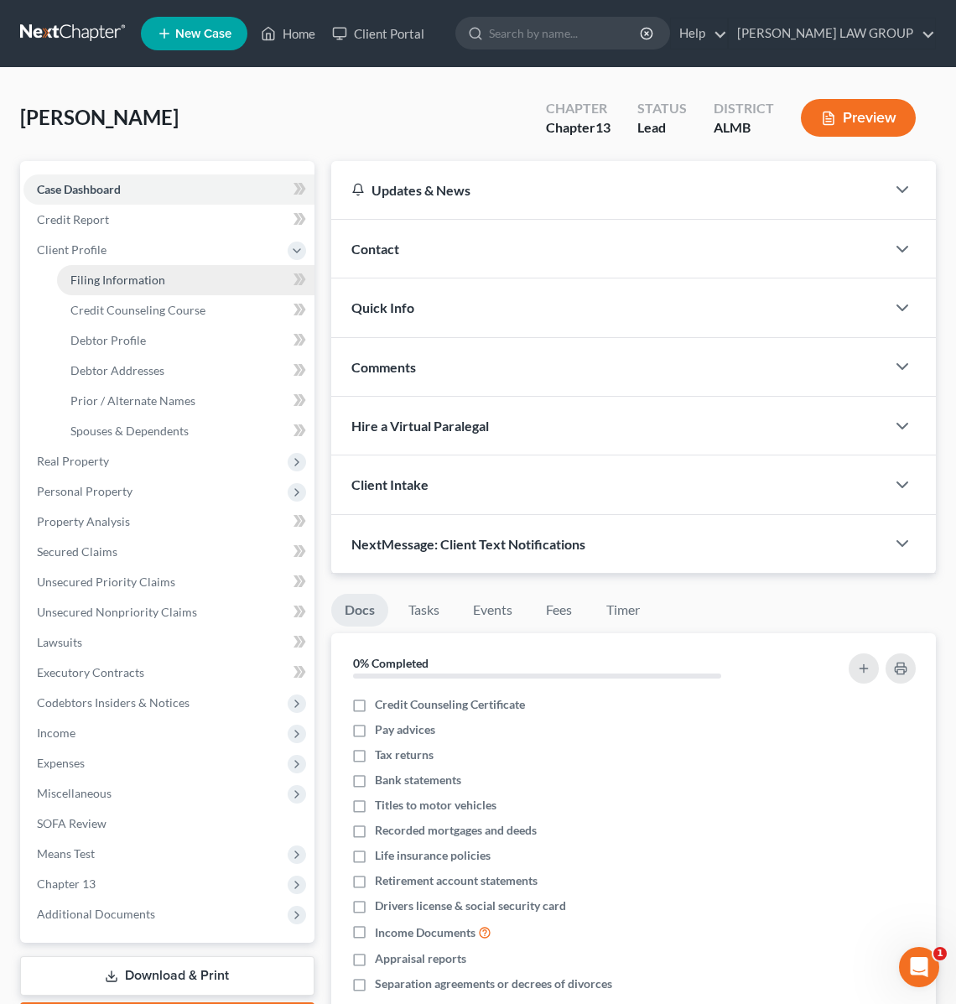
click at [124, 275] on span "Filing Information" at bounding box center [117, 280] width 95 height 14
select select "1"
select select "0"
select select "3"
select select "0"
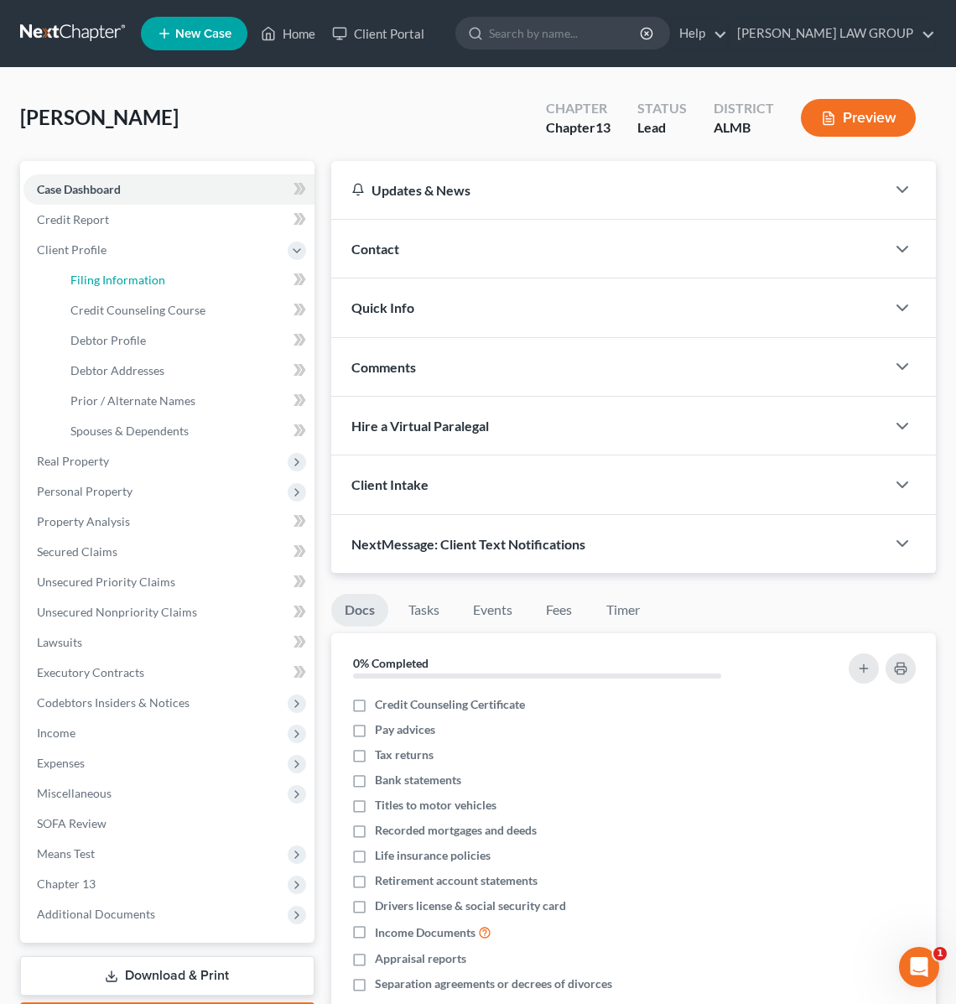
select select "0"
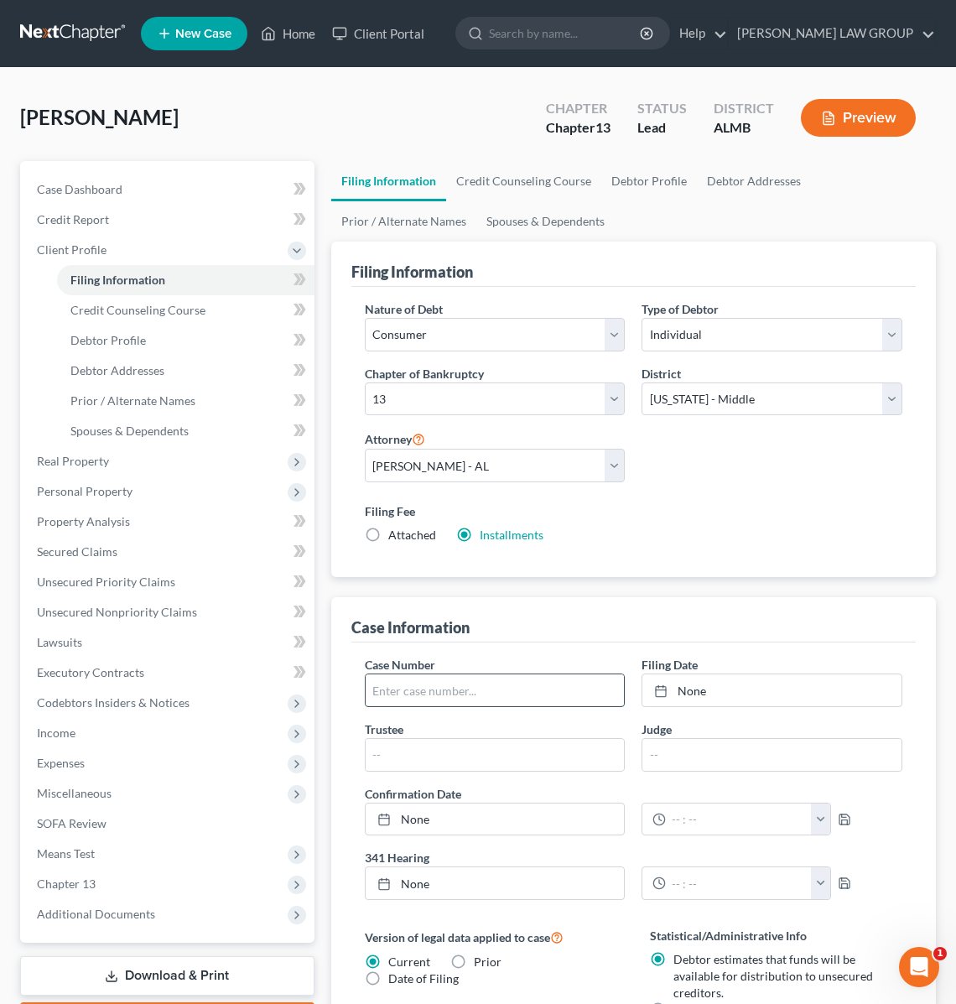
click at [461, 690] on input "text" at bounding box center [495, 690] width 259 height 32
type input "25-32385"
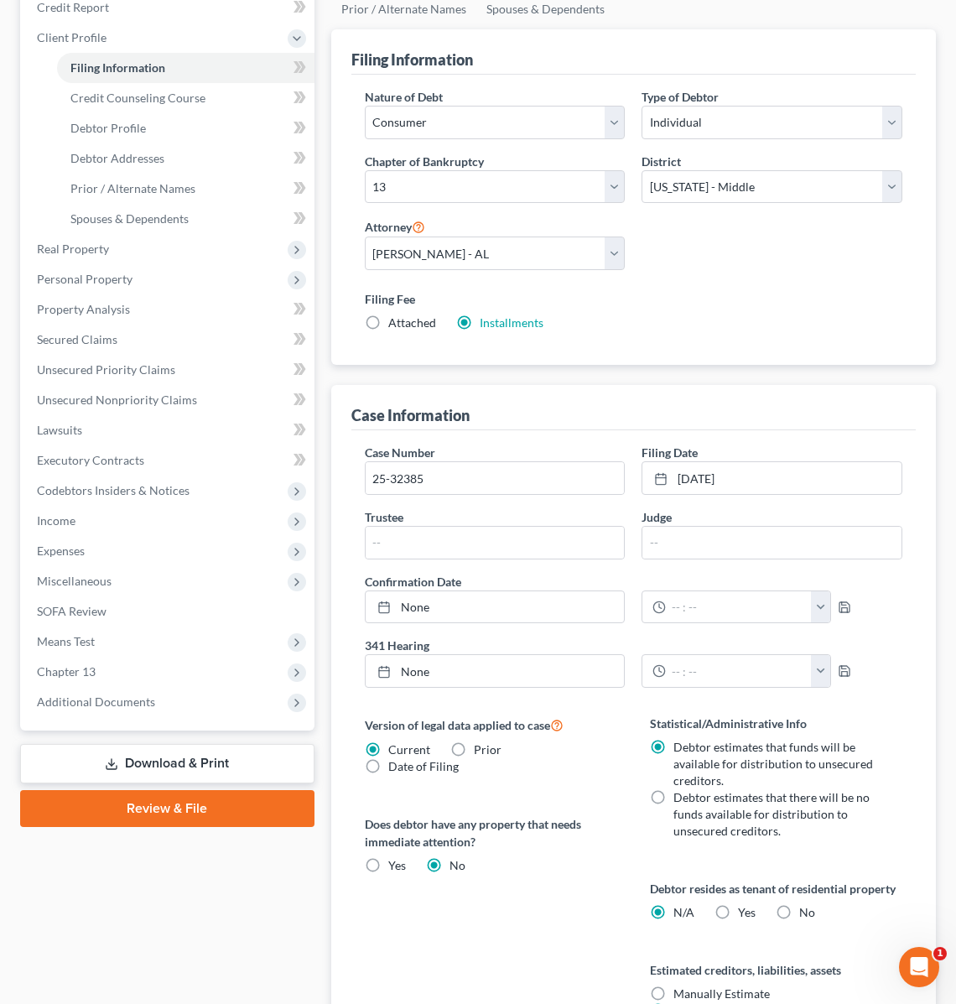
scroll to position [614, 0]
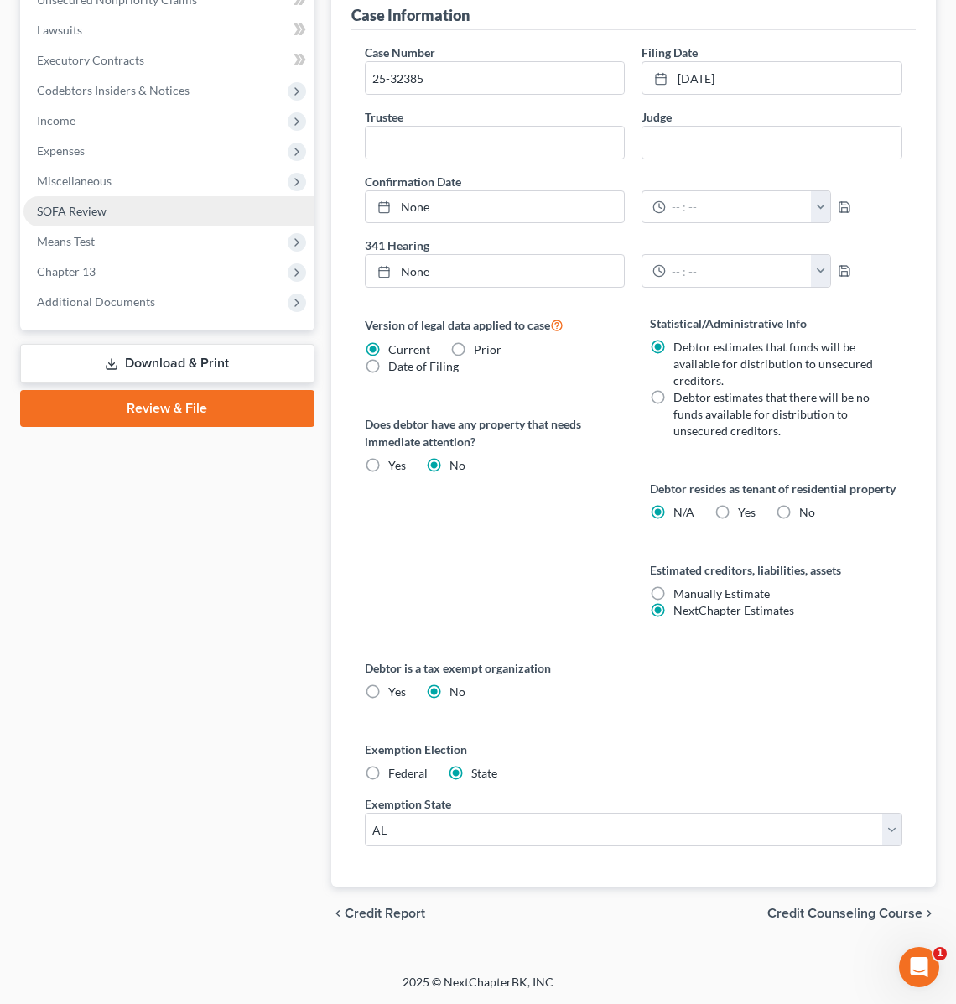
click at [159, 214] on link "SOFA Review" at bounding box center [168, 211] width 291 height 30
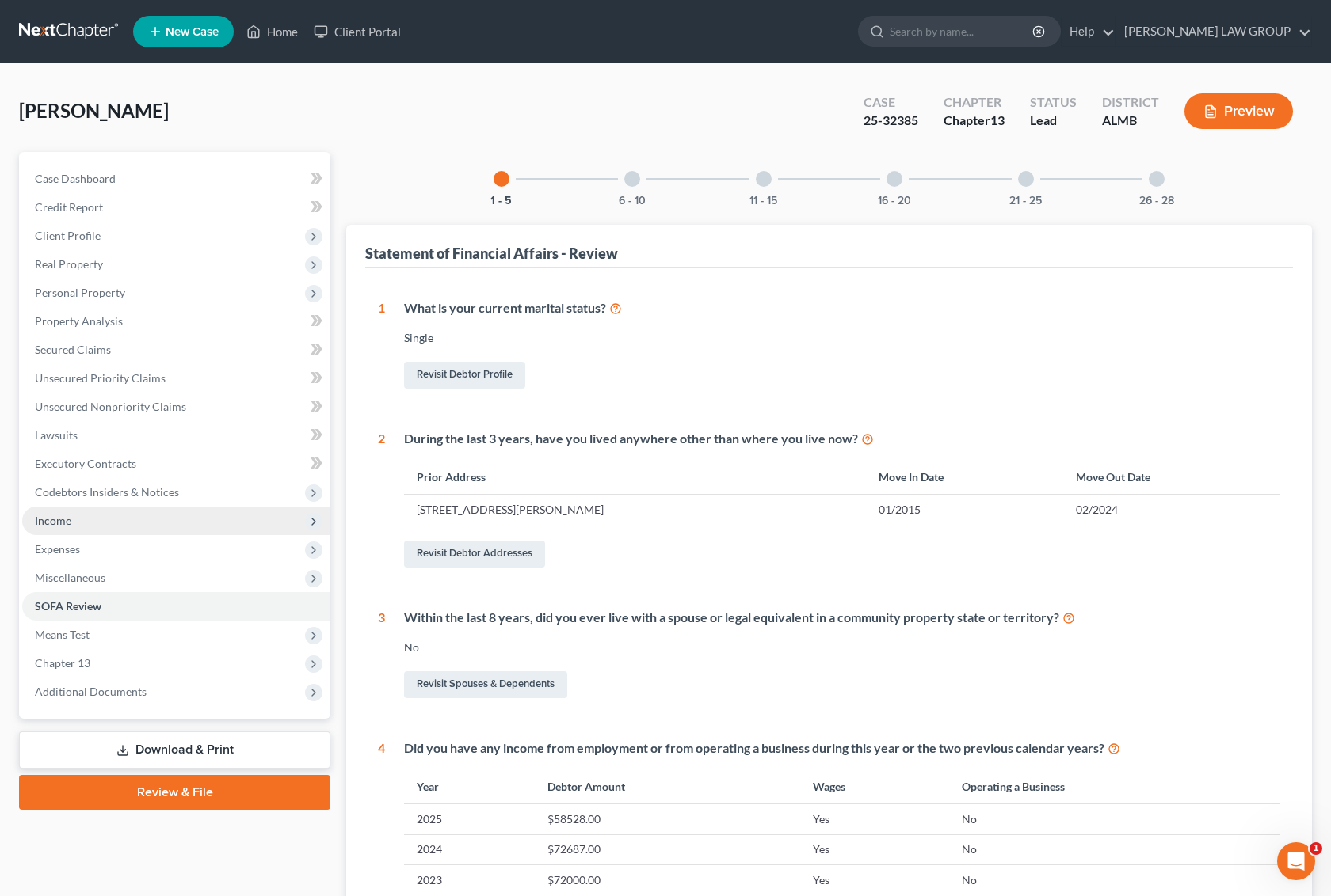
click at [74, 521] on span "Income" at bounding box center [176, 521] width 308 height 28
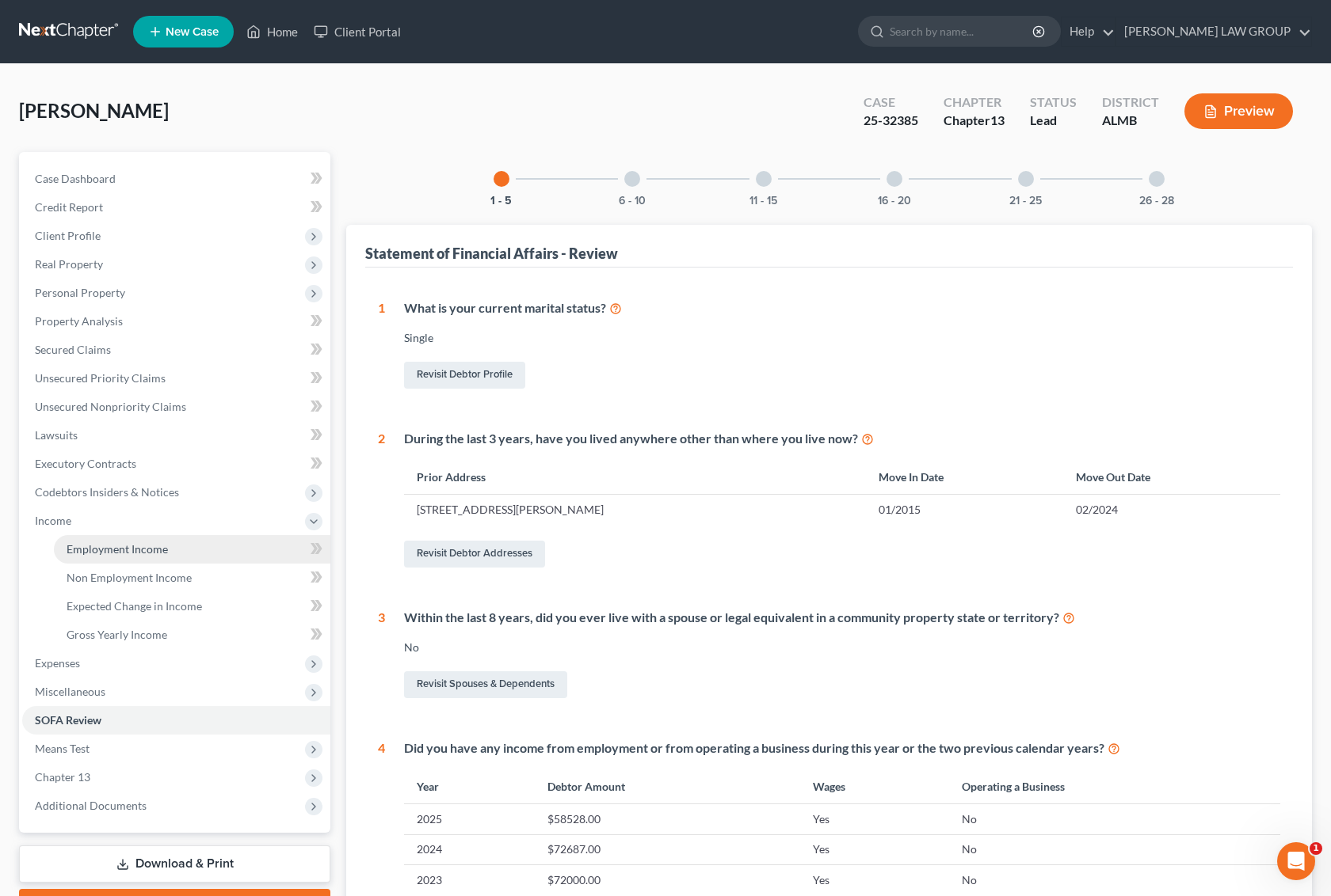
click at [161, 551] on span "Employment Income" at bounding box center [116, 549] width 101 height 13
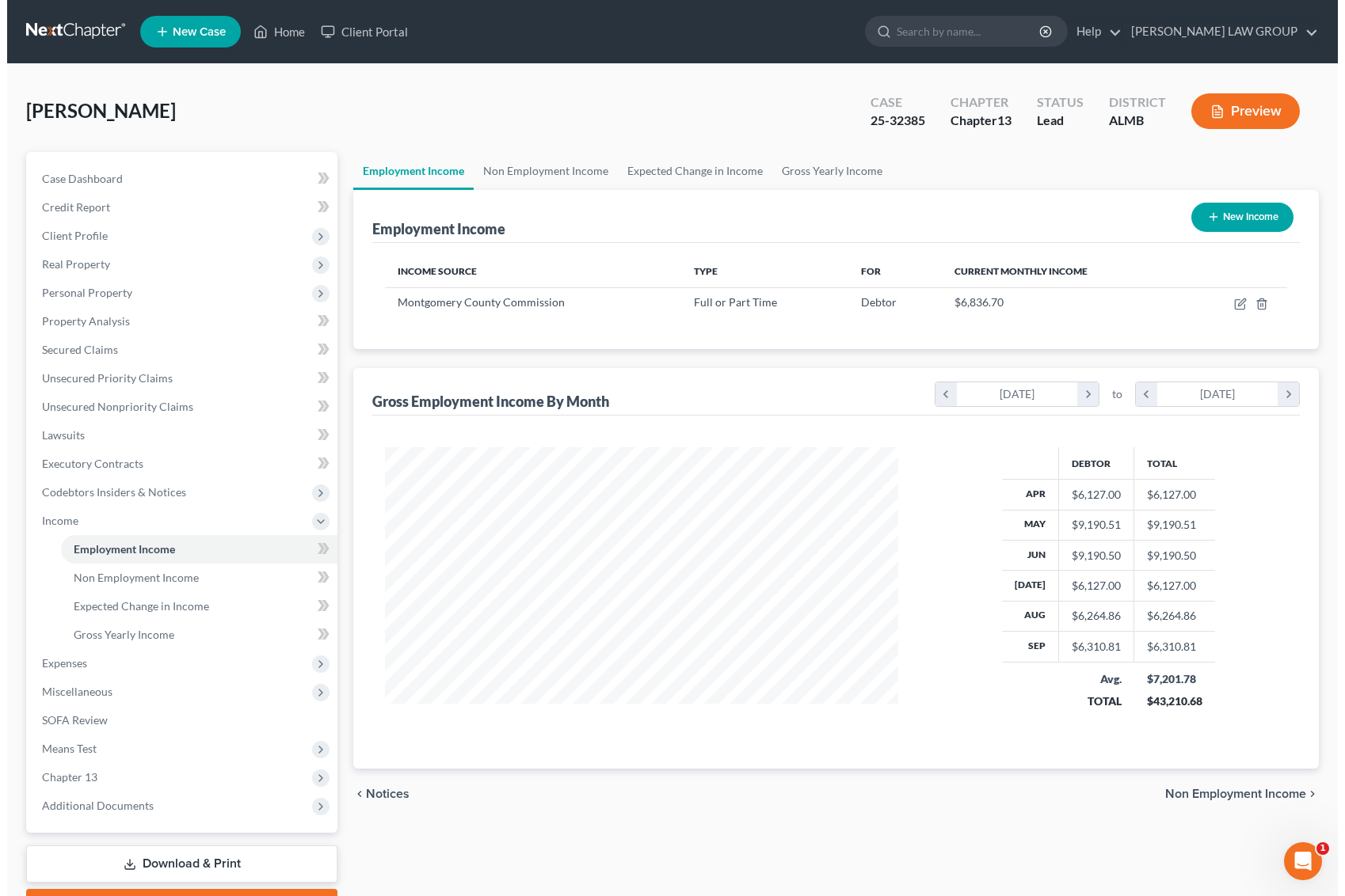
scroll to position [285, 544]
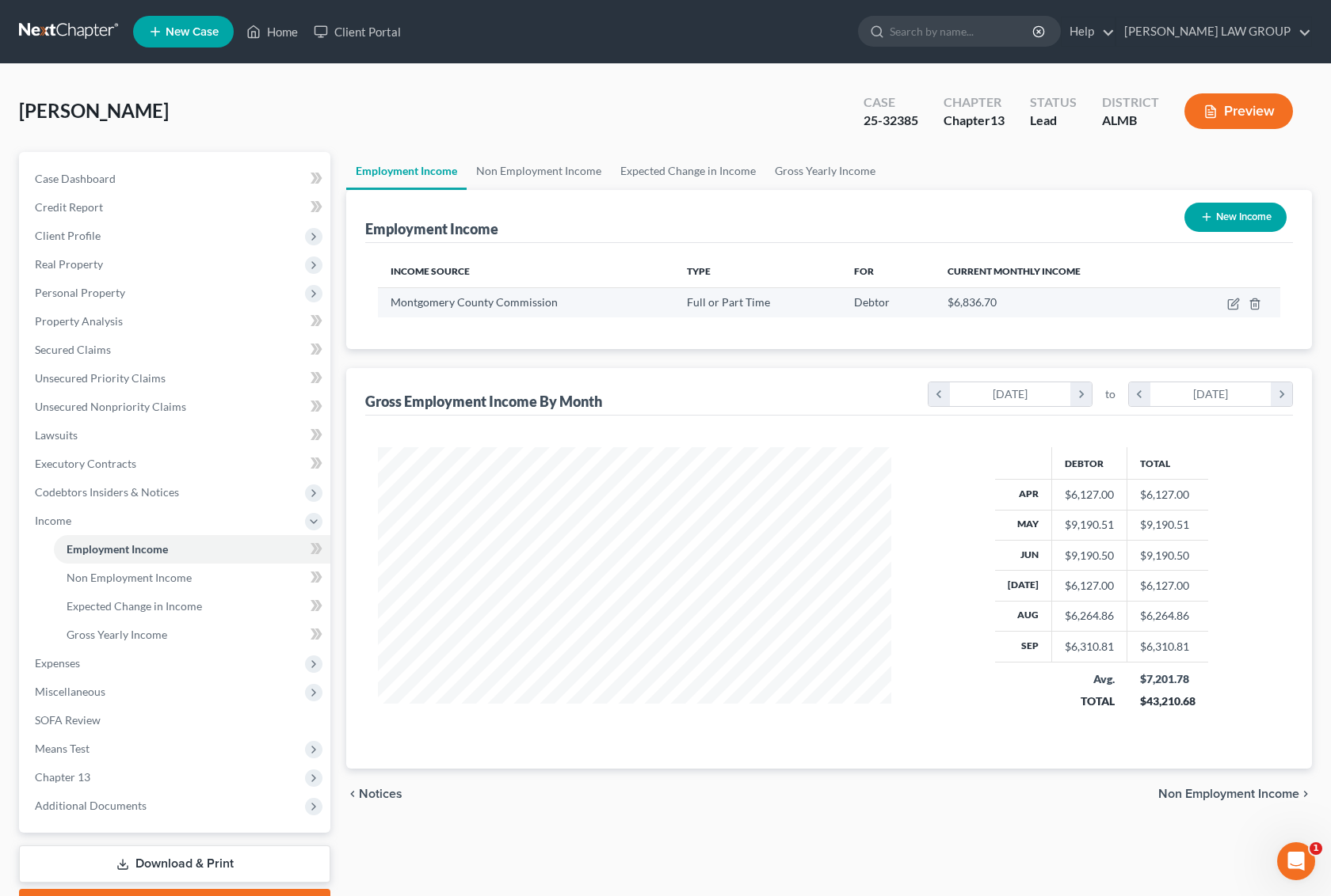
click at [1231, 296] on td at bounding box center [1229, 302] width 101 height 30
click at [1233, 307] on icon "button" at bounding box center [1233, 303] width 12 height 12
select select "0"
select select "2"
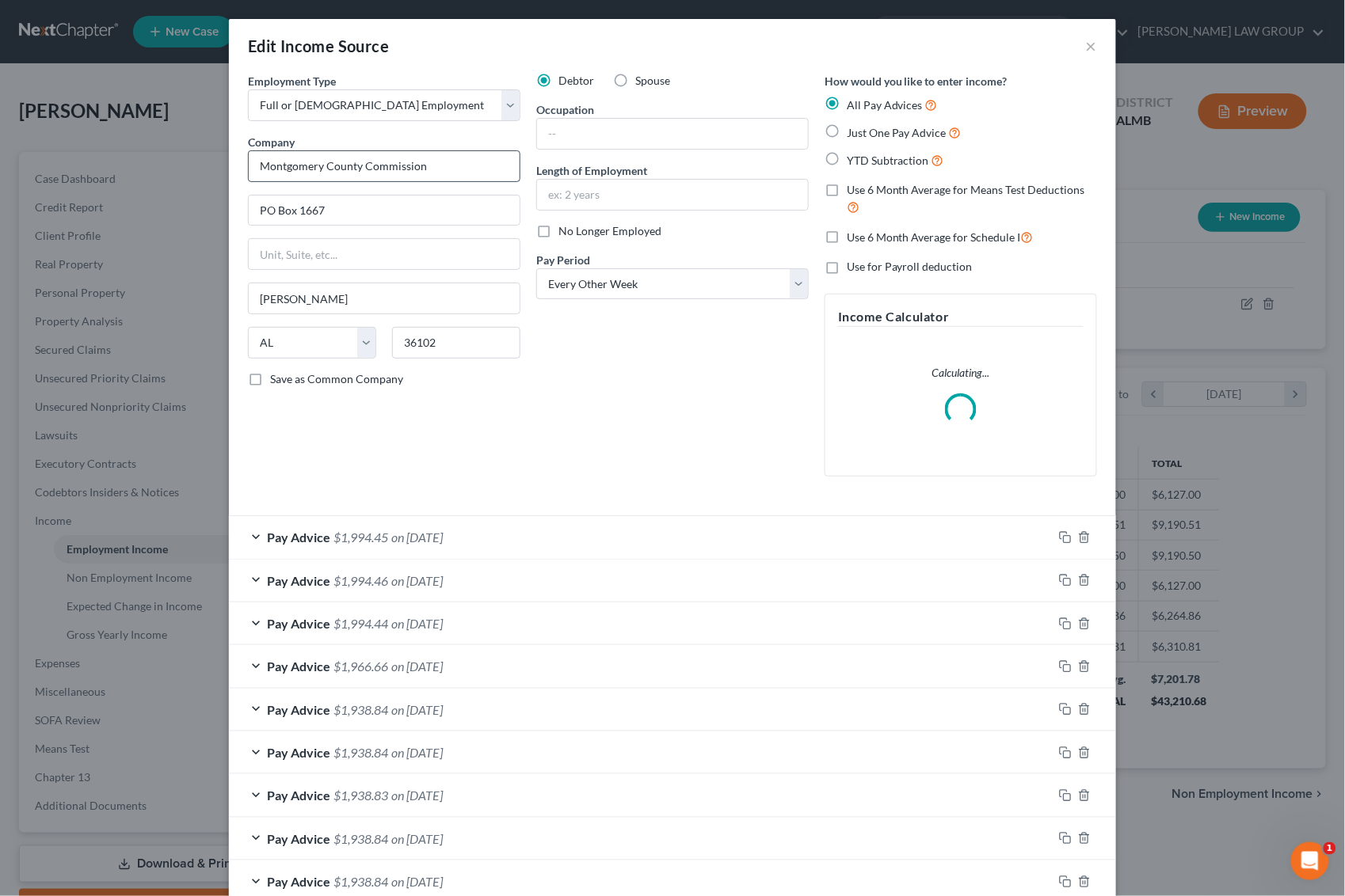
scroll to position [285, 552]
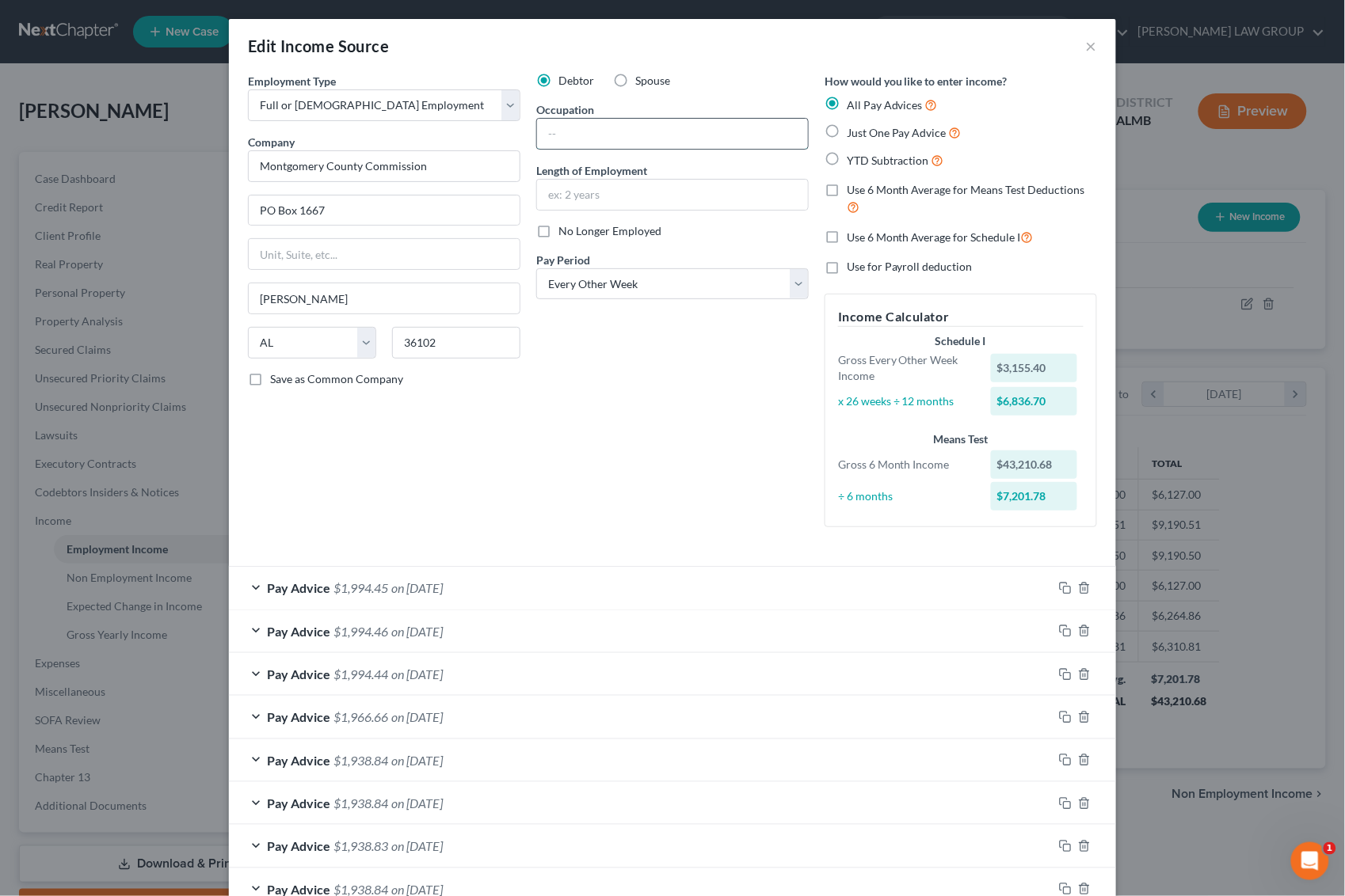
click at [595, 130] on input "text" at bounding box center [672, 134] width 271 height 30
type input "Nurse"
drag, startPoint x: 603, startPoint y: 140, endPoint x: 512, endPoint y: 141, distance: 91.0
click at [512, 141] on div "Employment Type * Select Full or [DEMOGRAPHIC_DATA] Employment Self Employment …" at bounding box center [672, 313] width 865 height 481
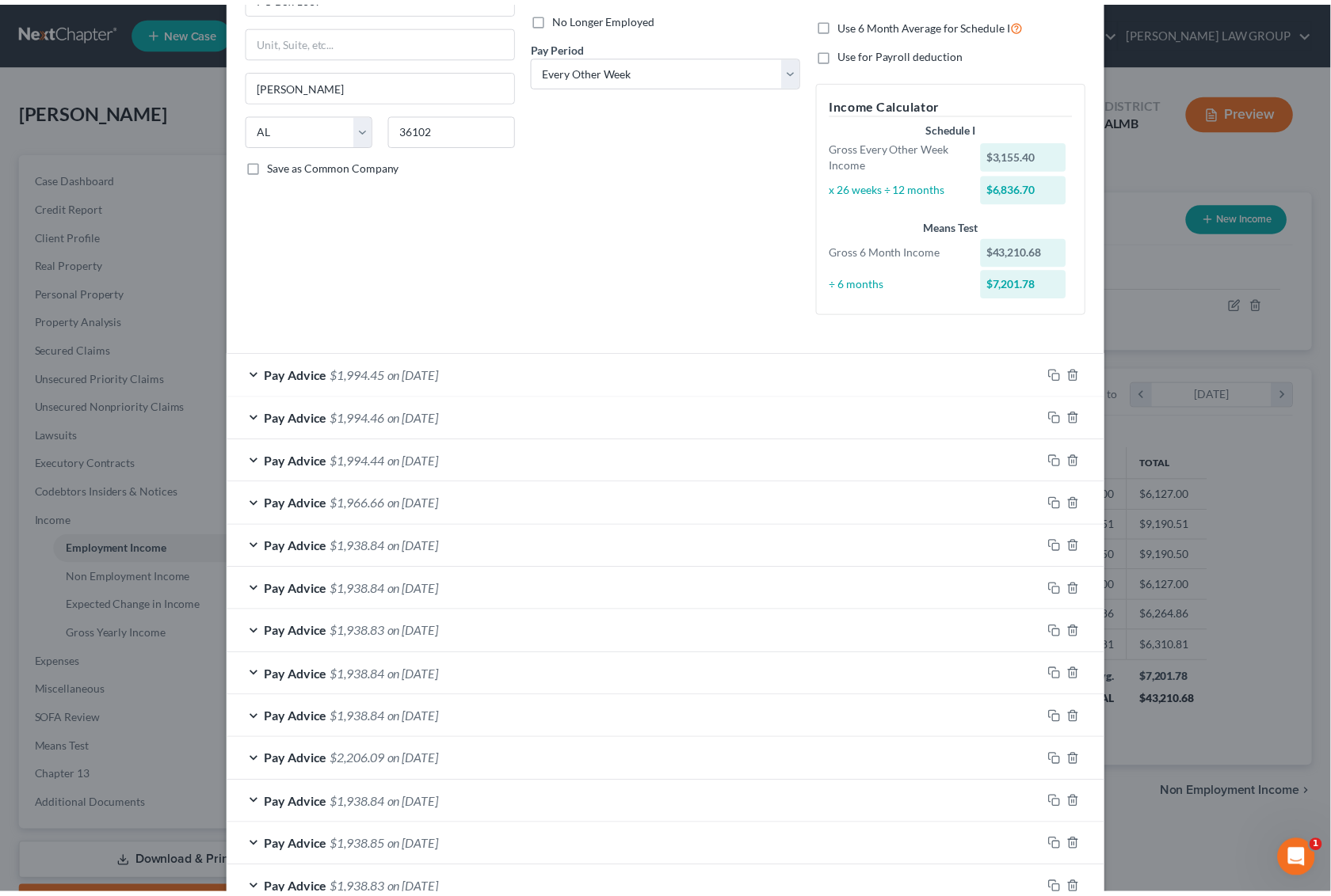
scroll to position [405, 0]
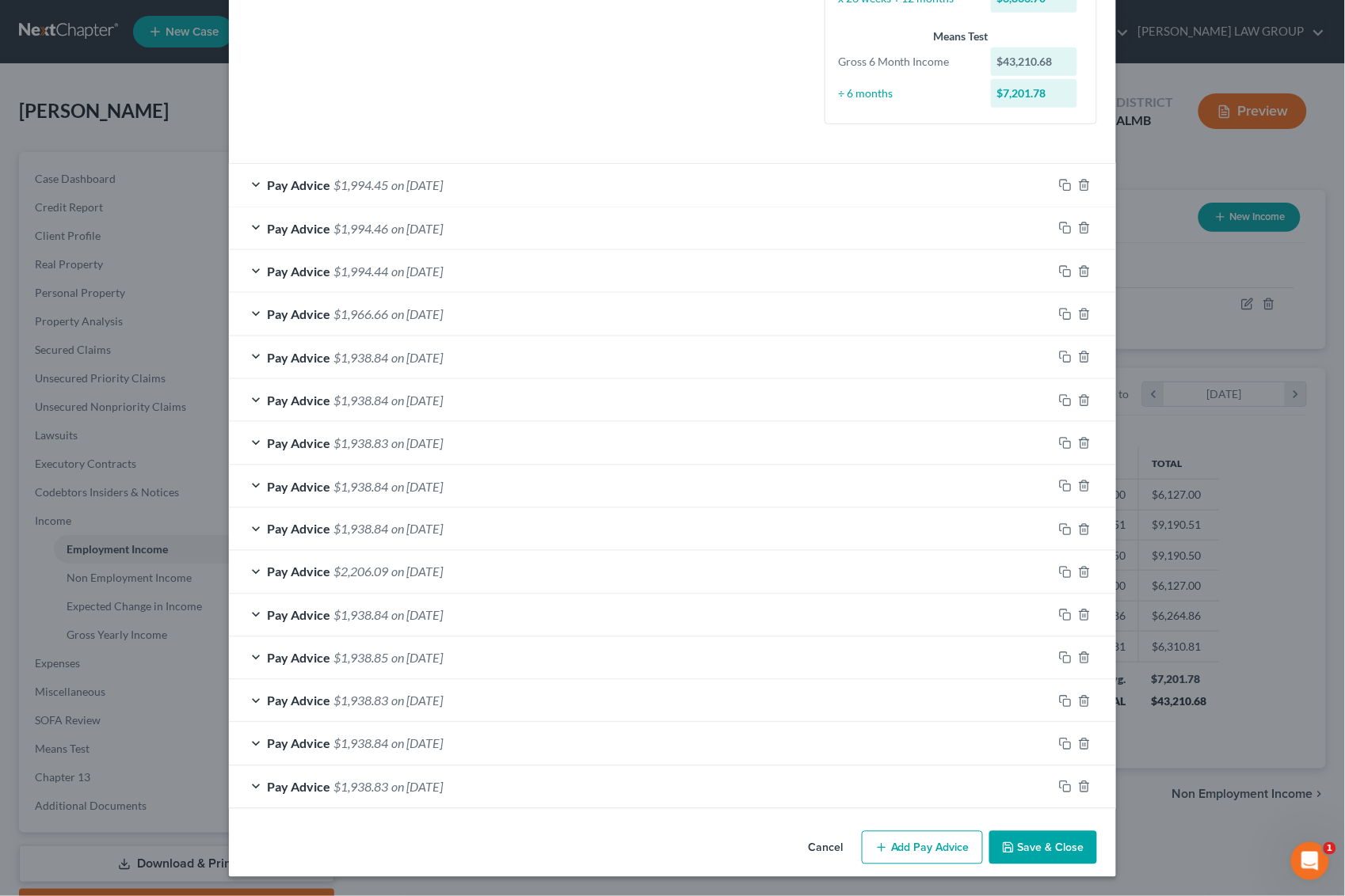
click at [1054, 849] on button "Save & Close" at bounding box center [1044, 848] width 108 height 33
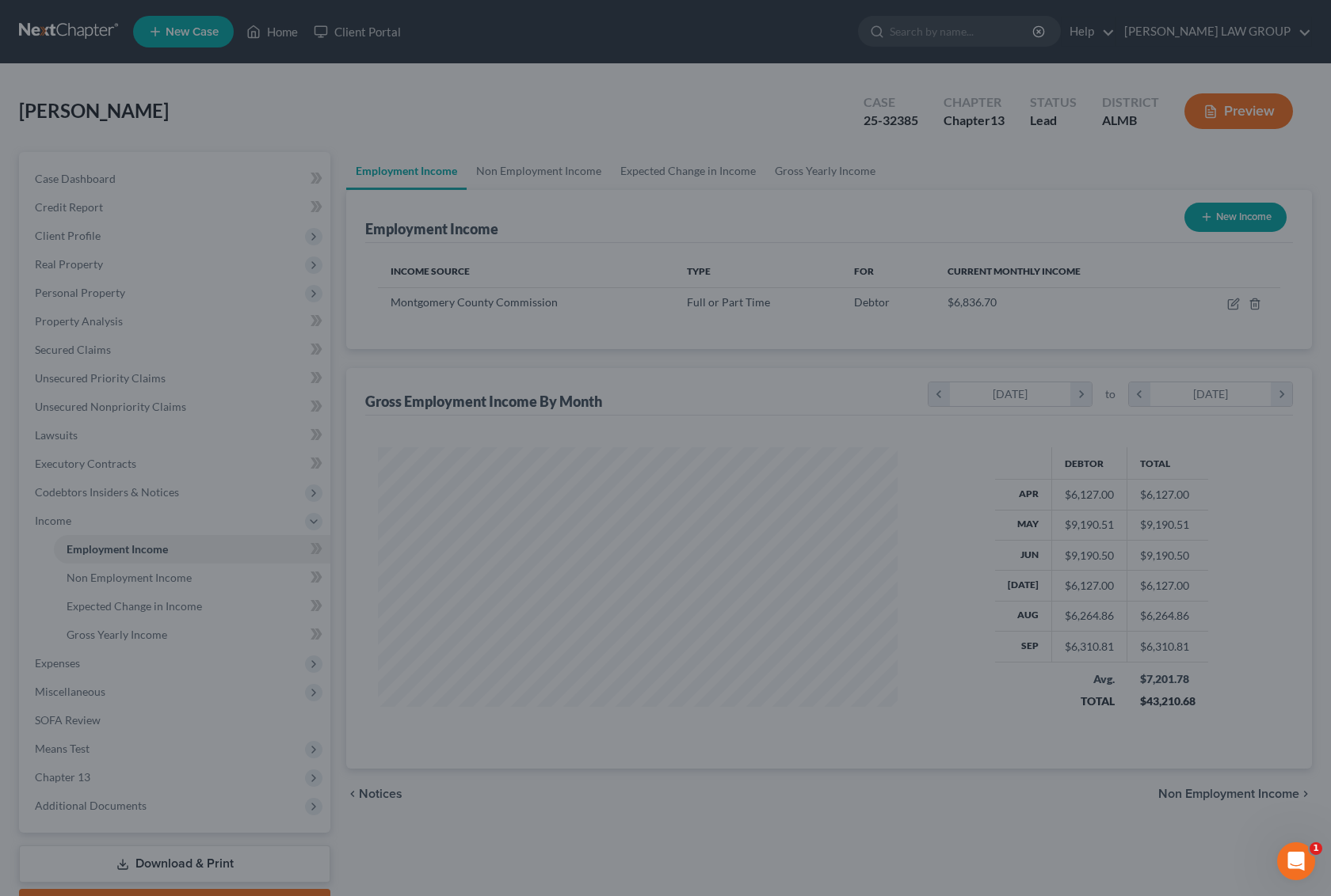
scroll to position [791601, 791752]
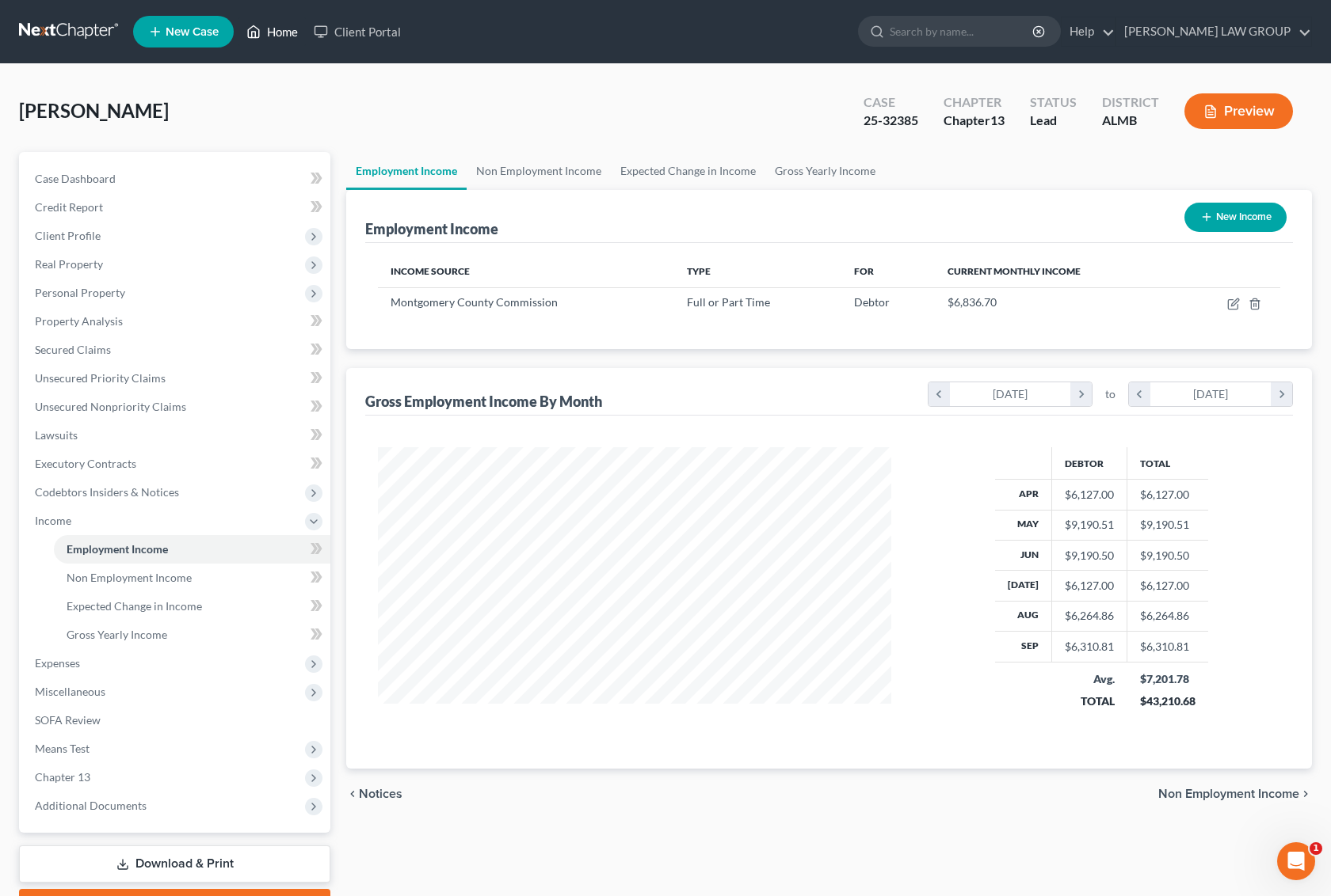
click at [279, 33] on link "Home" at bounding box center [271, 31] width 67 height 28
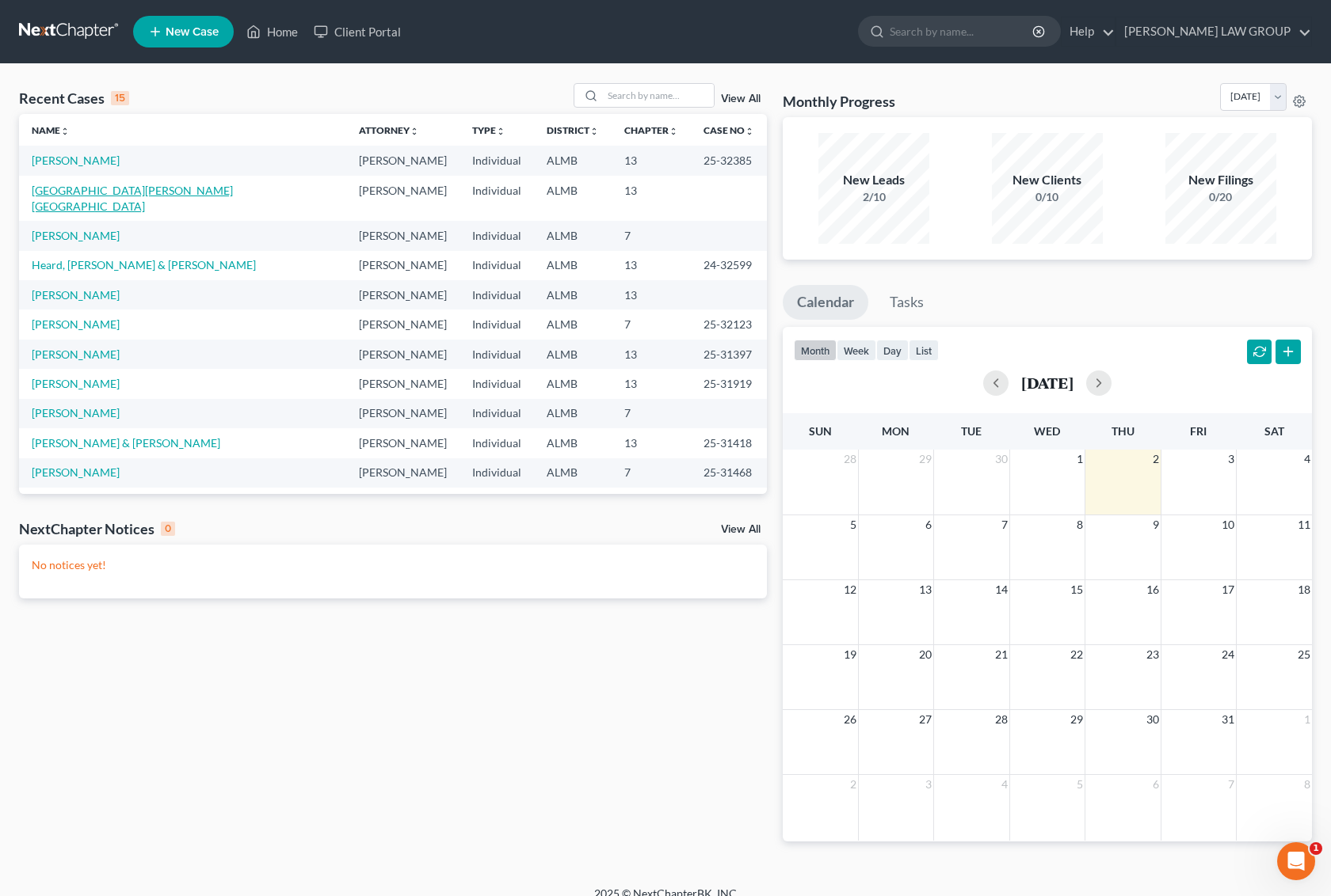
click at [77, 184] on link "[GEOGRAPHIC_DATA][PERSON_NAME][GEOGRAPHIC_DATA]" at bounding box center [132, 198] width 201 height 29
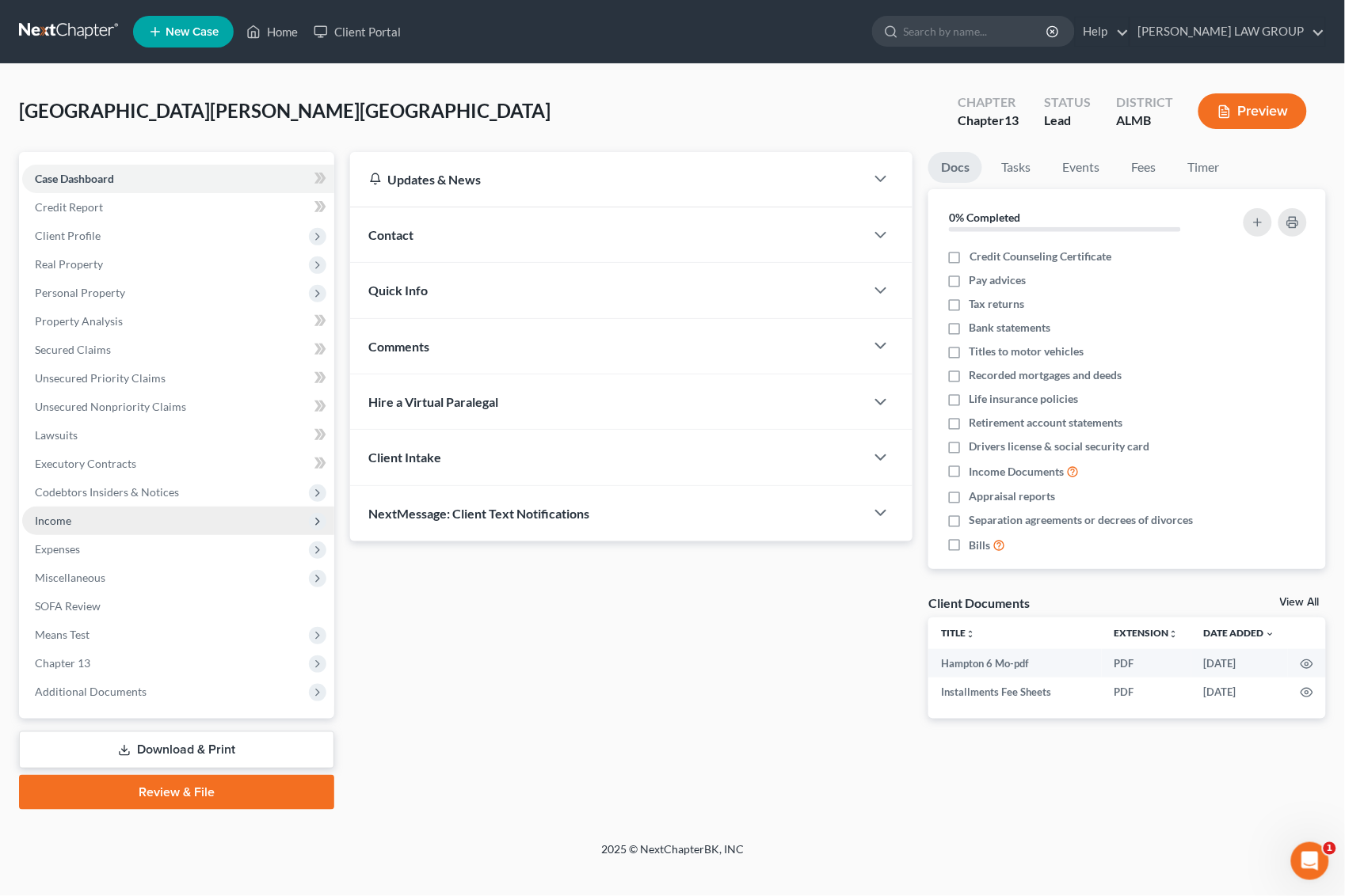
click at [65, 519] on span "Income" at bounding box center [53, 520] width 37 height 13
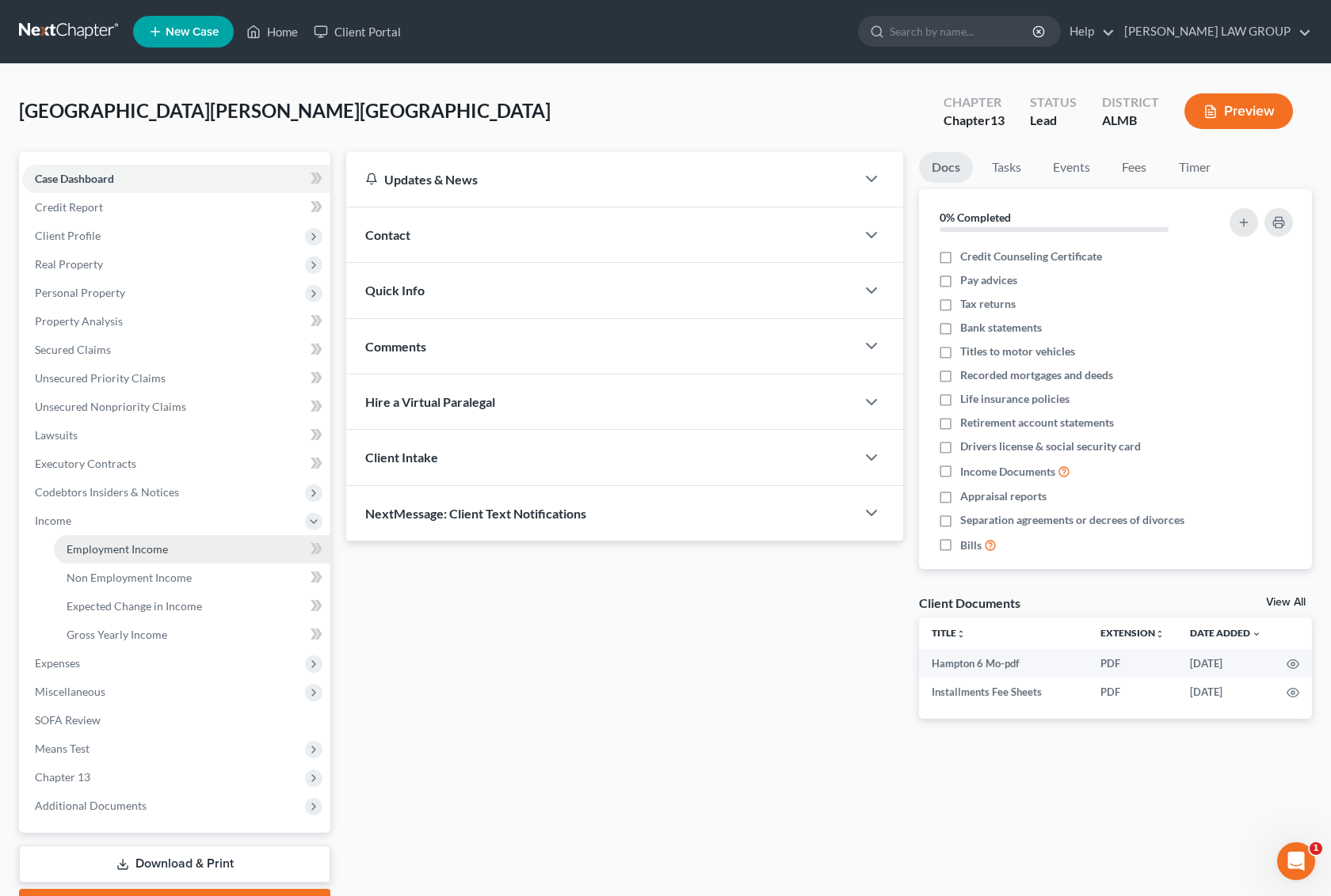
click at [121, 547] on span "Employment Income" at bounding box center [116, 549] width 101 height 13
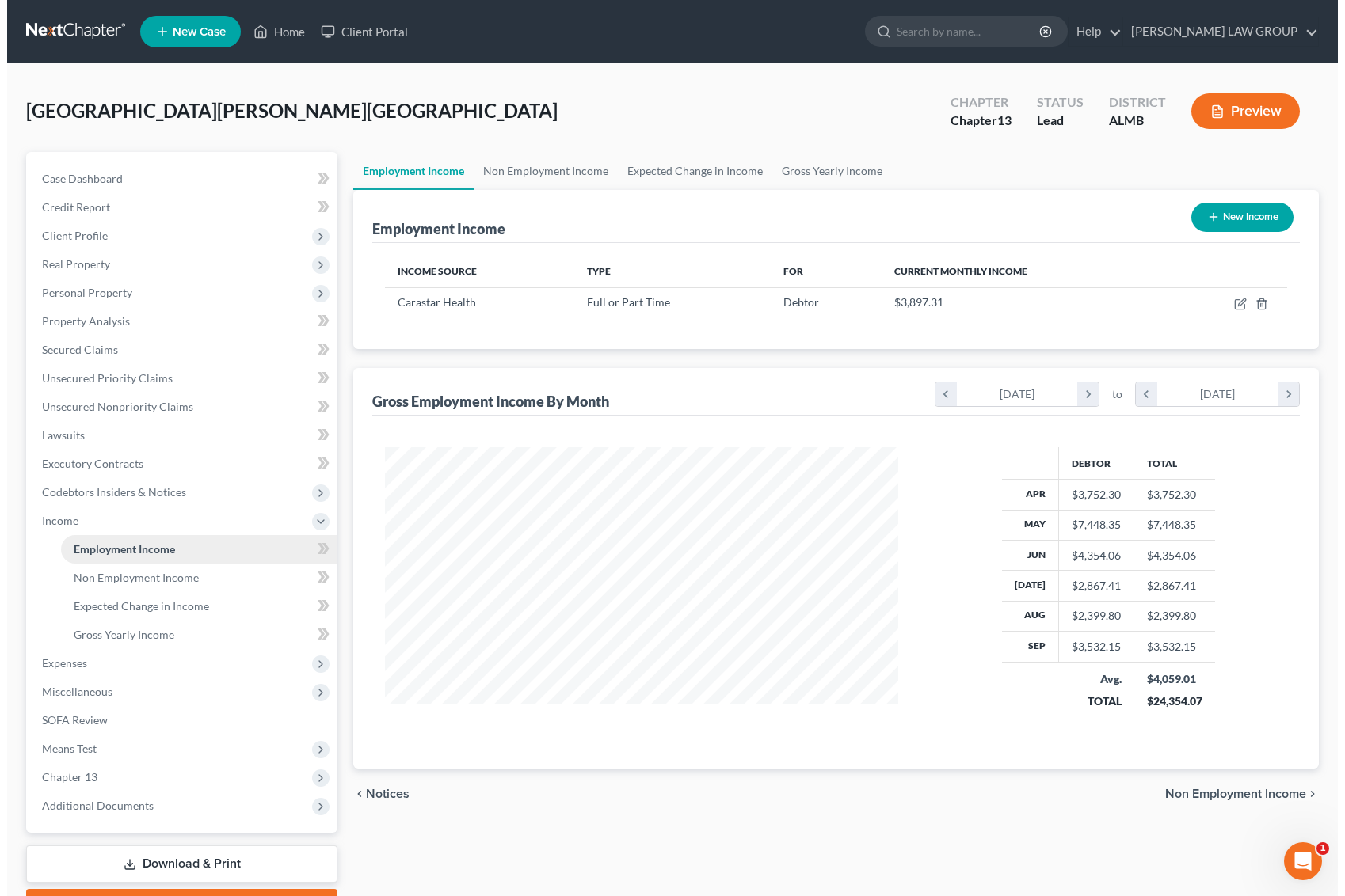
scroll to position [285, 544]
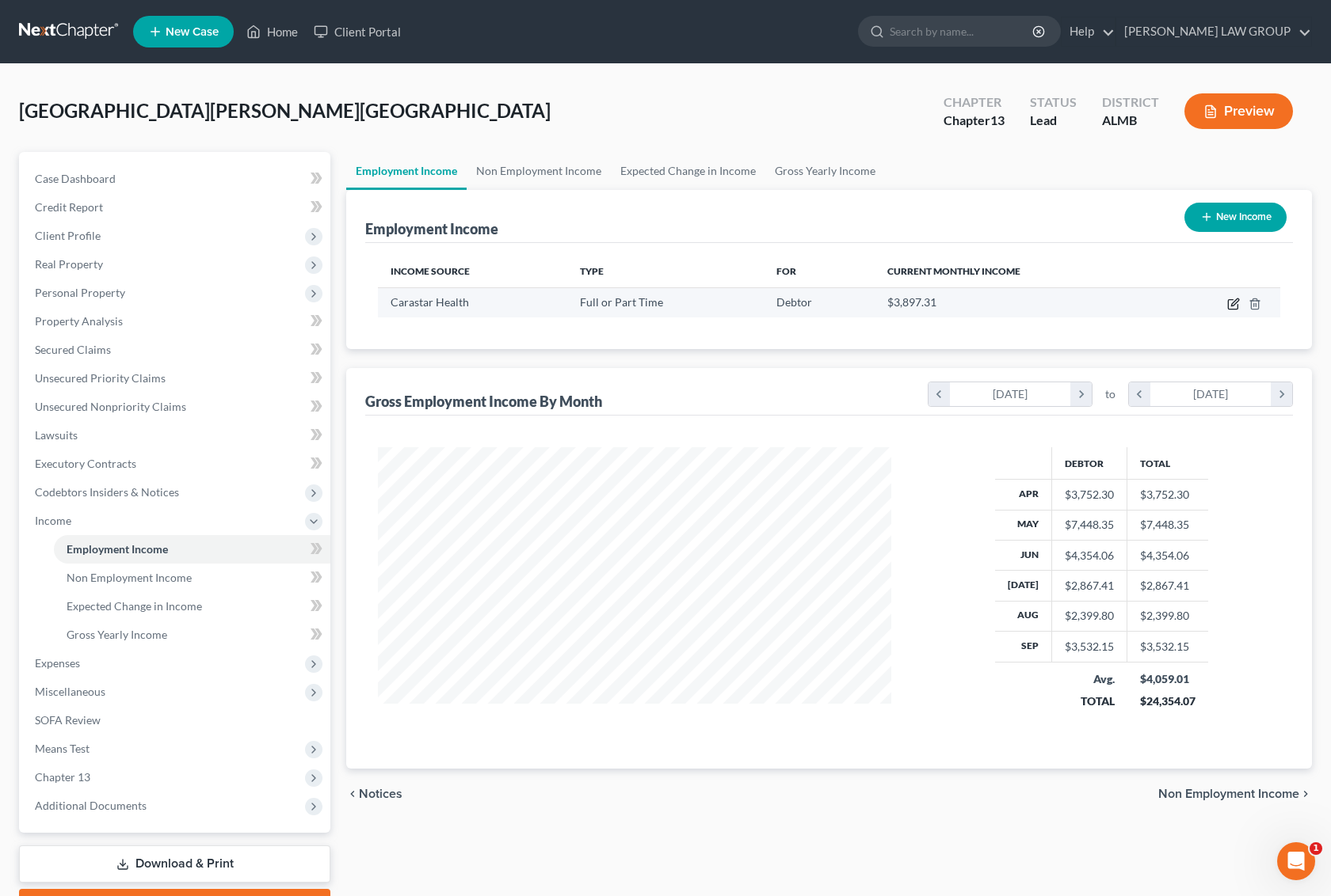
click at [1234, 299] on icon "button" at bounding box center [1233, 303] width 12 height 12
select select "0"
select select "2"
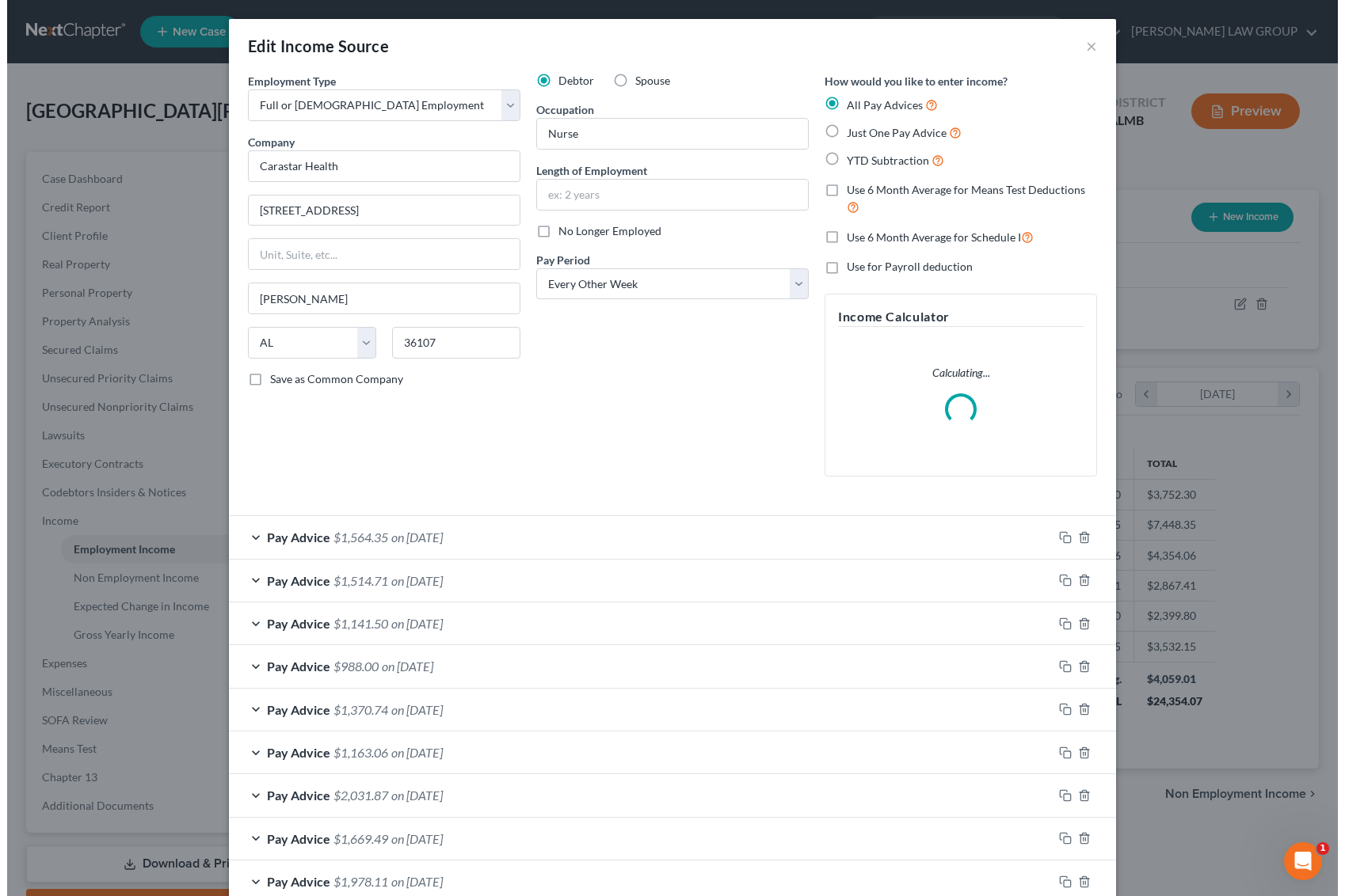
scroll to position [285, 552]
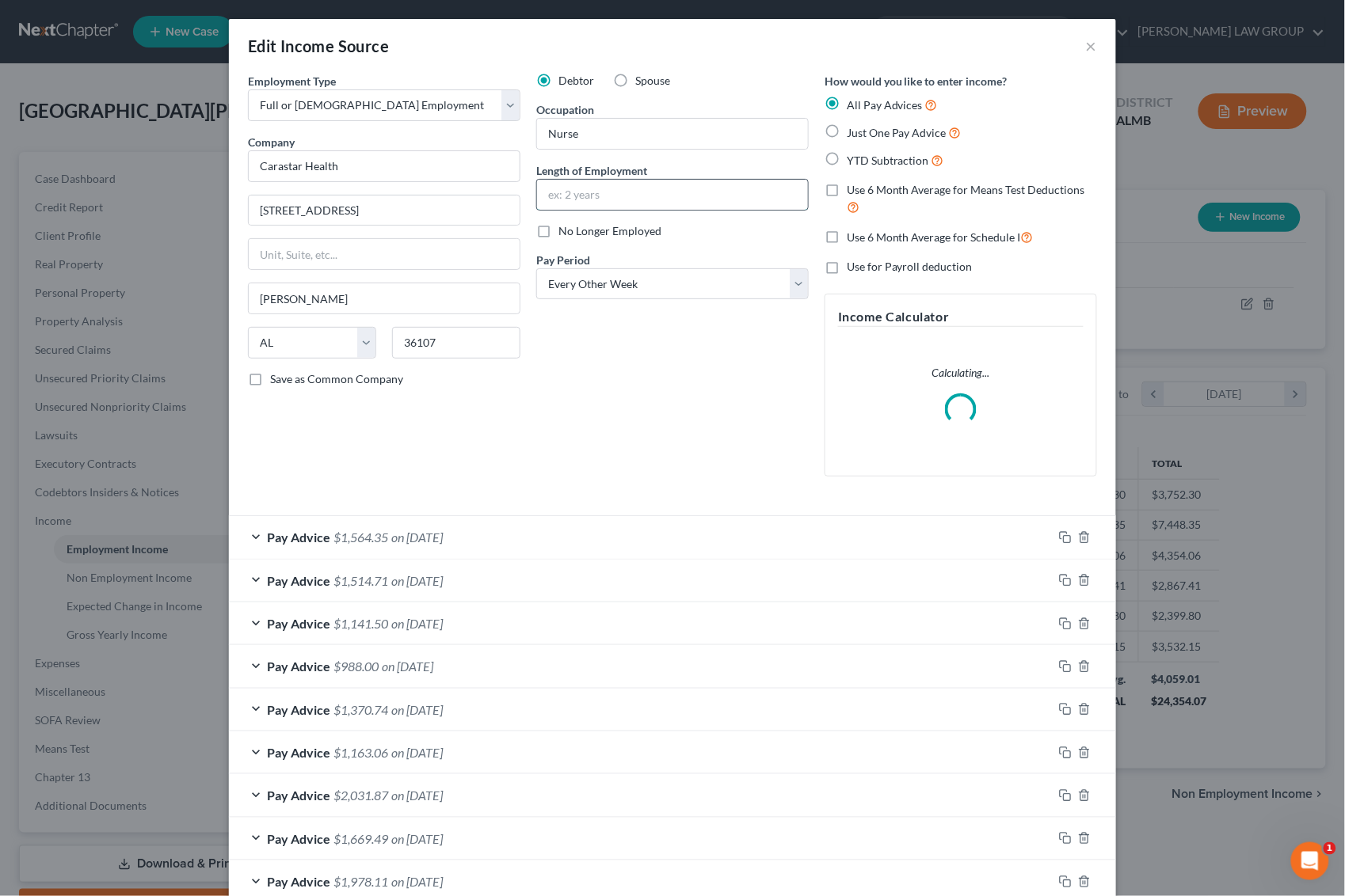
click at [587, 191] on input "text" at bounding box center [672, 194] width 271 height 30
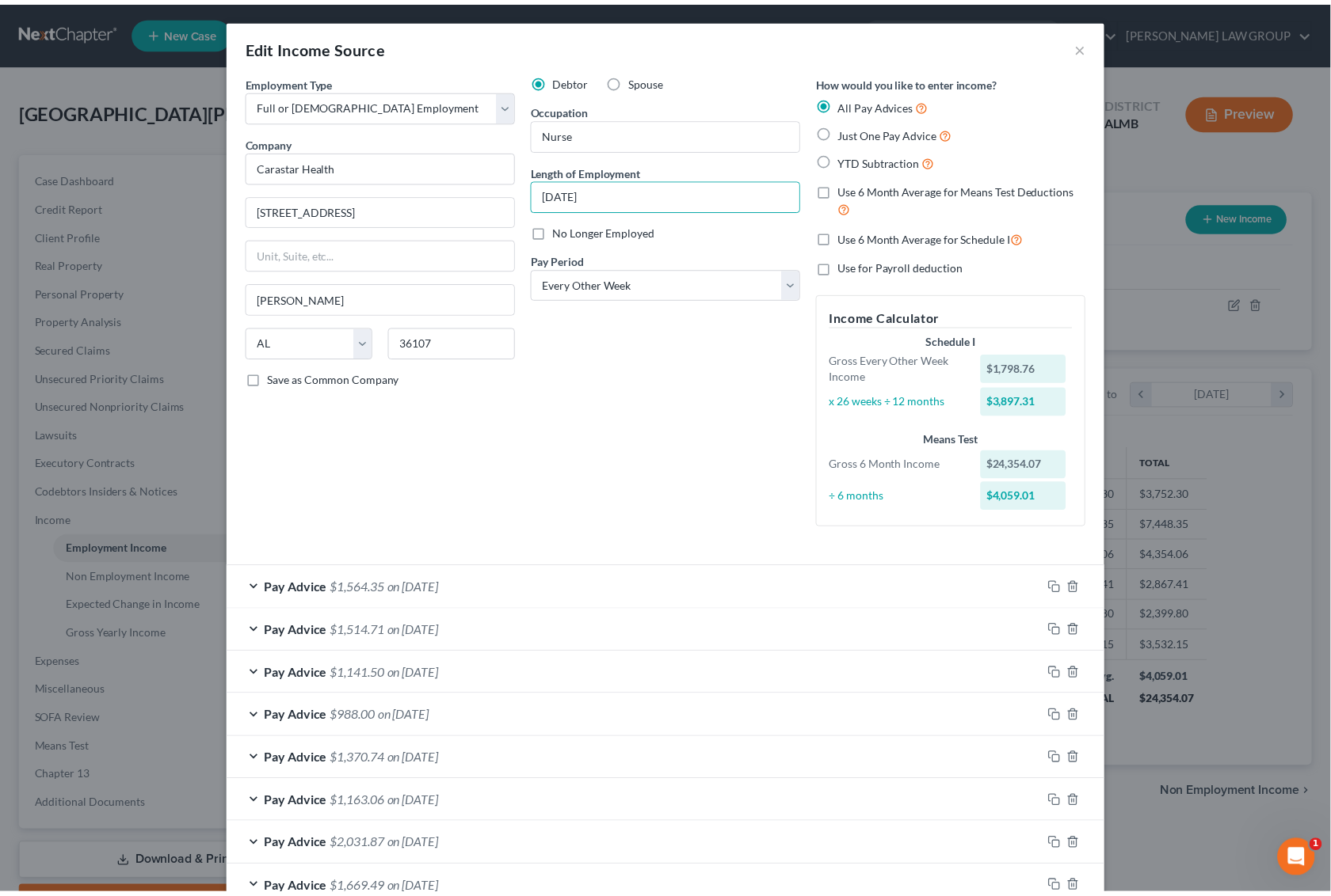
scroll to position [449, 0]
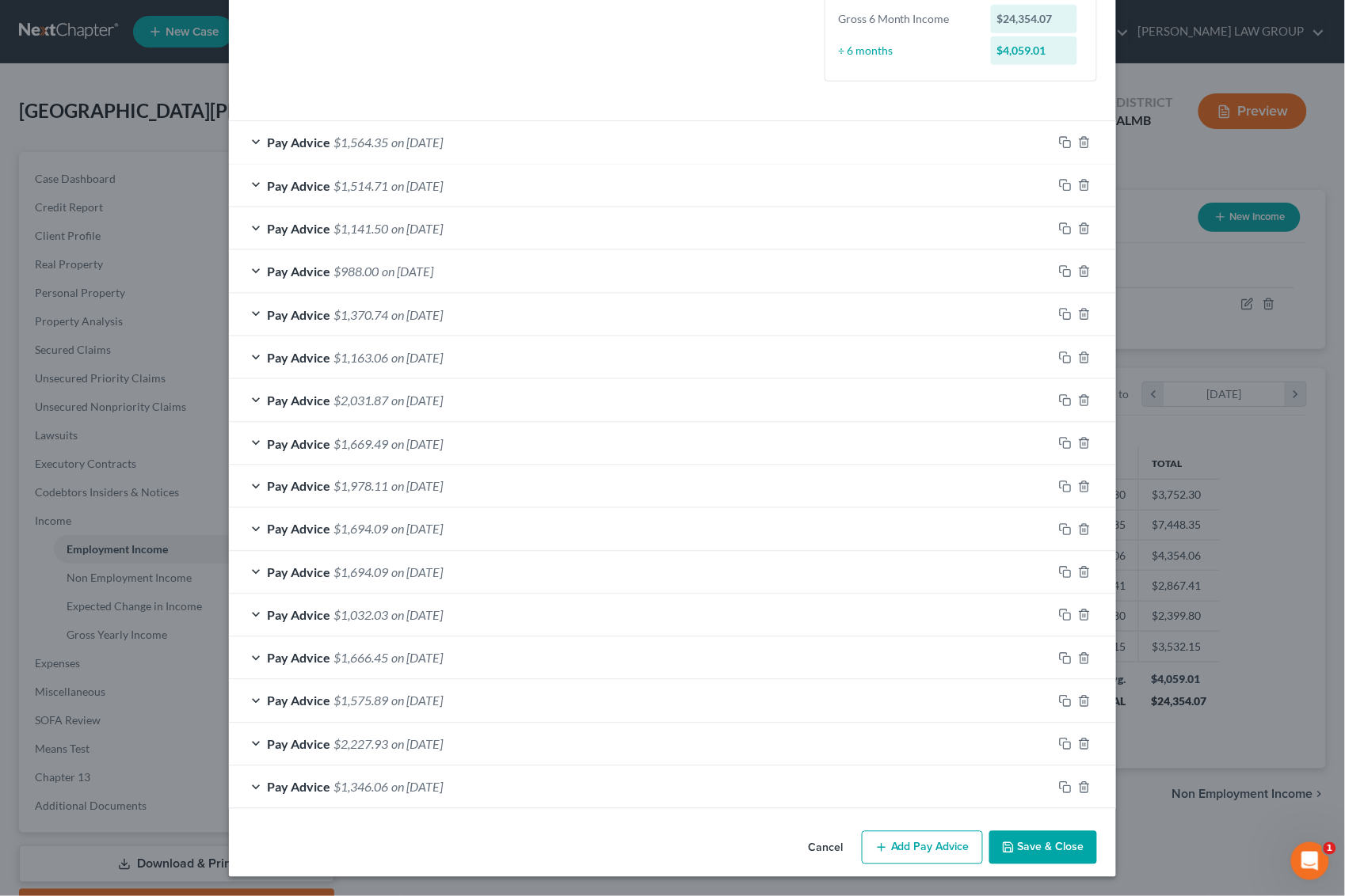
type input "[DATE]"
click at [1008, 850] on icon "button" at bounding box center [1008, 848] width 12 height 12
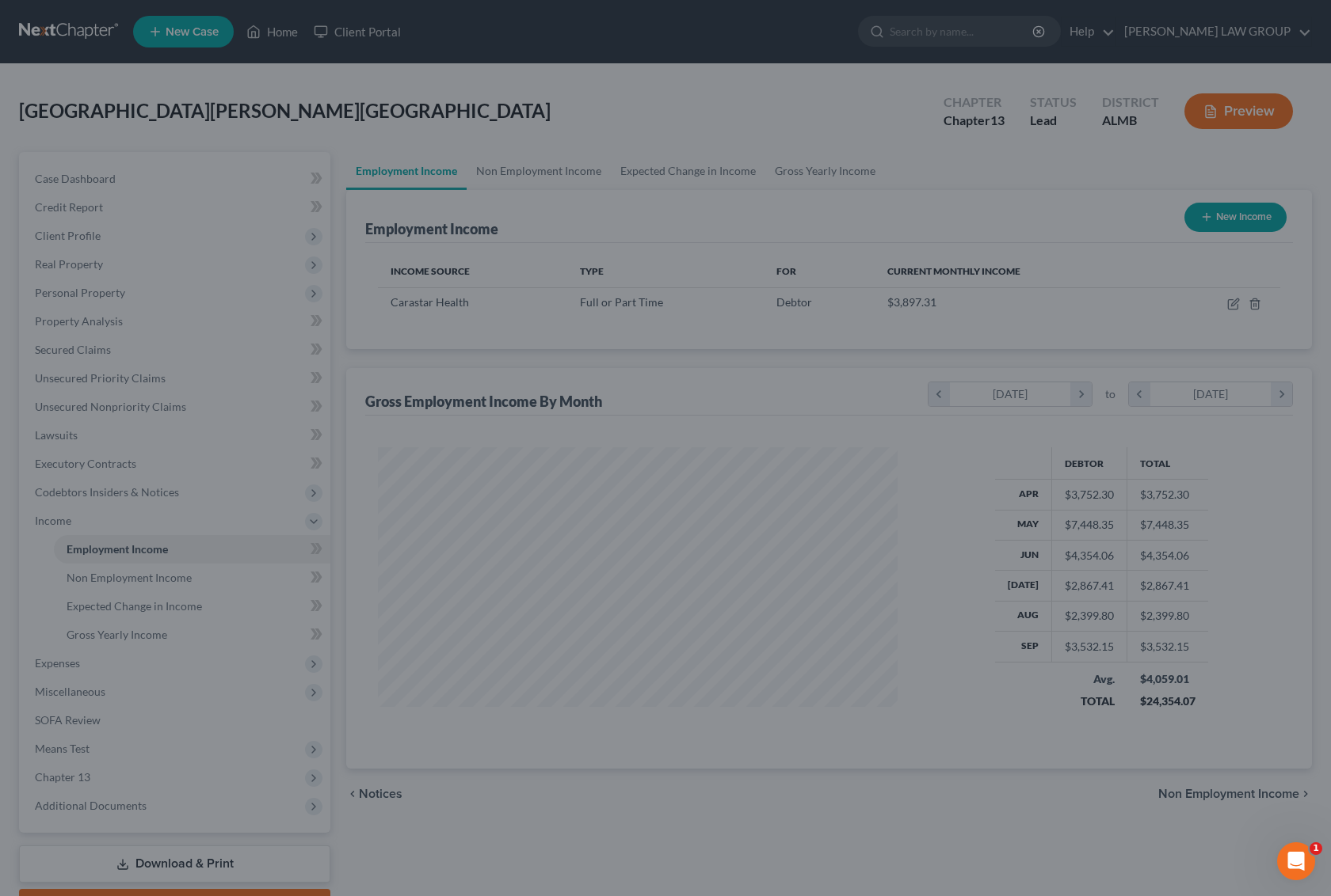
scroll to position [791601, 791752]
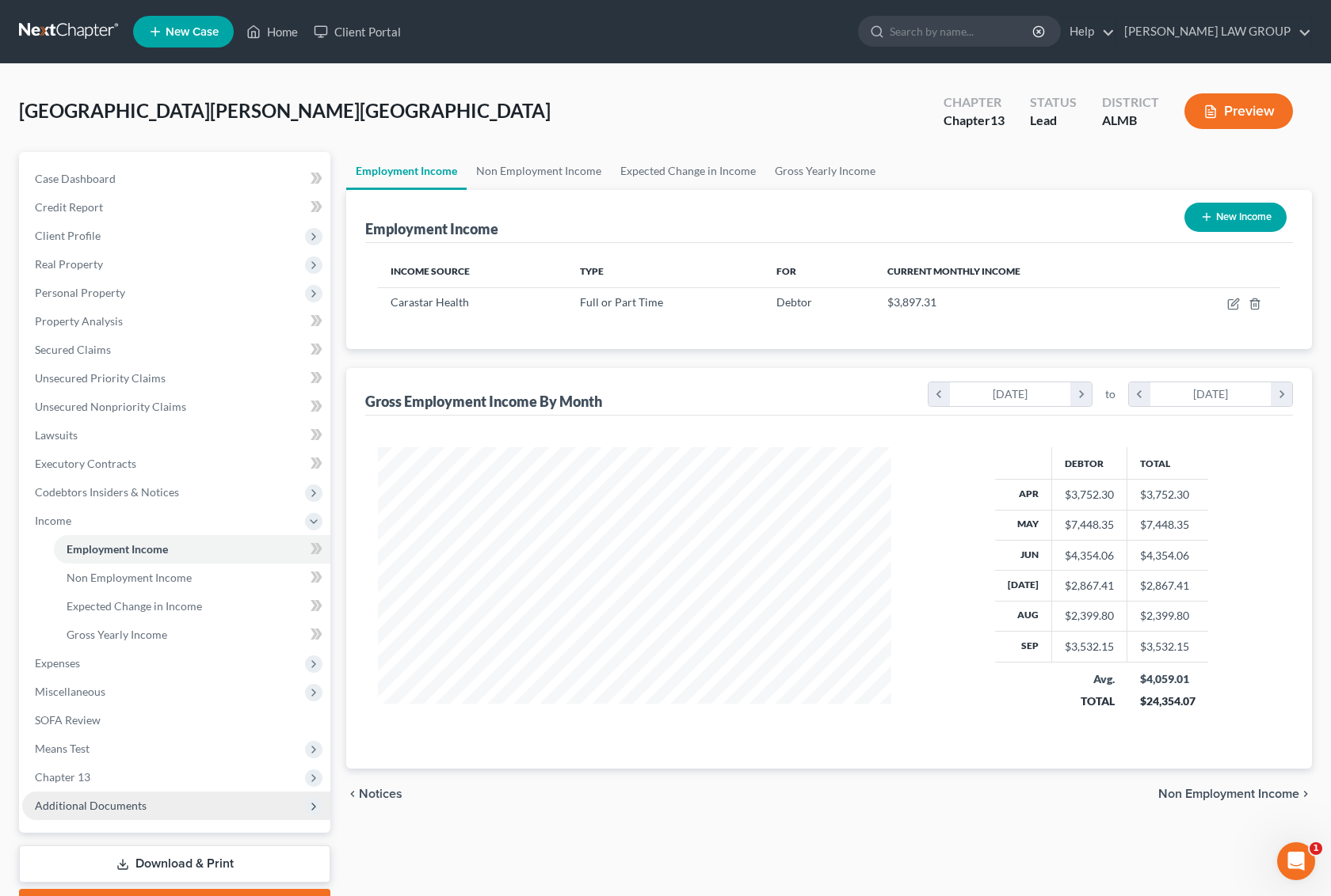
click at [110, 803] on span "Additional Documents" at bounding box center [91, 805] width 111 height 13
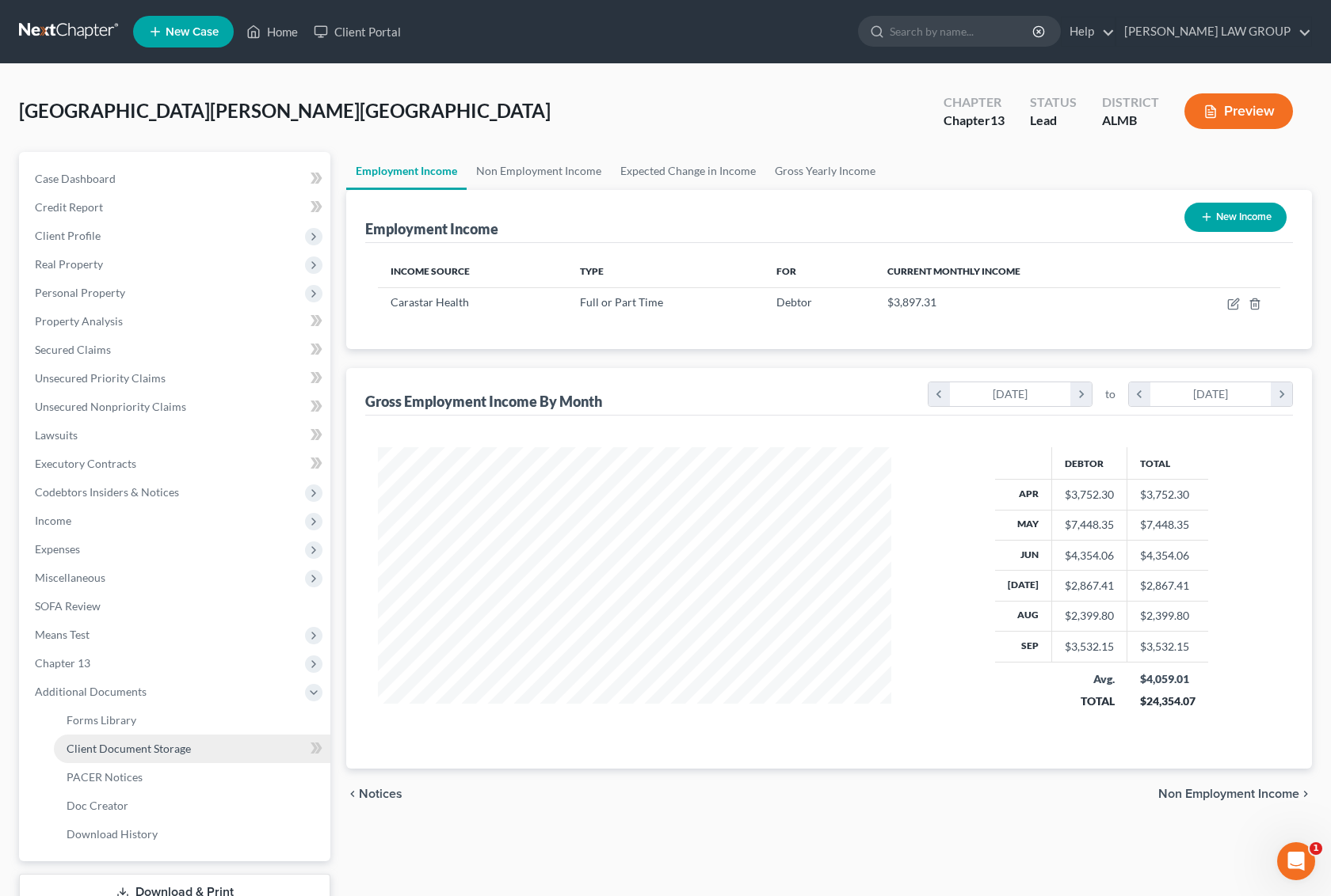
click at [175, 749] on span "Client Document Storage" at bounding box center [128, 749] width 125 height 13
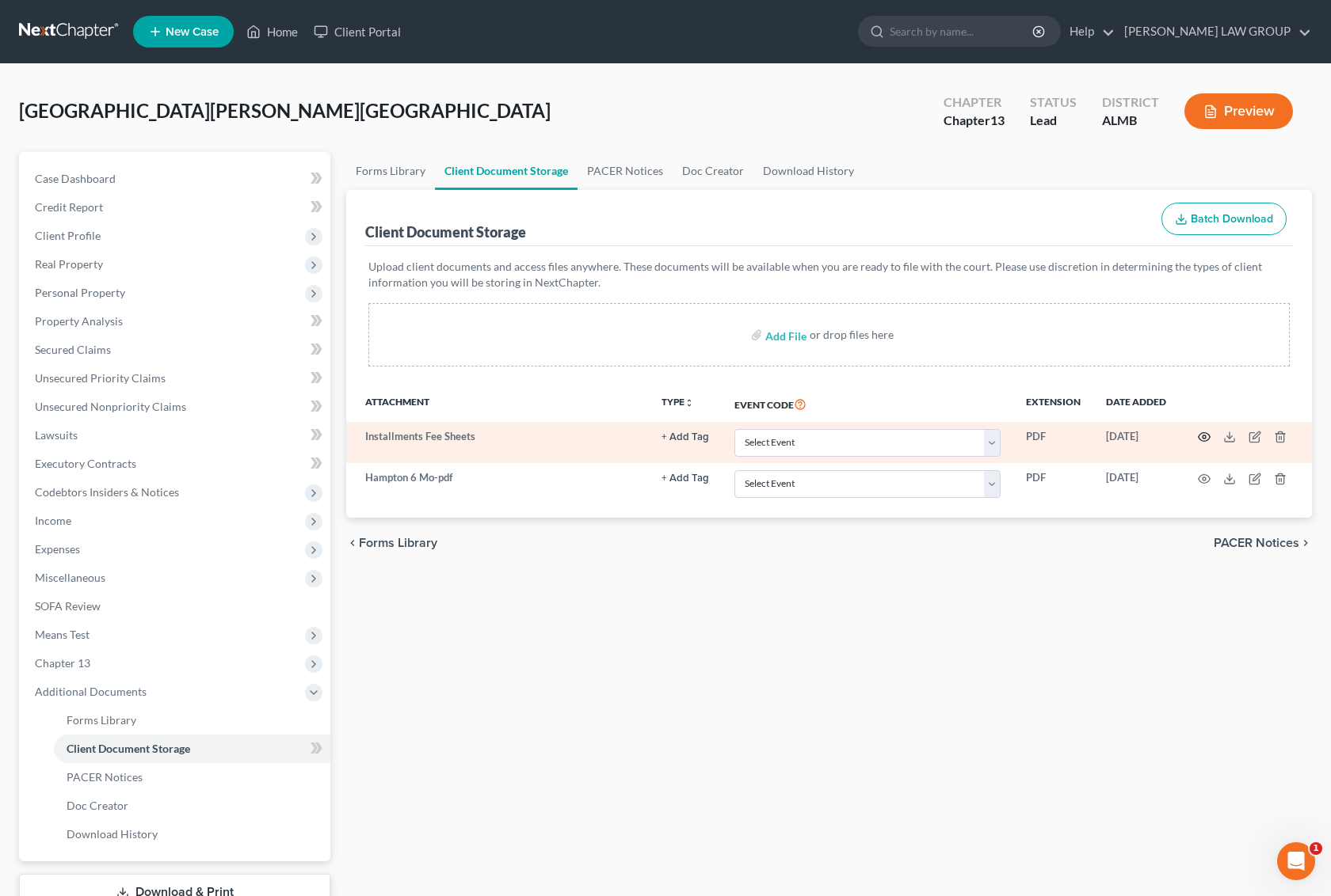
click at [1202, 435] on icon "button" at bounding box center [1203, 436] width 12 height 12
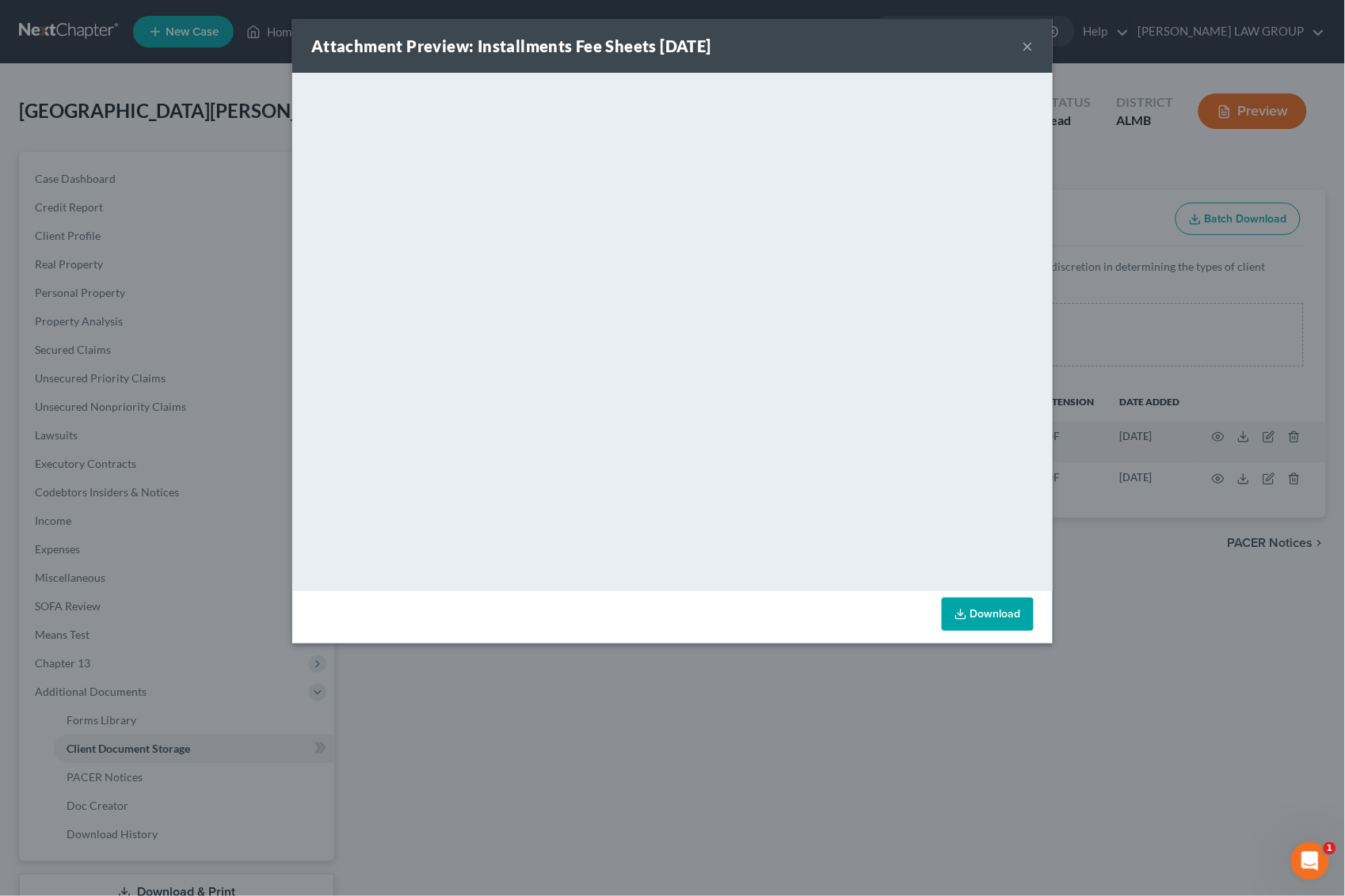
click at [1031, 48] on button "×" at bounding box center [1029, 46] width 11 height 19
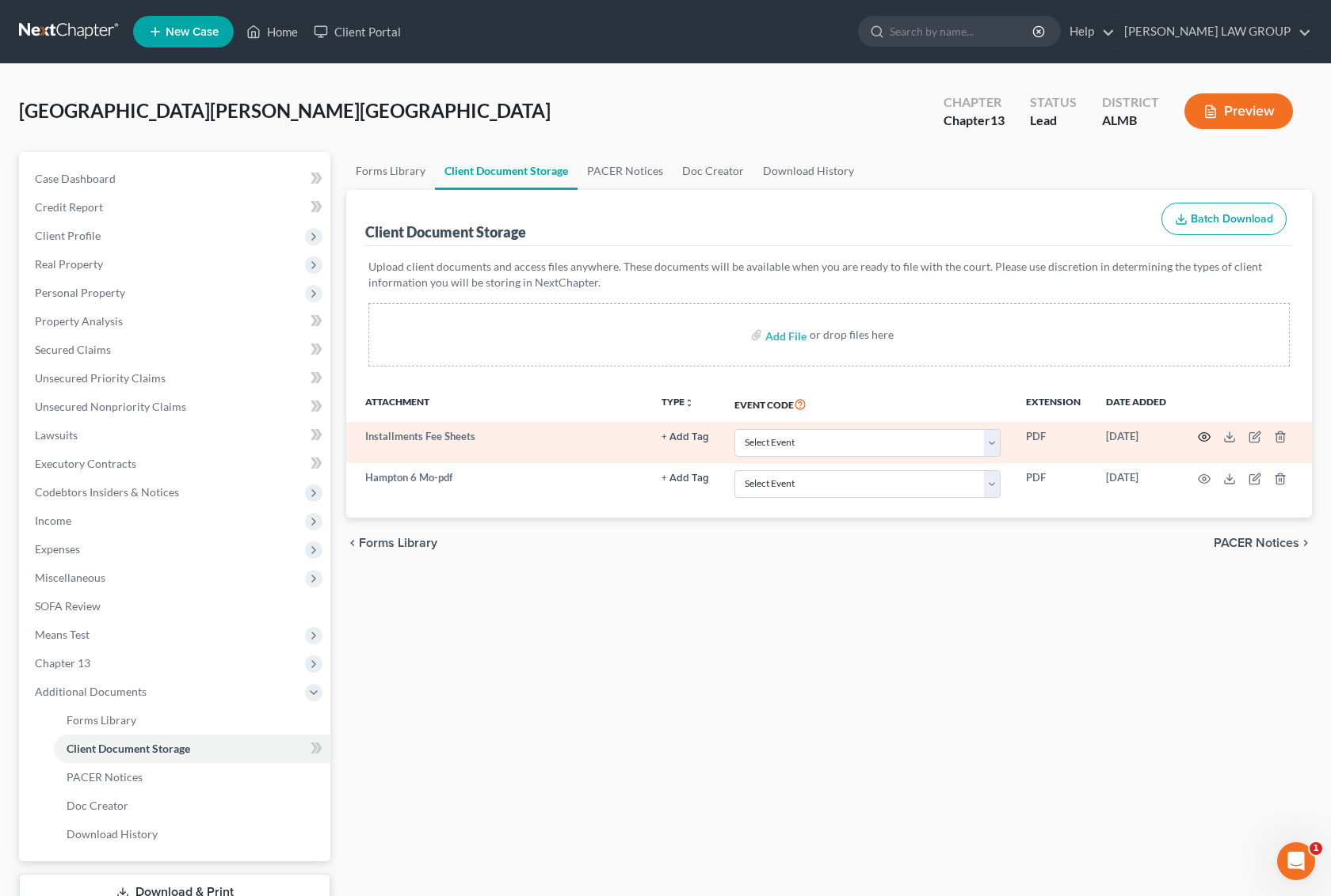
click at [1198, 434] on icon "button" at bounding box center [1203, 436] width 12 height 12
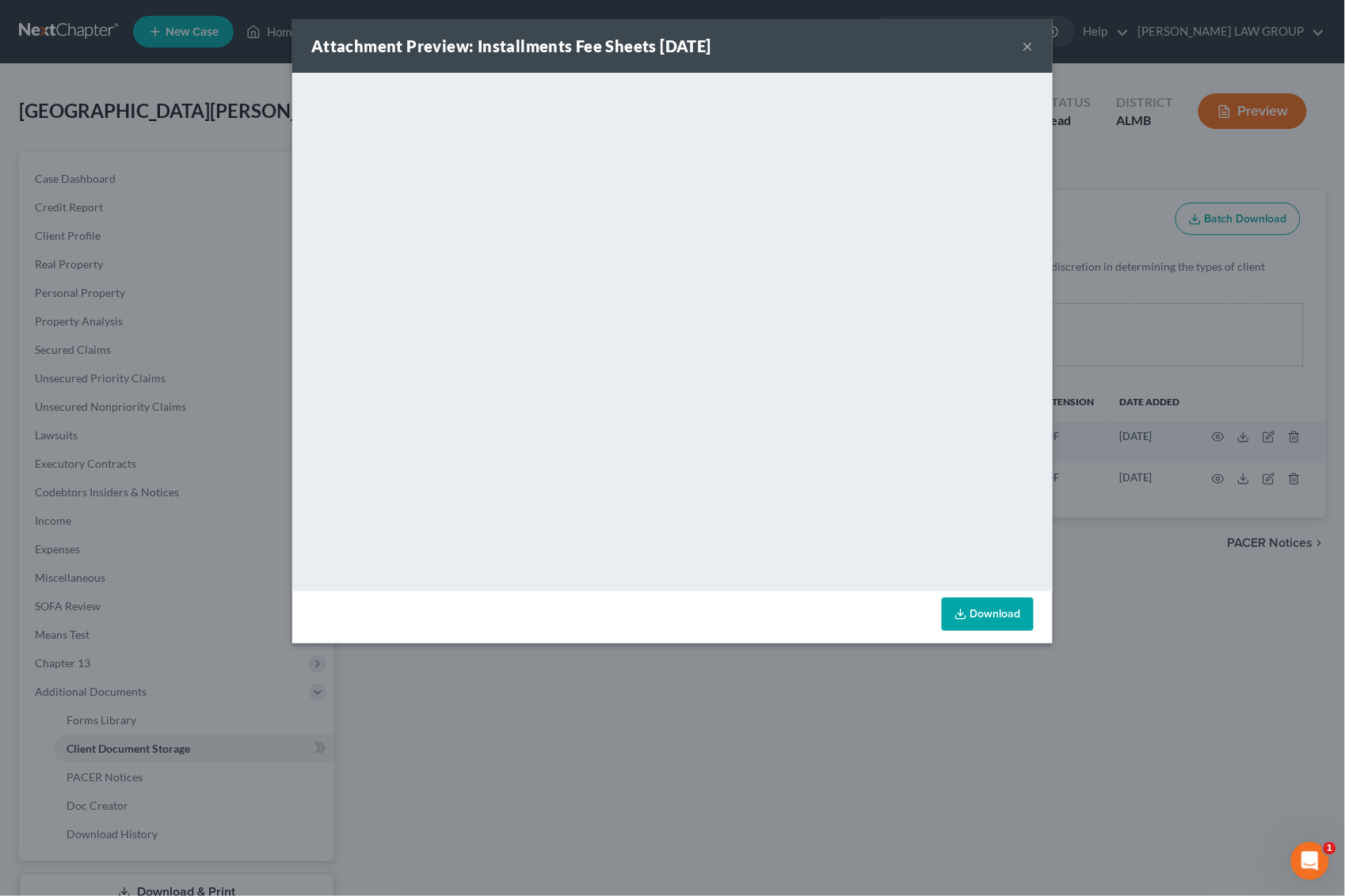
click at [1031, 42] on button "×" at bounding box center [1029, 46] width 11 height 19
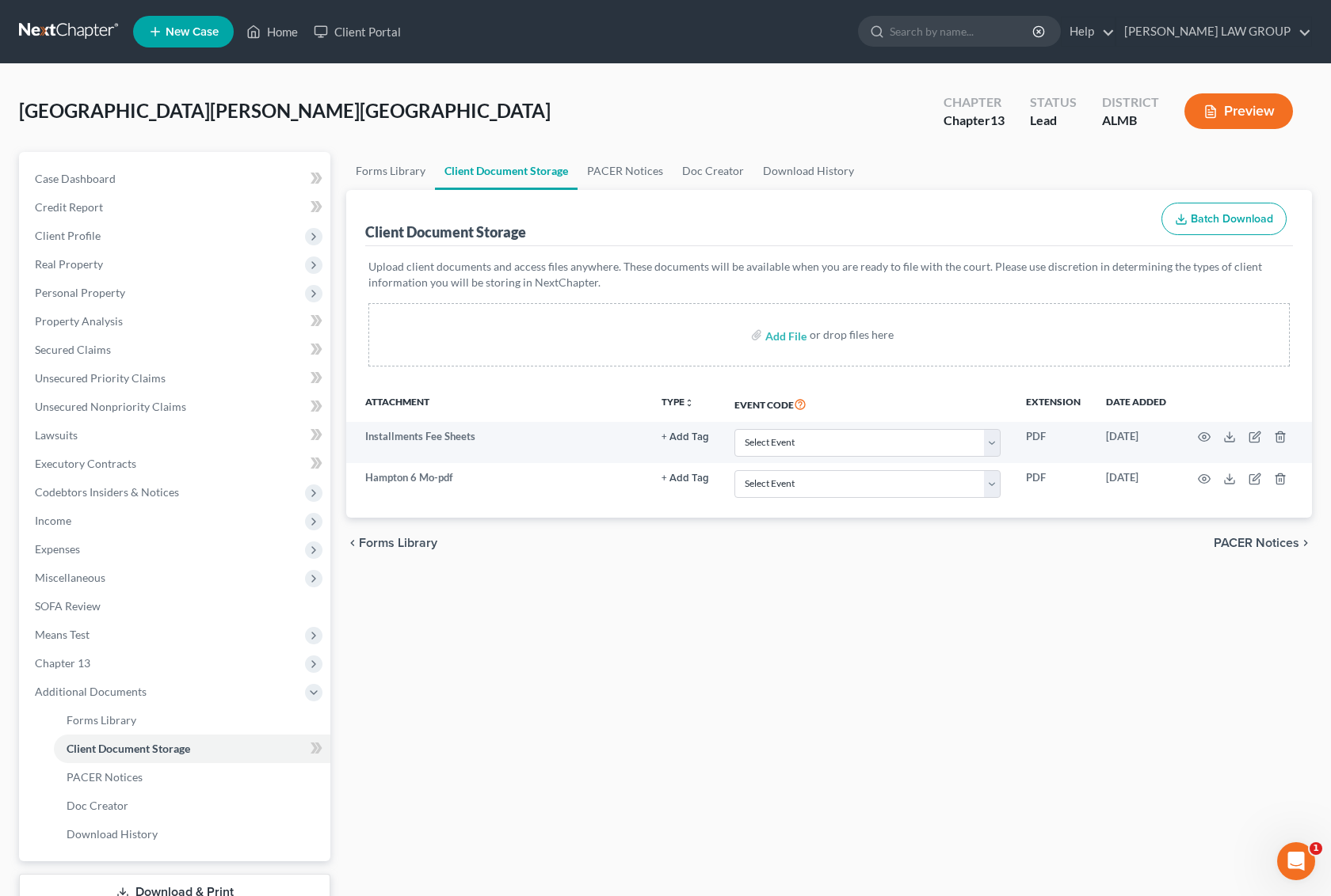
click at [785, 628] on div "Forms Library Client Document Storage PACER Notices Doc Creator Download Histor…" at bounding box center [828, 552] width 981 height 801
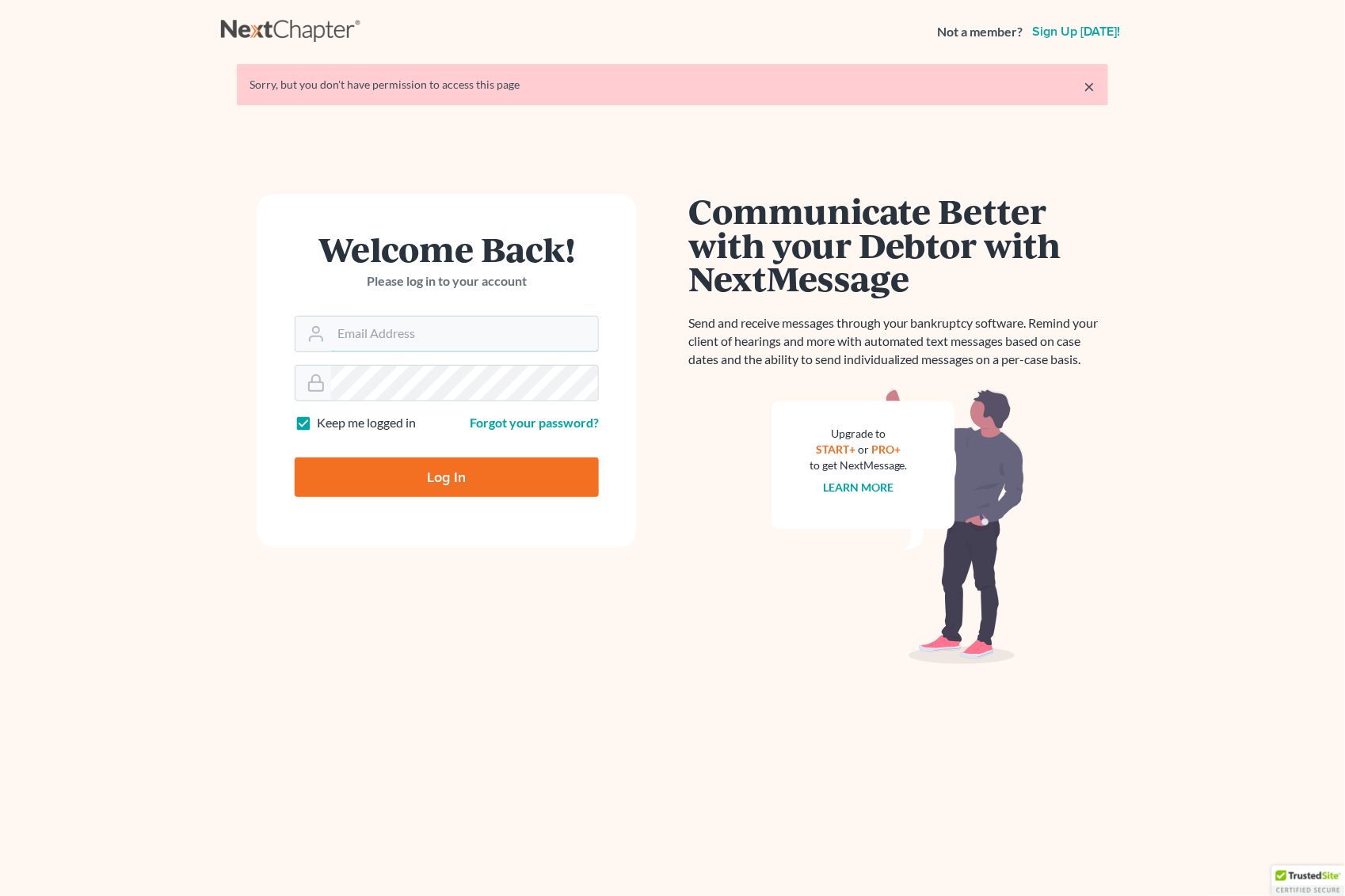
type input "Gary@backuslaw.org"
click at [435, 471] on input "Log In" at bounding box center [447, 478] width 304 height 40
type input "Thinking..."
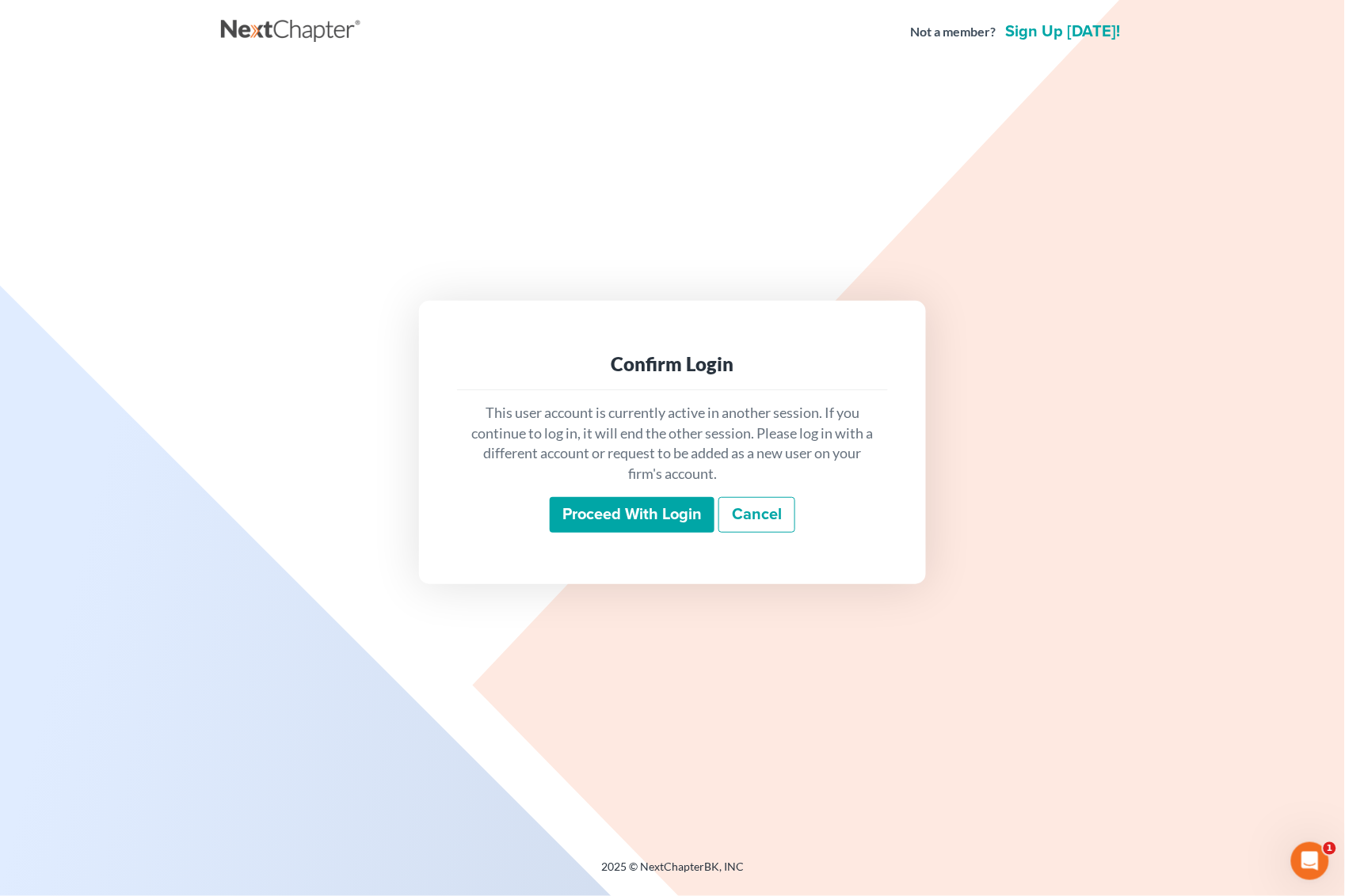
click at [619, 517] on input "Proceed with login" at bounding box center [632, 516] width 164 height 37
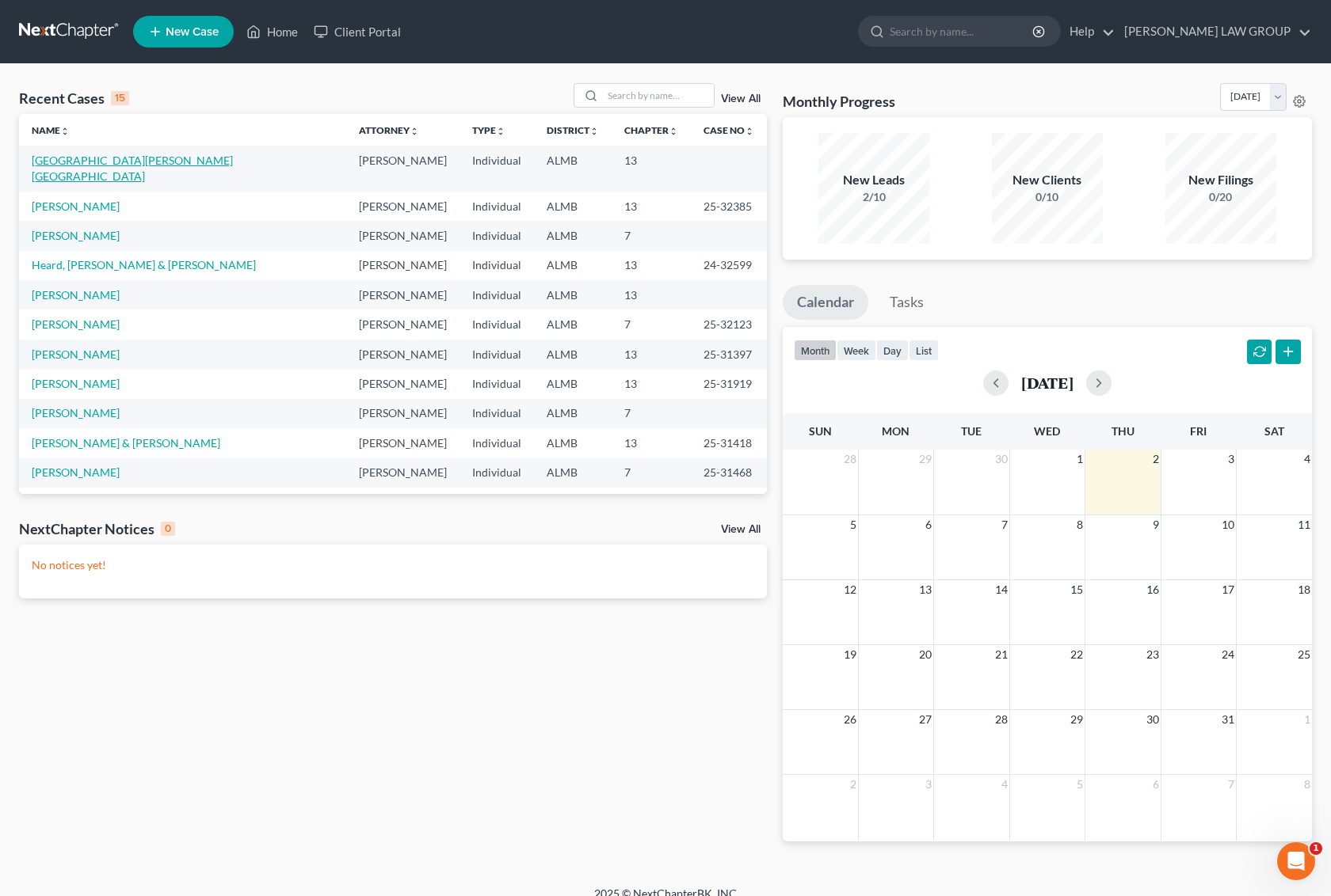
click at [84, 159] on link "[GEOGRAPHIC_DATA][PERSON_NAME][GEOGRAPHIC_DATA]" at bounding box center [132, 168] width 201 height 29
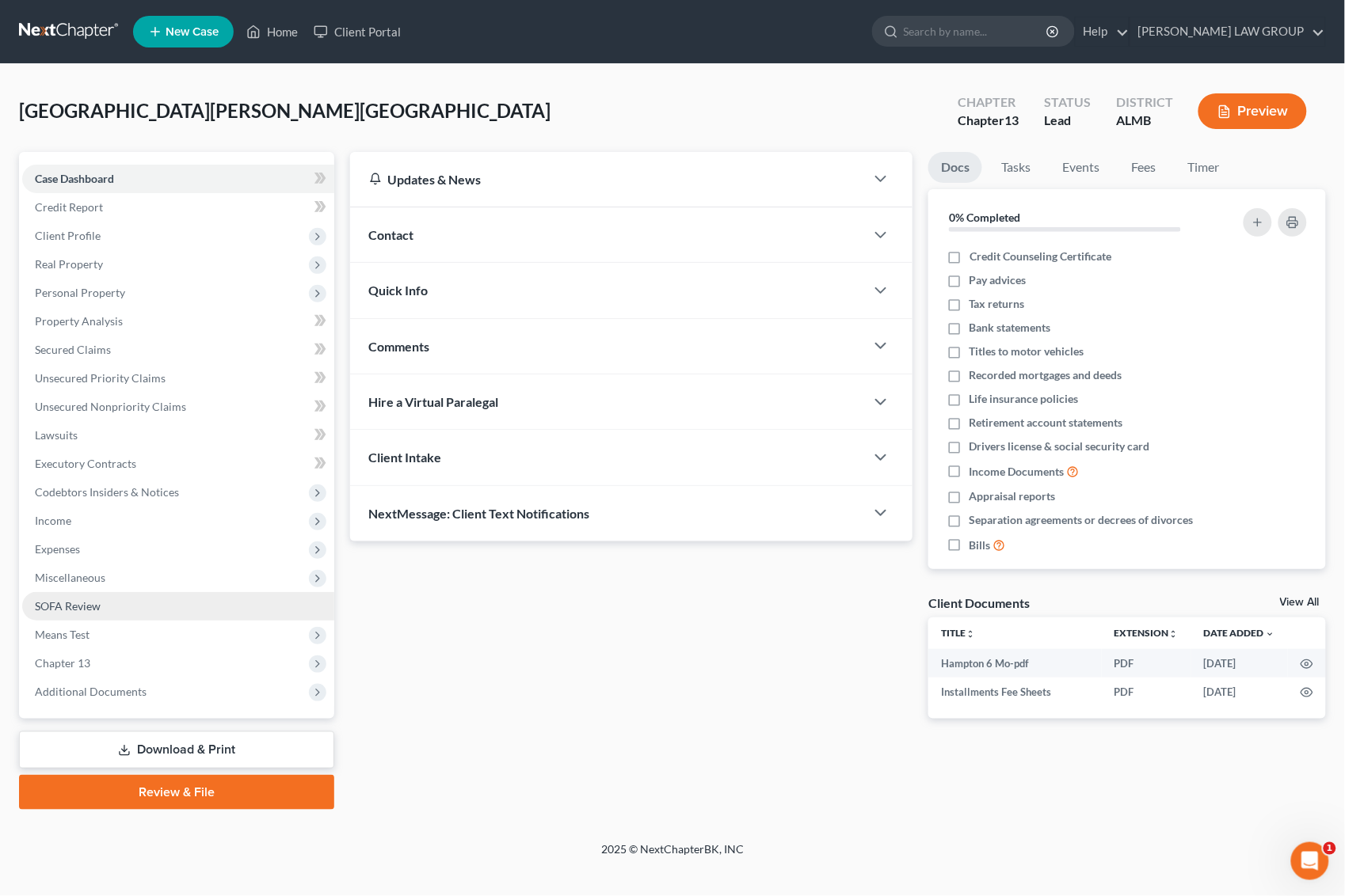
click at [164, 608] on link "SOFA Review" at bounding box center [178, 606] width 312 height 28
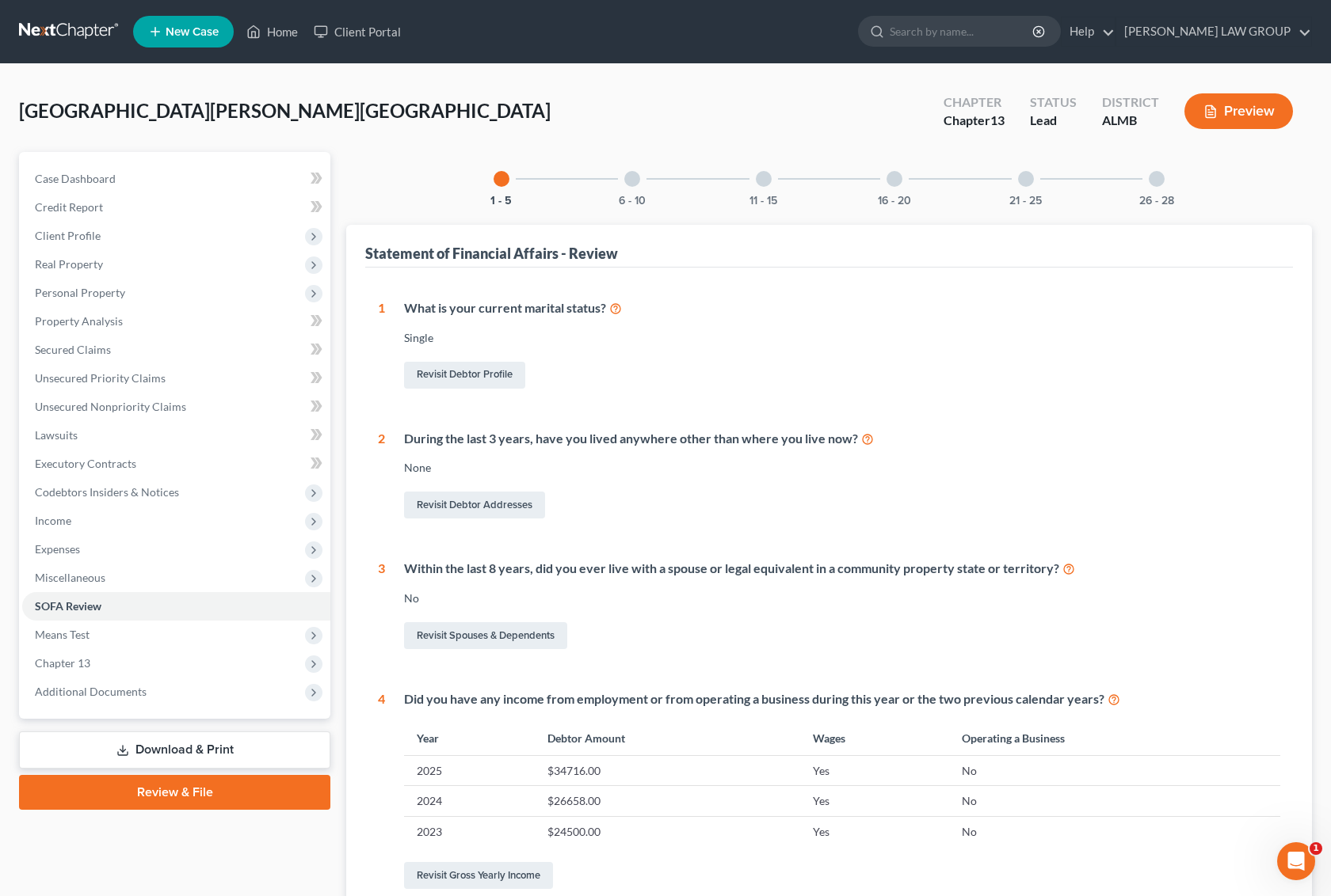
click at [155, 744] on link "Download & Print" at bounding box center [175, 750] width 312 height 37
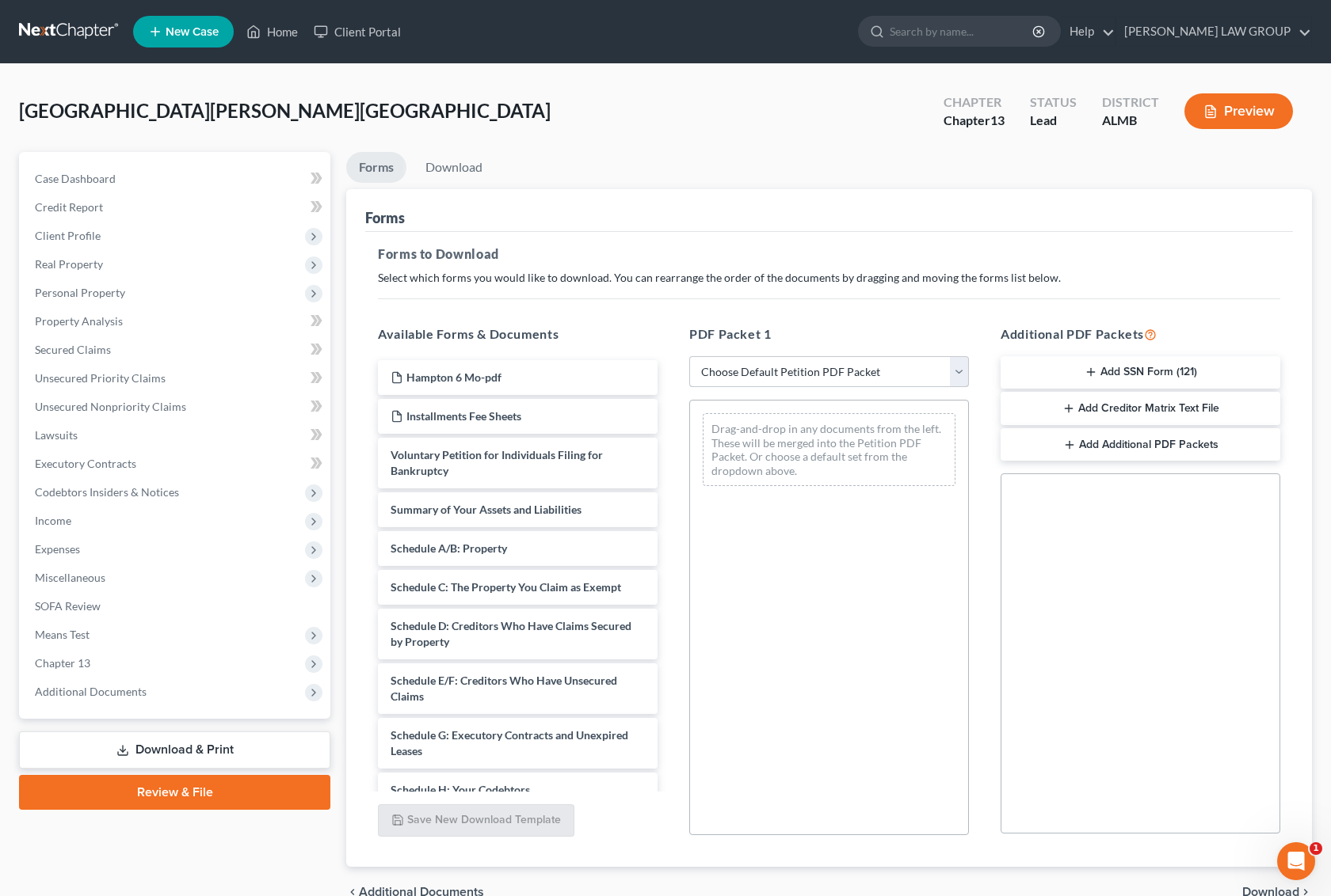
click at [778, 371] on select "Choose Default Petition PDF Packet Complete Bankruptcy Petition (all forms and …" at bounding box center [829, 372] width 280 height 32
select select "0"
click at [690, 356] on select "Choose Default Petition PDF Packet Complete Bankruptcy Petition (all forms and …" at bounding box center [829, 372] width 280 height 32
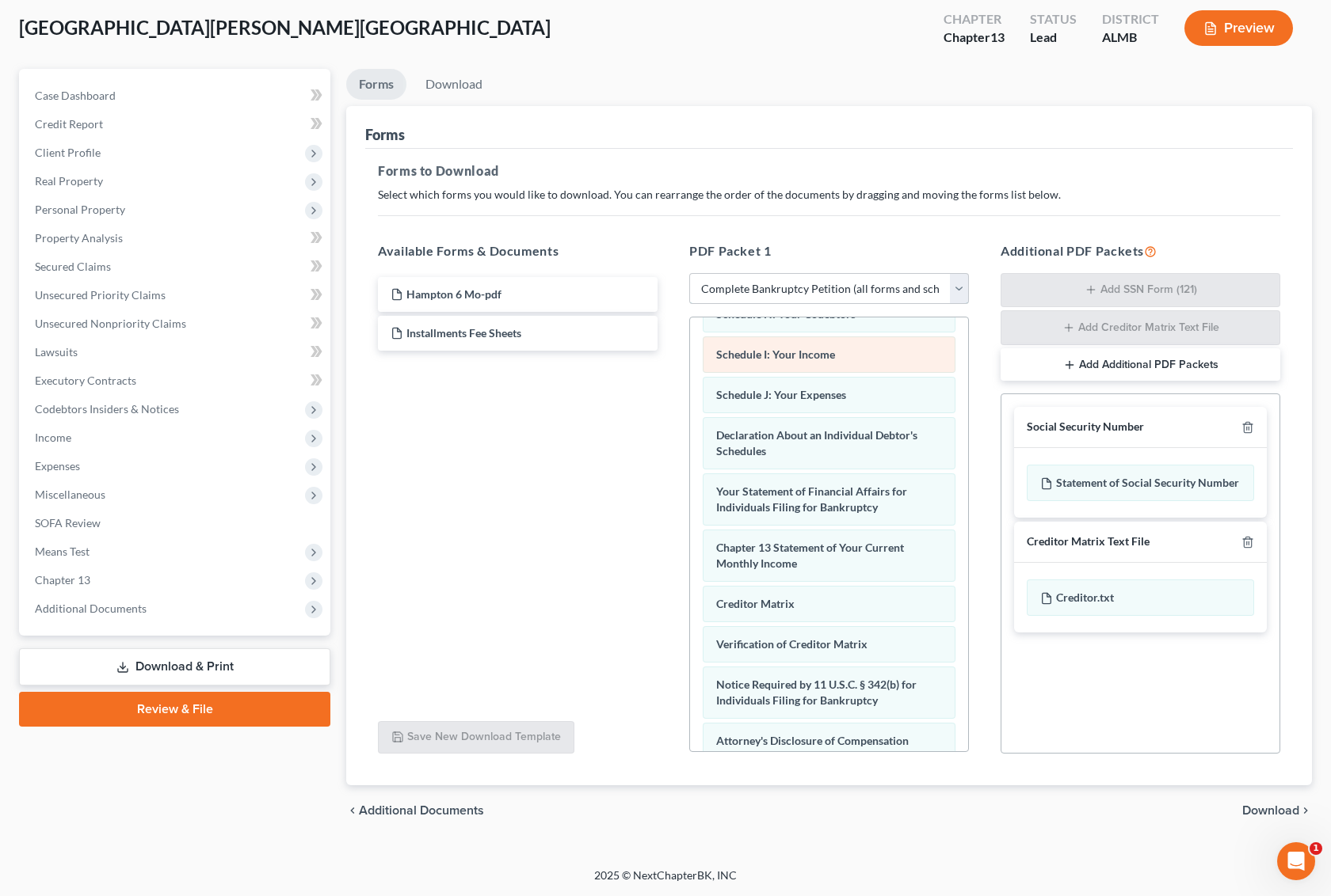
scroll to position [495, 0]
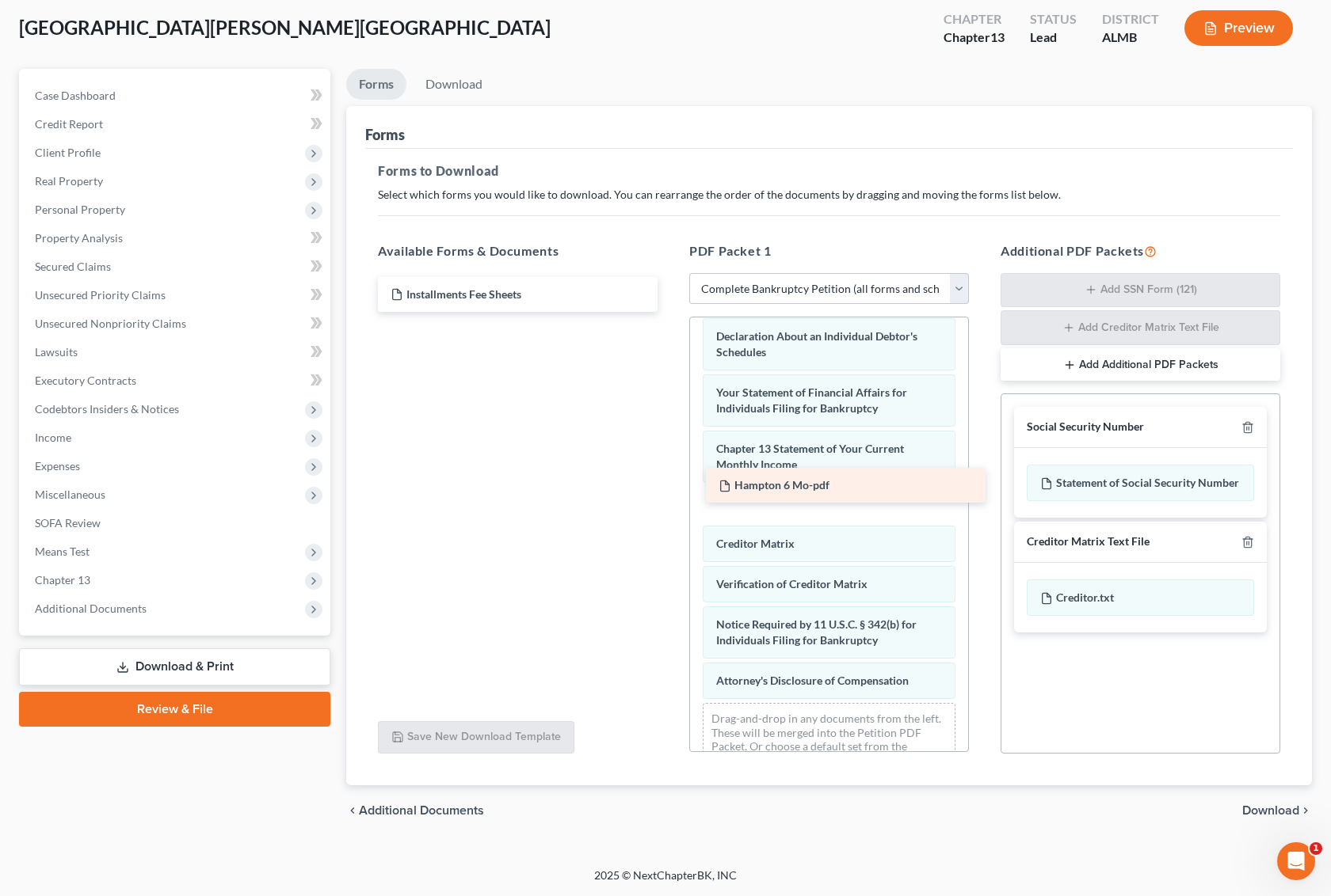
drag, startPoint x: 462, startPoint y: 289, endPoint x: 777, endPoint y: 500, distance: 379.1
click at [671, 312] on div "Hampton 6 Mo-pdf Hampton 6 Mo-pdf Installments Fee Sheets" at bounding box center [518, 295] width 305 height 35
click at [1276, 810] on span "Download" at bounding box center [1271, 810] width 57 height 12
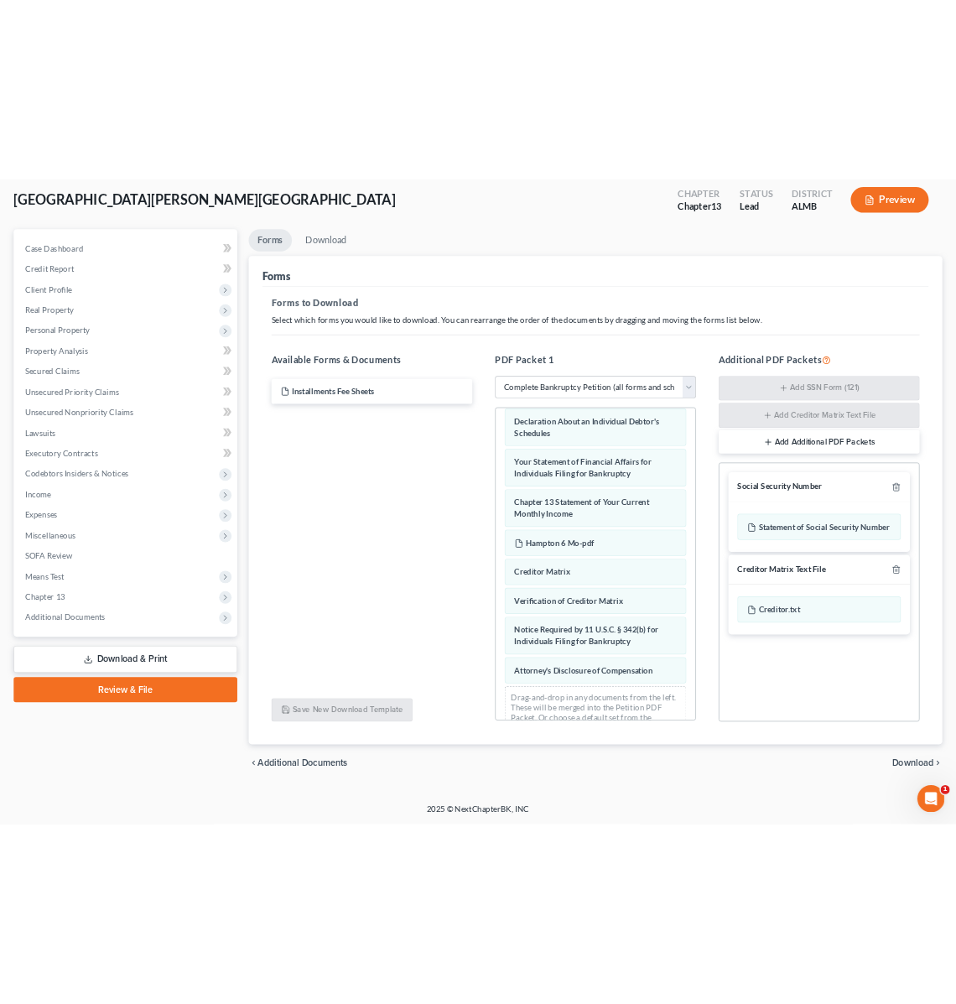
scroll to position [0, 0]
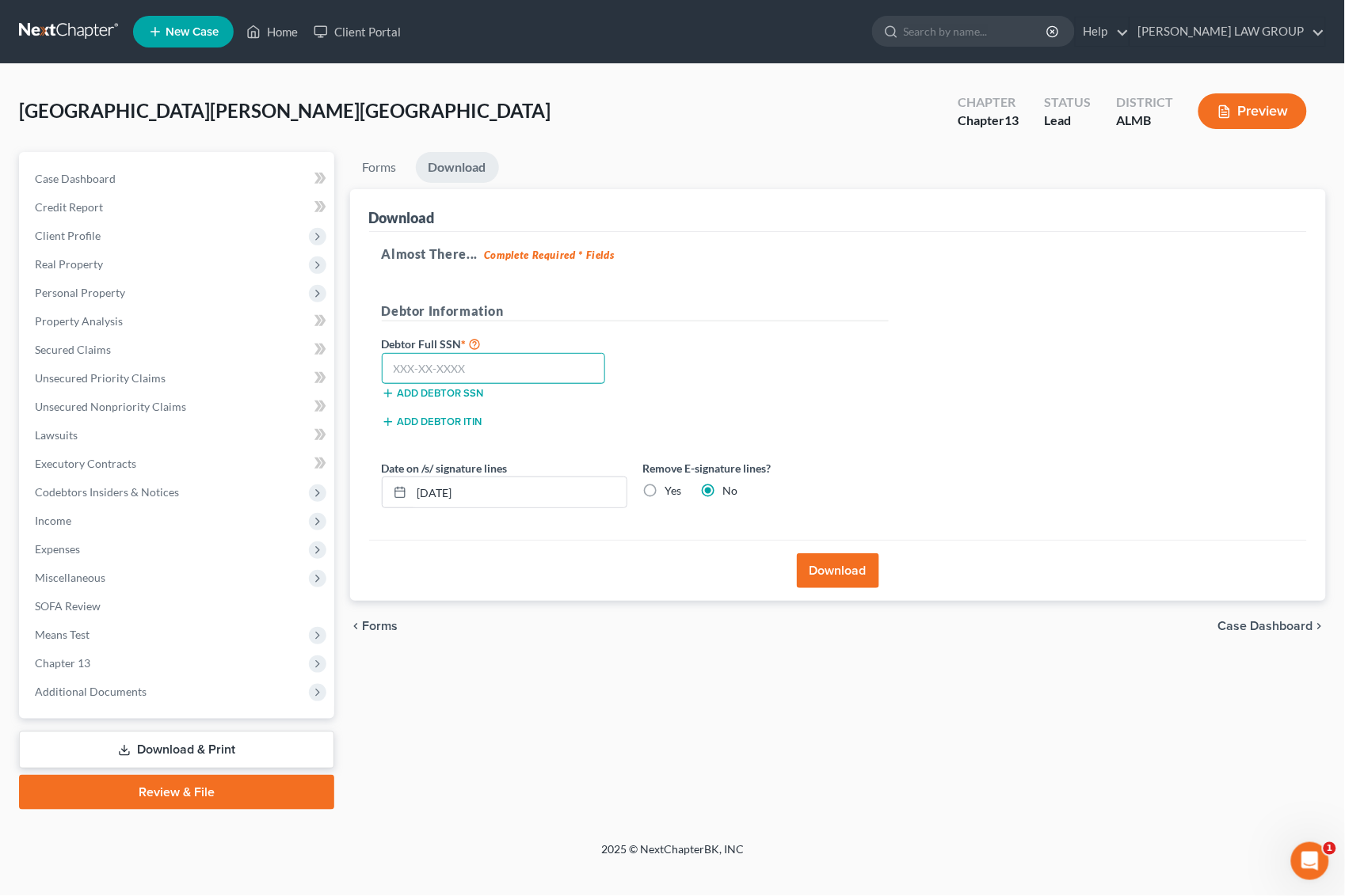
click at [485, 372] on input "text" at bounding box center [493, 369] width 224 height 32
type input "111-11-1111"
click at [836, 568] on button "Download" at bounding box center [838, 570] width 82 height 35
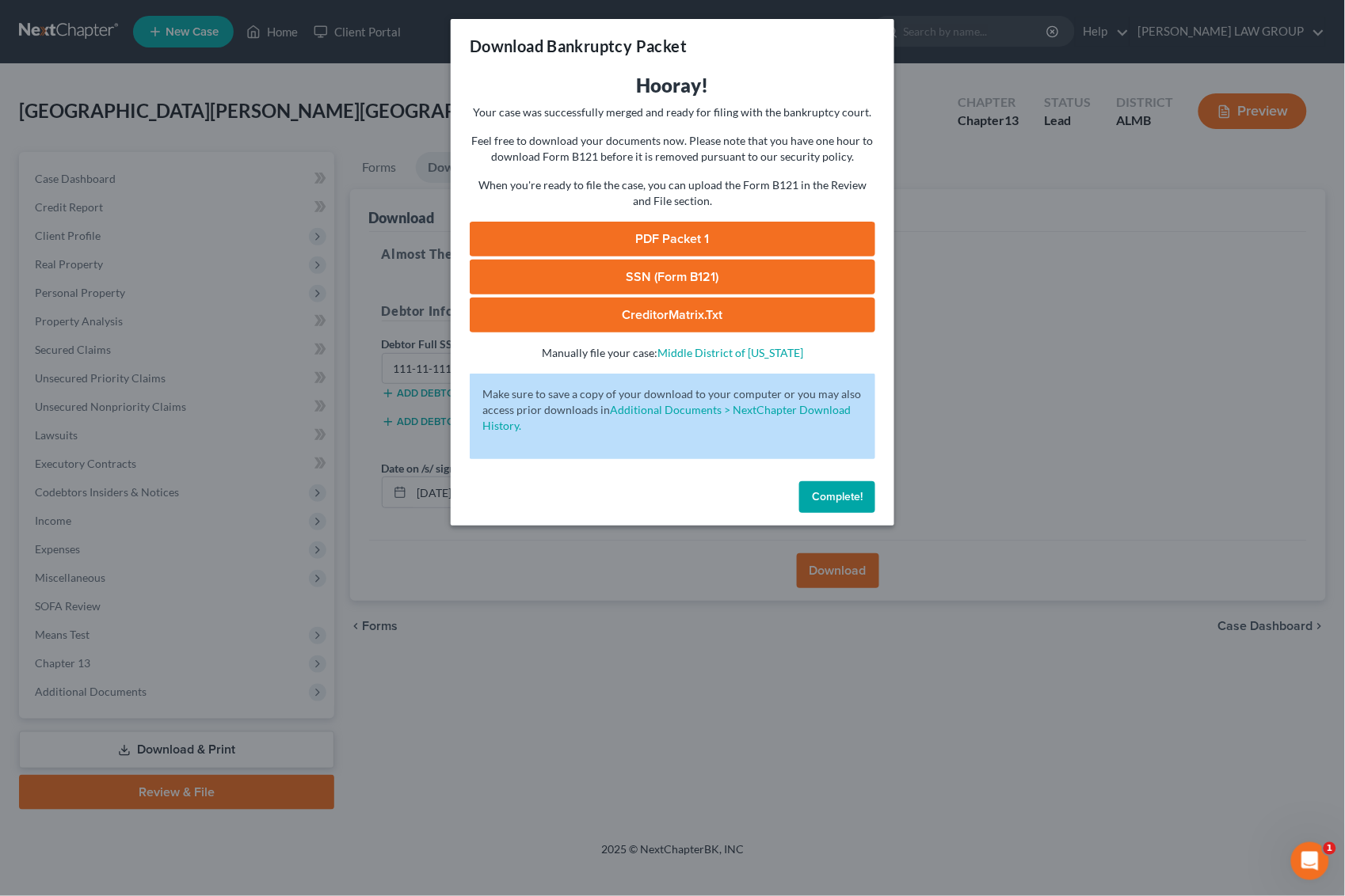
click at [713, 309] on link "CreditorMatrix.txt" at bounding box center [672, 314] width 405 height 35
click at [679, 228] on link "PDF Packet 1" at bounding box center [672, 239] width 405 height 35
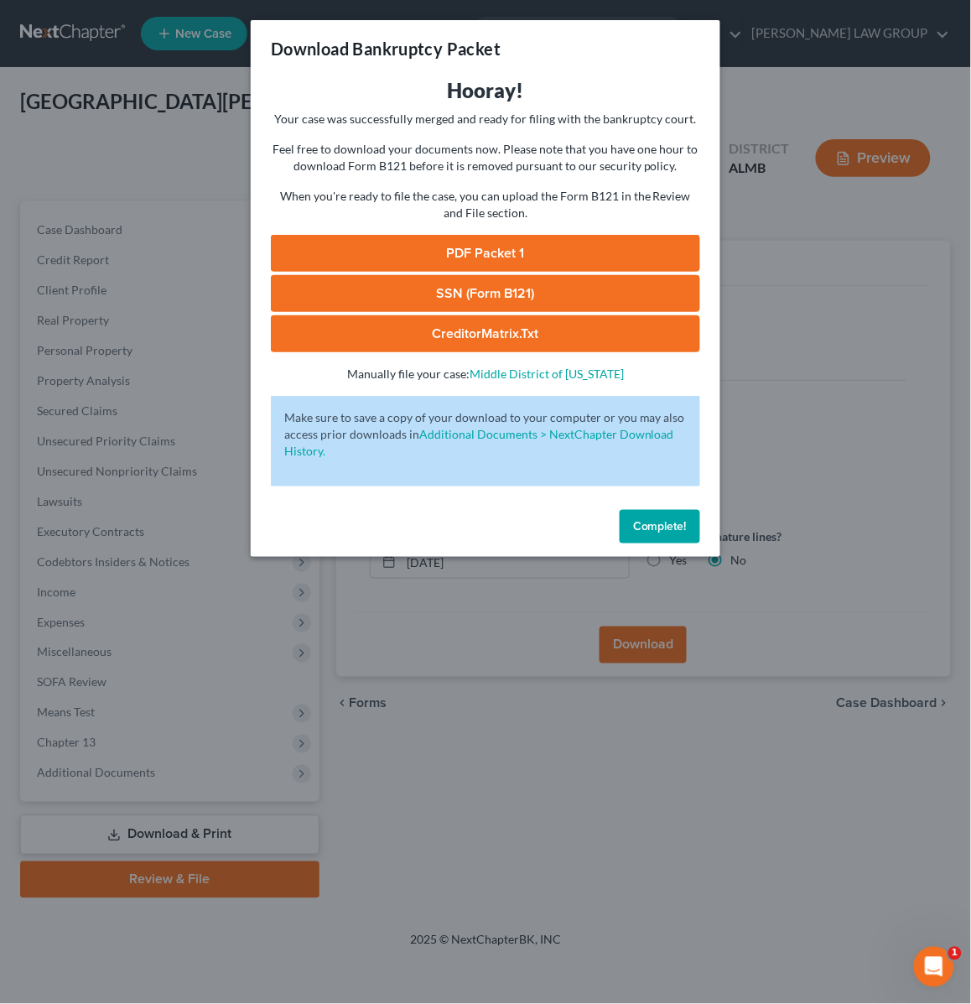
click at [788, 333] on div "Download Bankruptcy Packet Hooray! Your case was successfully merged and ready …" at bounding box center [485, 502] width 971 height 1004
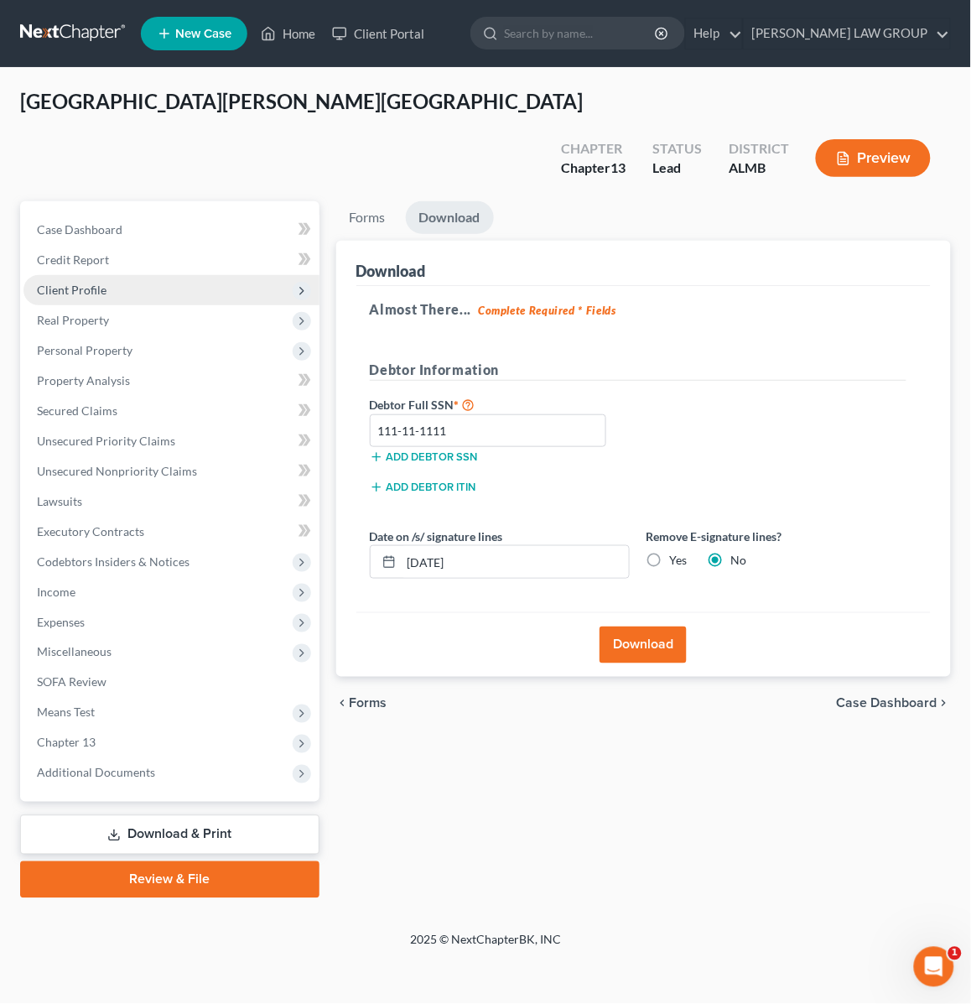
click at [96, 275] on span "Client Profile" at bounding box center [171, 290] width 296 height 30
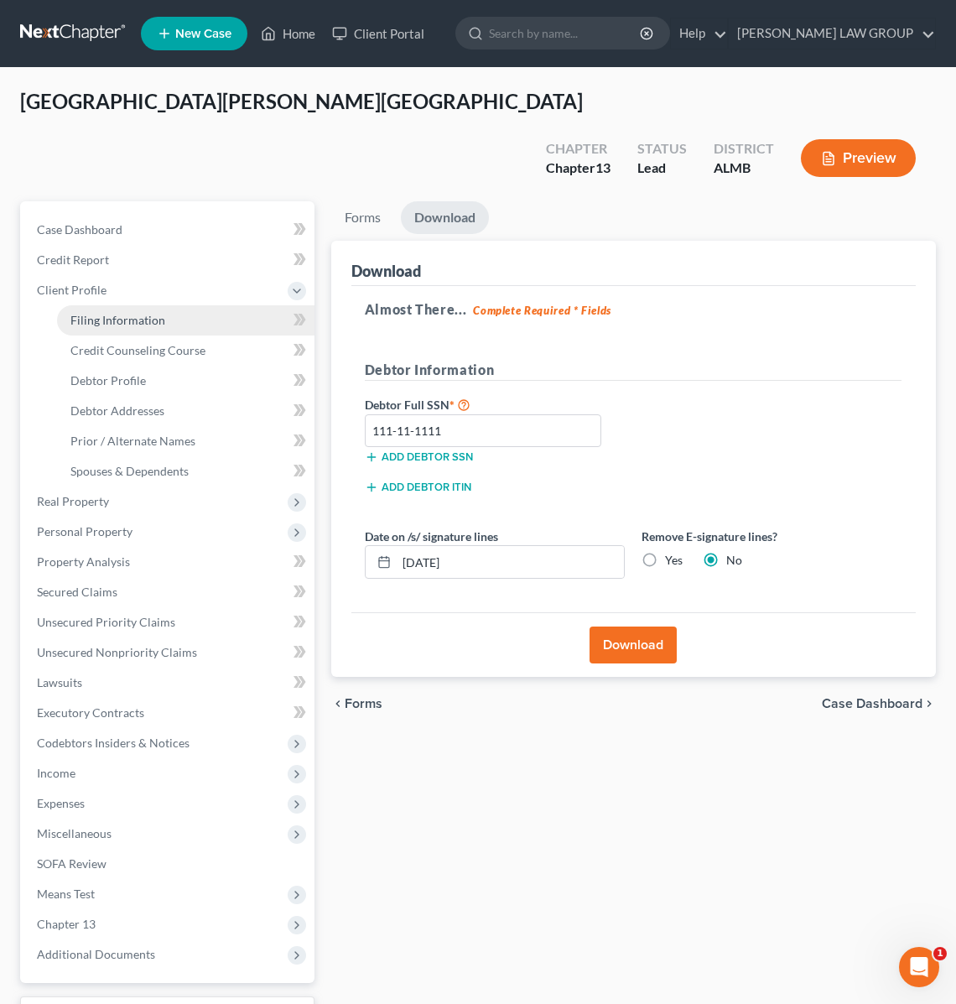
click at [107, 313] on span "Filing Information" at bounding box center [117, 320] width 95 height 14
select select "1"
select select "0"
select select "3"
select select "0"
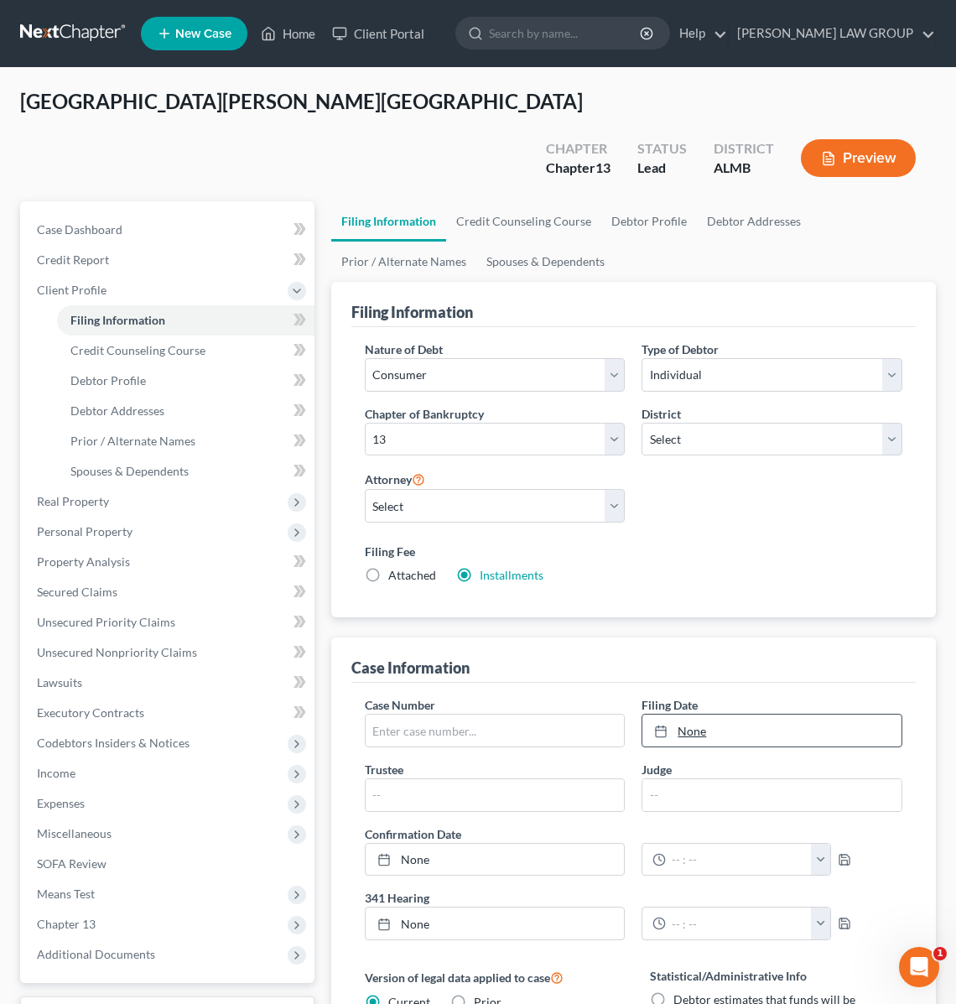
click at [757, 715] on link "None" at bounding box center [771, 731] width 259 height 32
type input "[DATE]"
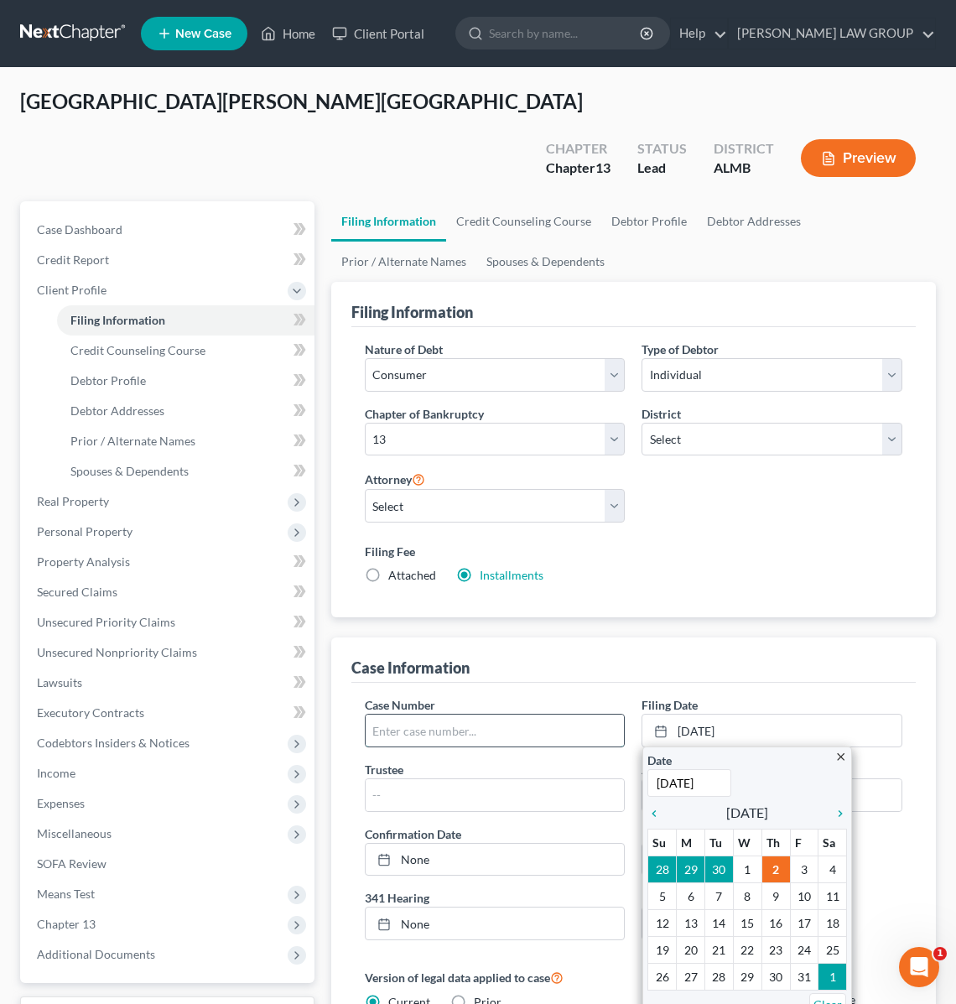
click at [552, 715] on input "text" at bounding box center [495, 731] width 259 height 32
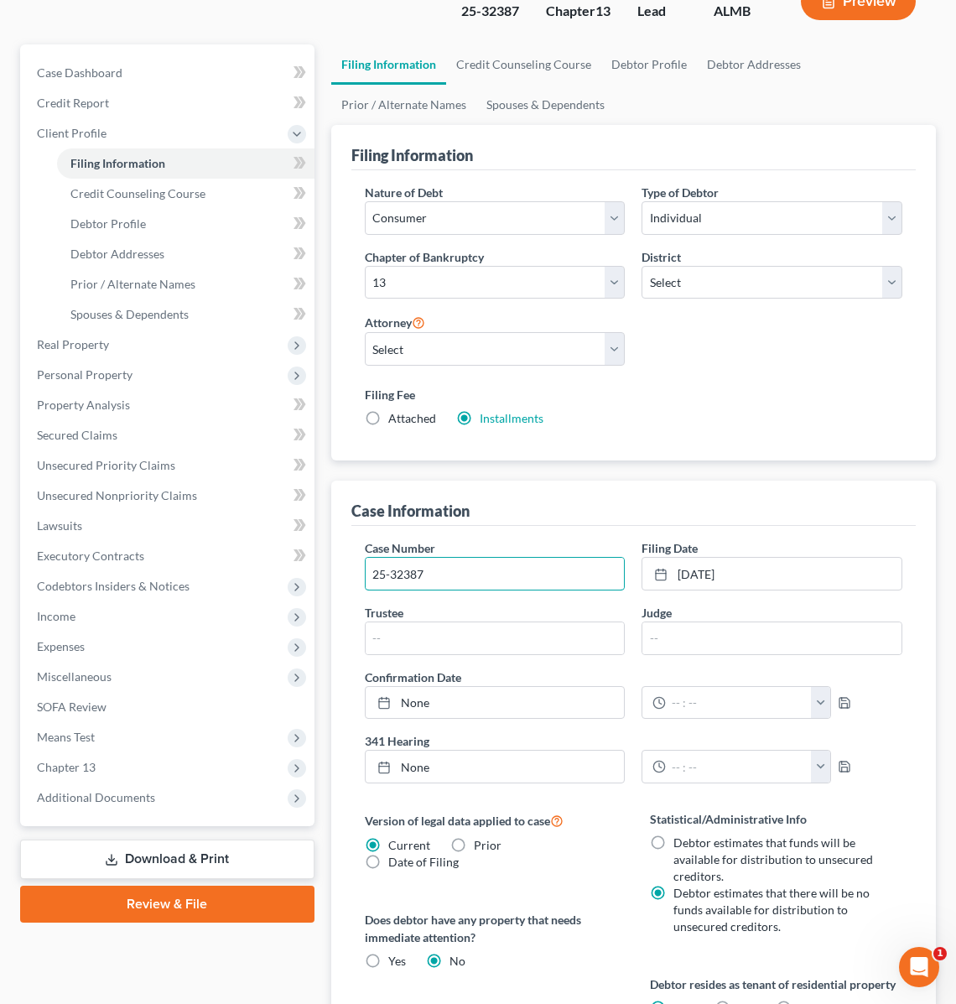
scroll to position [614, 0]
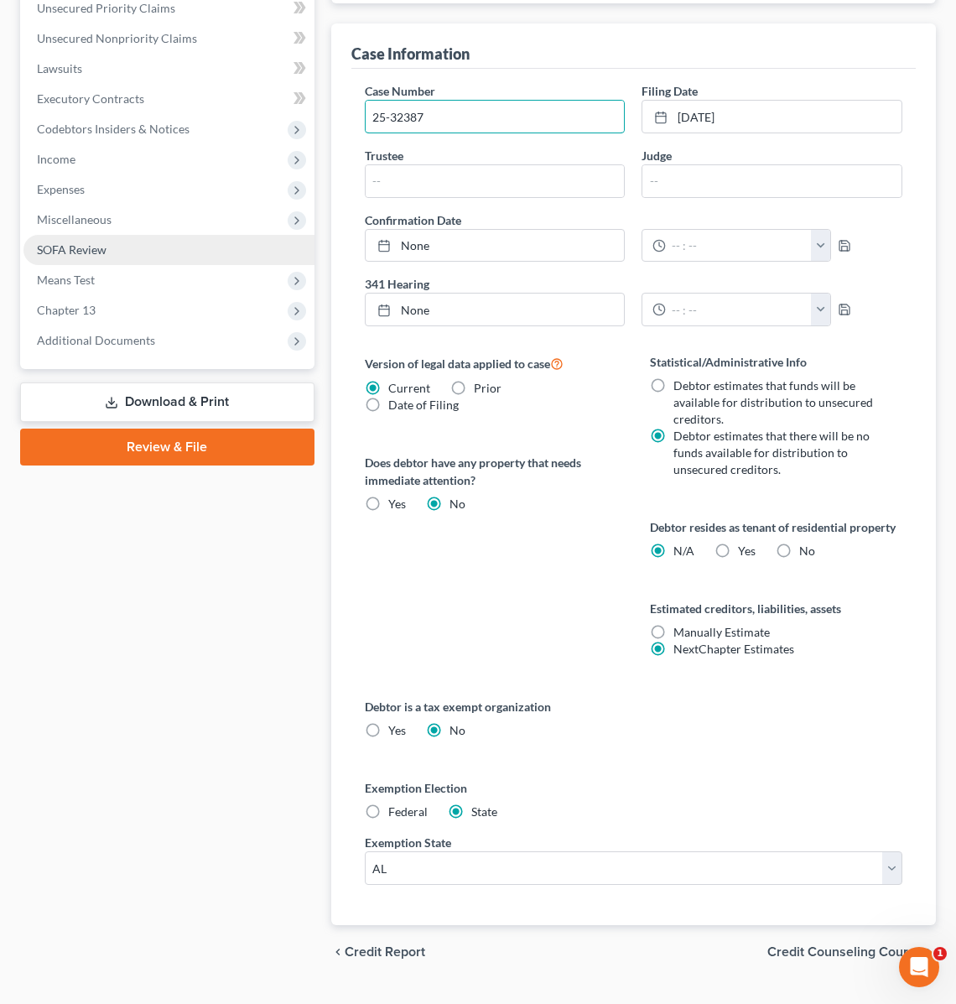
type input "25-32387"
click at [174, 235] on link "SOFA Review" at bounding box center [168, 250] width 291 height 30
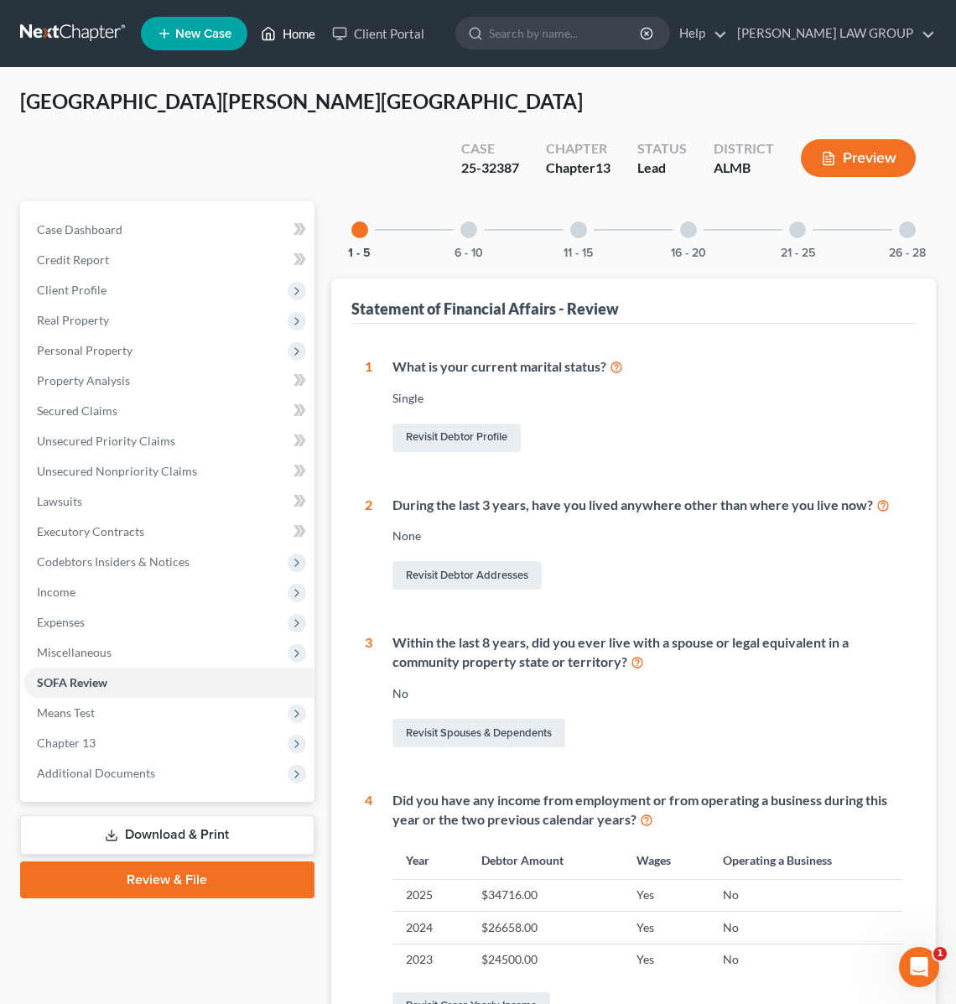
click at [294, 21] on link "Home" at bounding box center [287, 33] width 71 height 30
